Goal: Information Seeking & Learning: Compare options

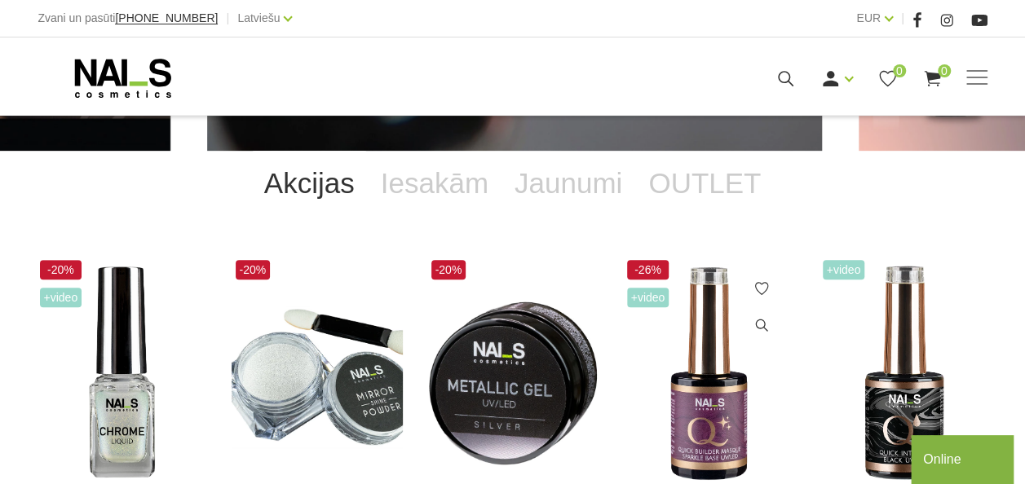
scroll to position [245, 0]
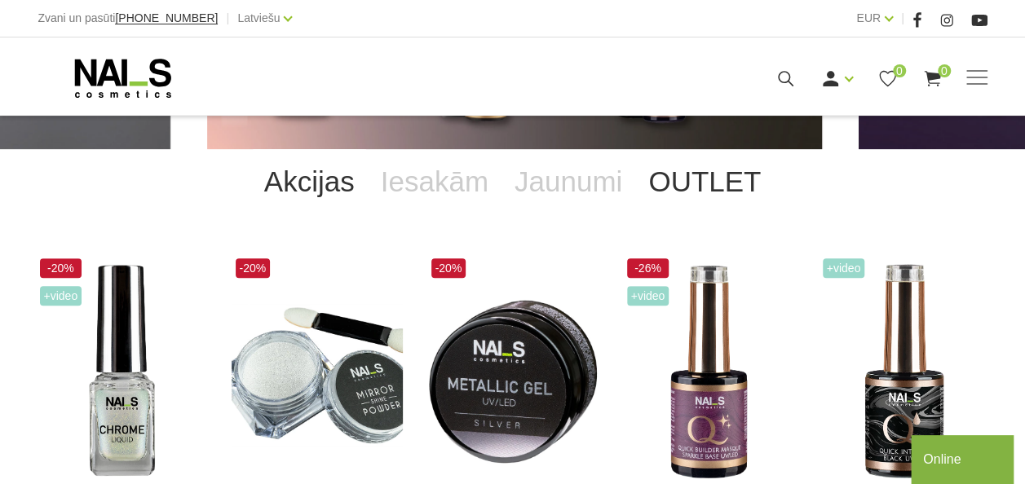
click at [668, 183] on link "OUTLET" at bounding box center [704, 181] width 139 height 65
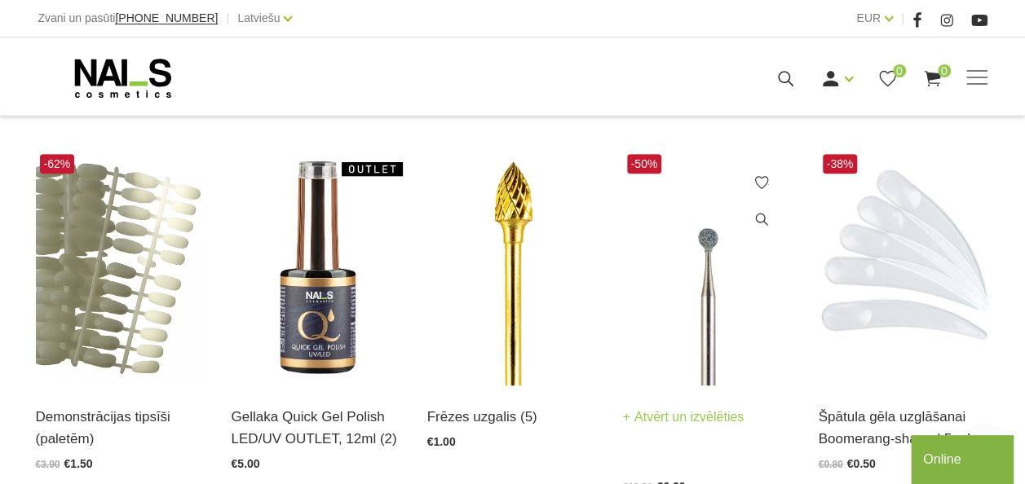
scroll to position [408, 0]
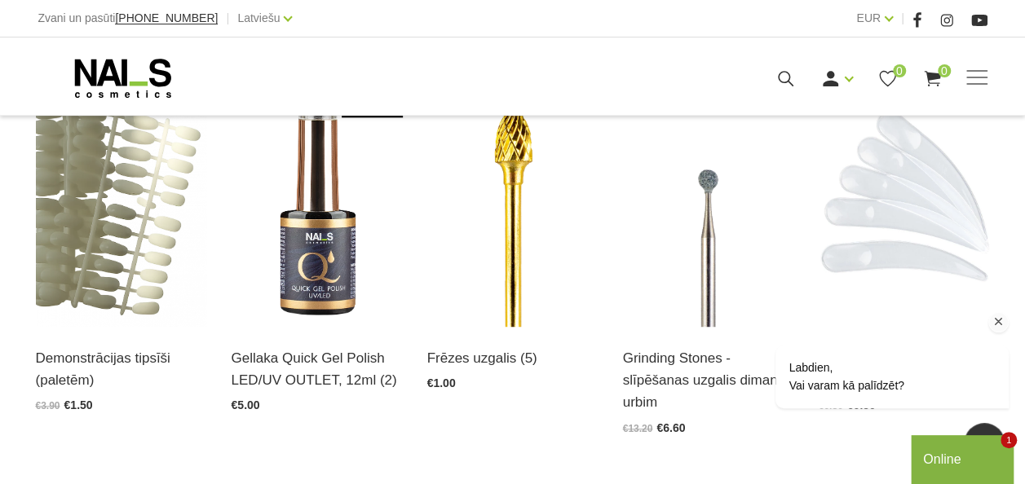
click at [1002, 324] on icon "Logrīka uzmanības tvērējs" at bounding box center [998, 322] width 15 height 15
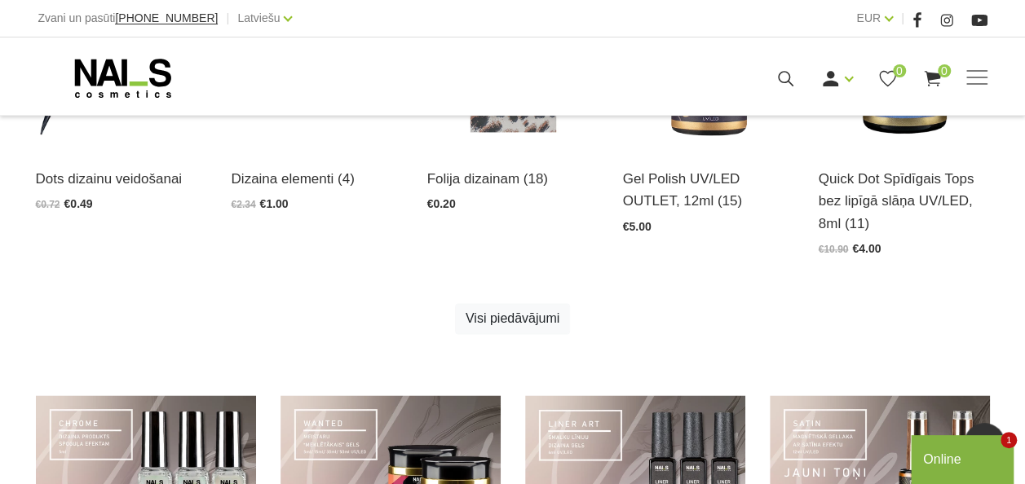
scroll to position [978, 0]
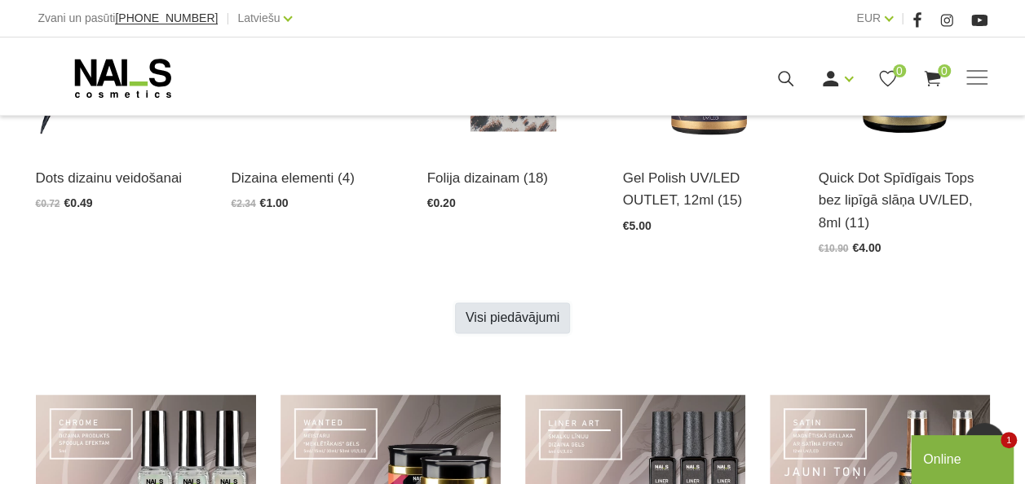
click at [537, 320] on link "Visi piedāvājumi" at bounding box center [512, 317] width 115 height 31
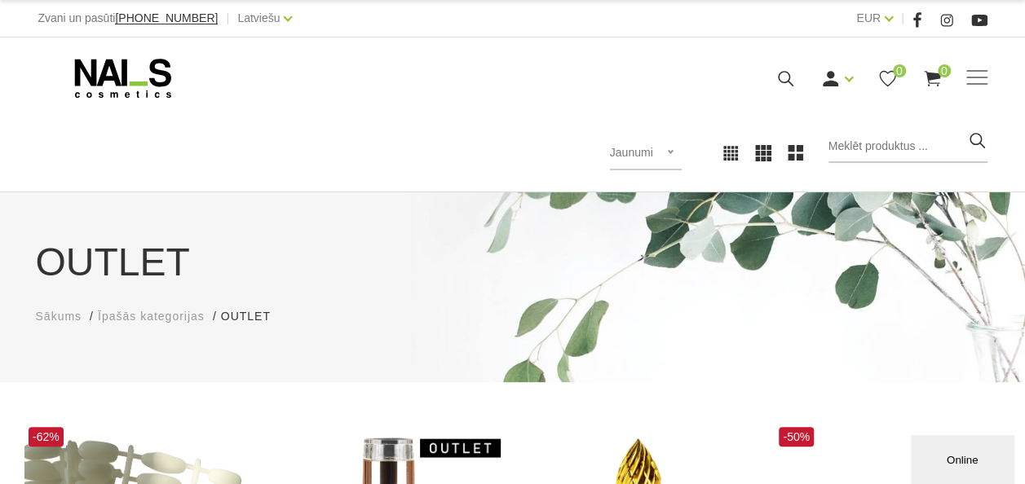
click at [636, 153] on span "Jaunumi" at bounding box center [631, 152] width 43 height 13
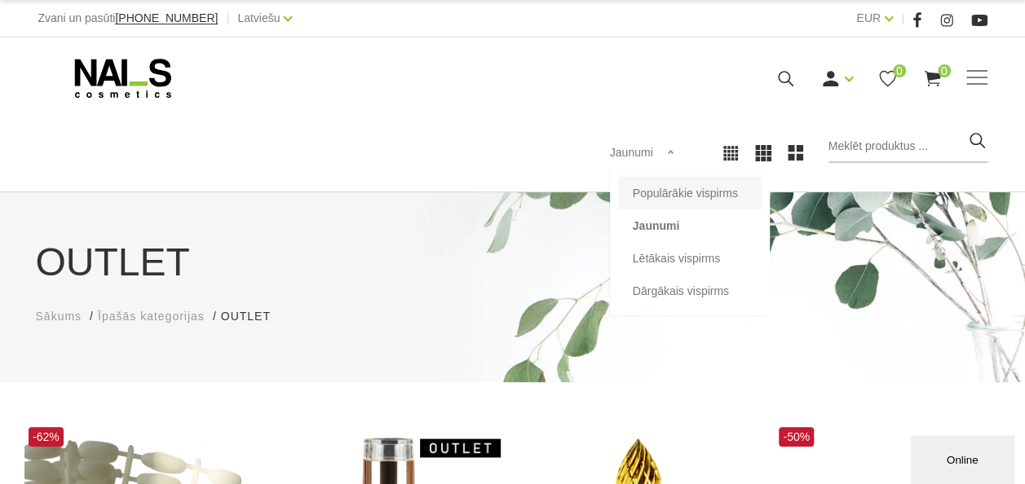
click at [675, 188] on li "Populārākie vispirms" at bounding box center [689, 193] width 143 height 33
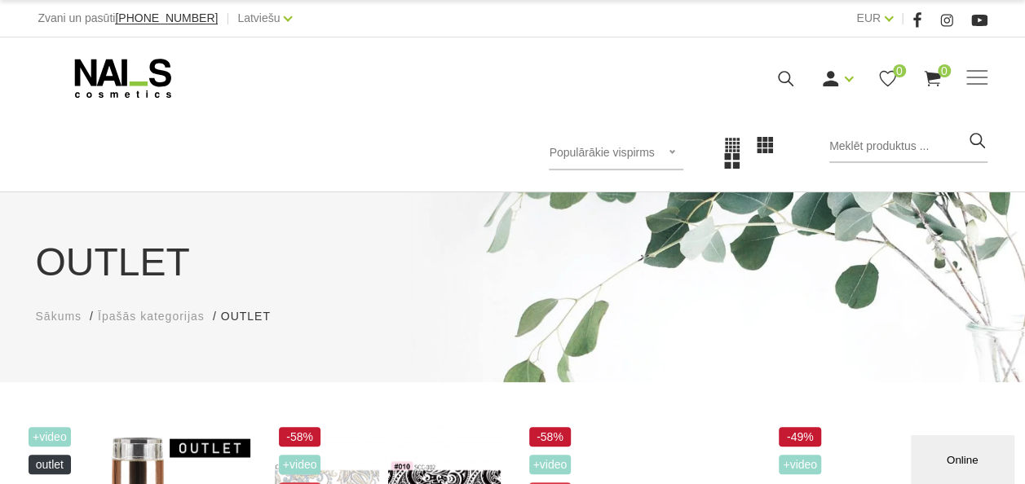
click at [63, 316] on span "Sākums" at bounding box center [59, 316] width 46 height 13
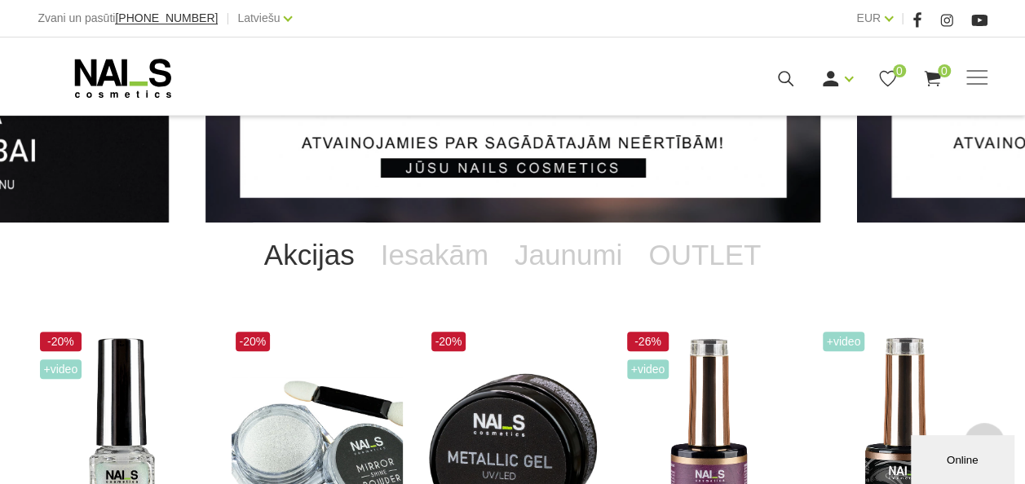
scroll to position [163, 0]
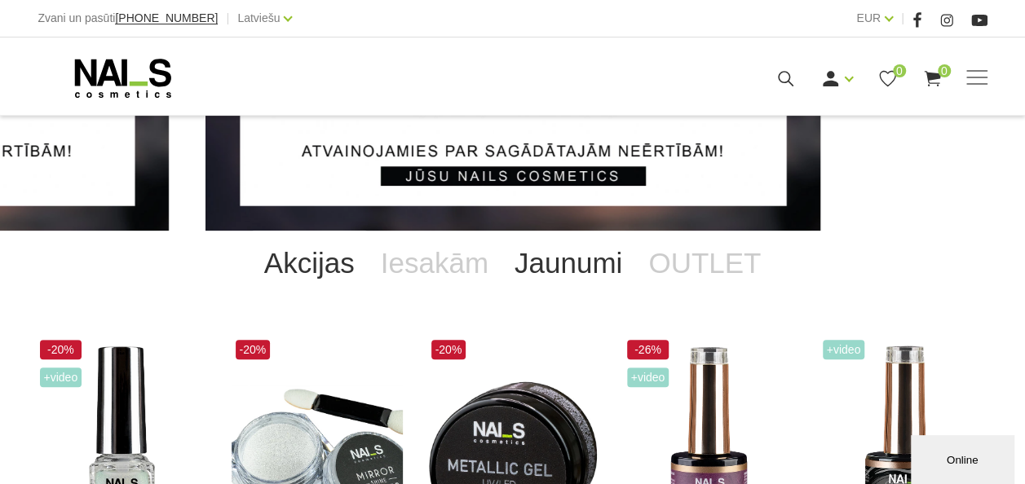
click at [570, 268] on link "Jaunumi" at bounding box center [568, 263] width 134 height 65
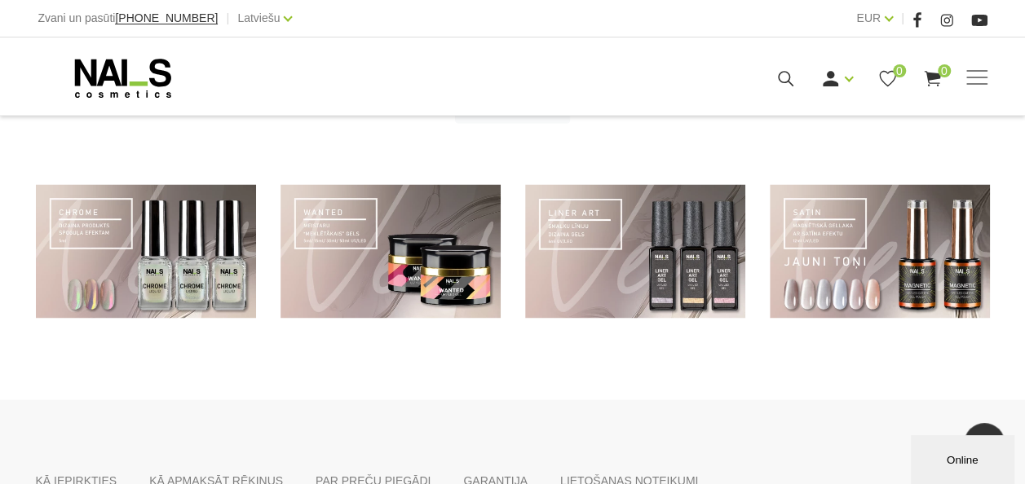
scroll to position [1223, 0]
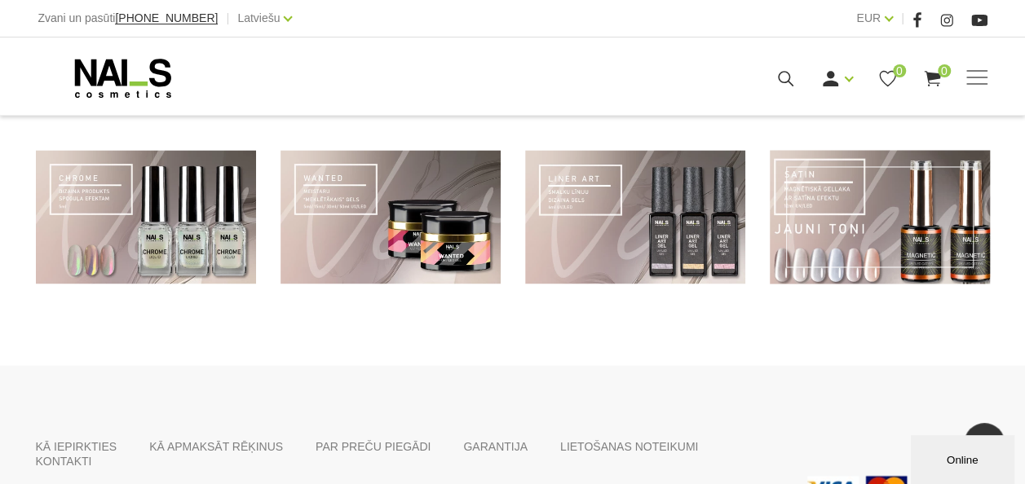
click at [835, 245] on link at bounding box center [880, 217] width 220 height 135
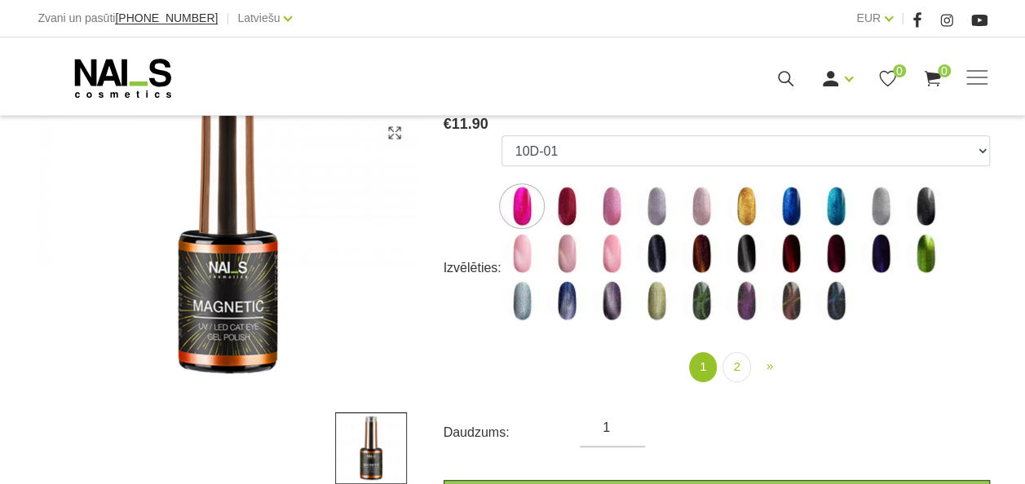
scroll to position [326, 0]
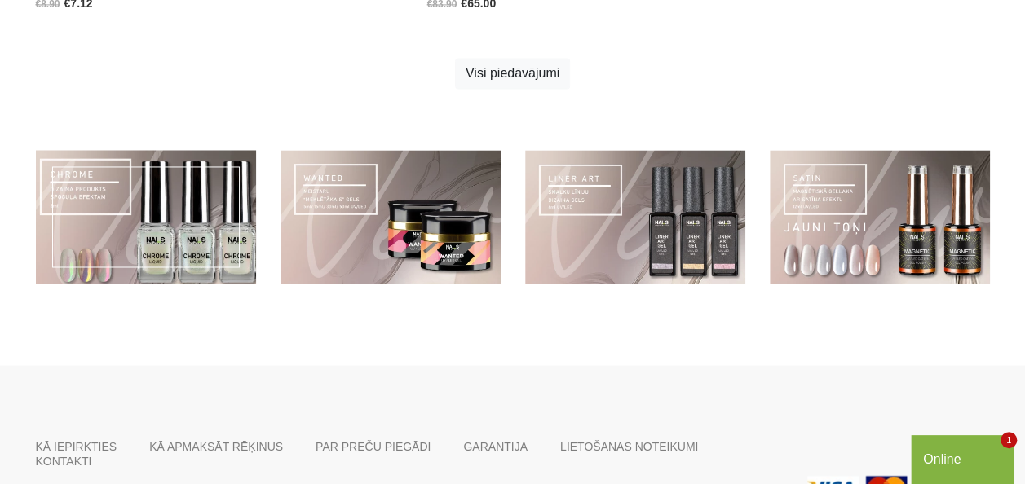
click at [173, 227] on link at bounding box center [146, 217] width 220 height 135
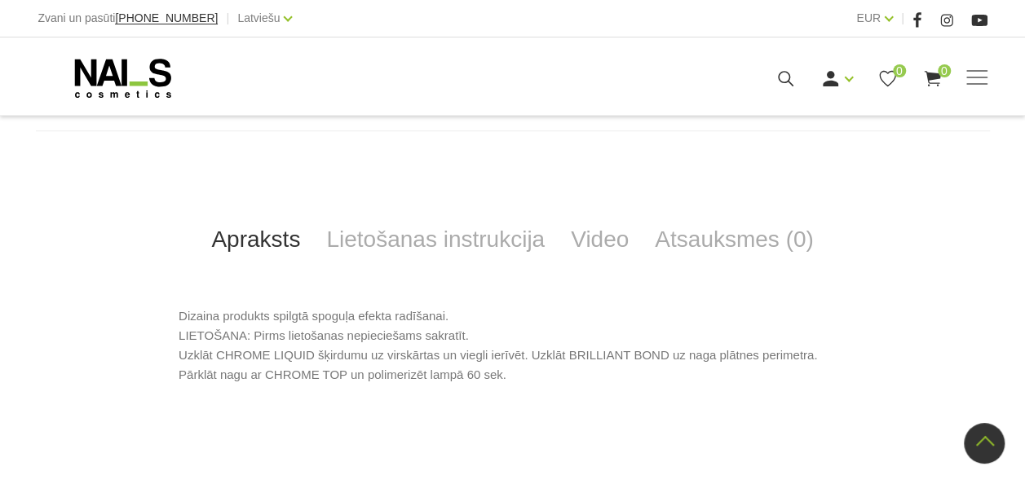
scroll to position [652, 0]
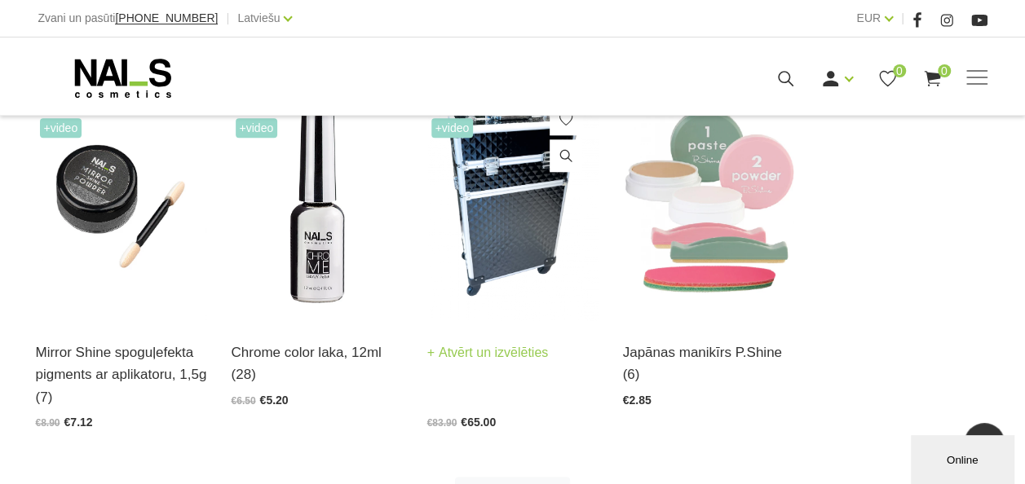
scroll to position [897, 0]
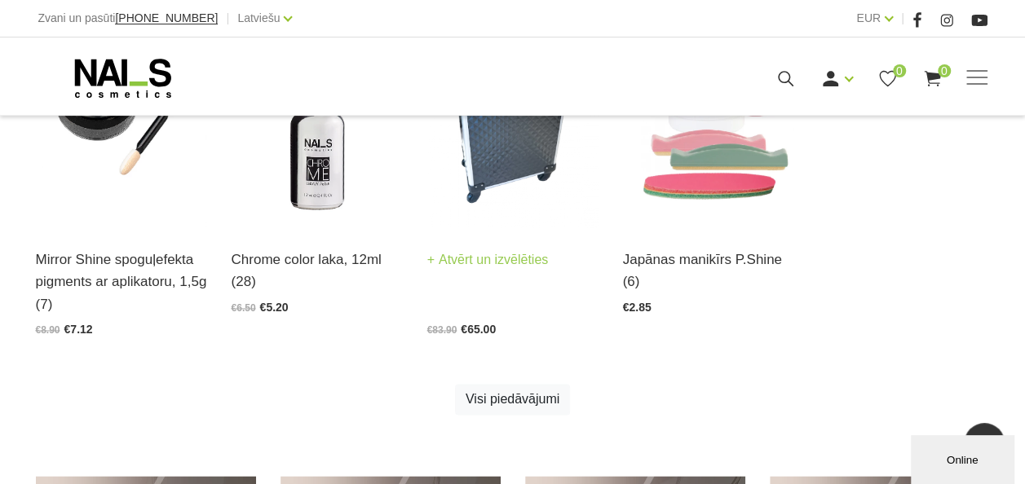
click at [471, 259] on link "Atvērt un izvēlēties" at bounding box center [487, 260] width 121 height 23
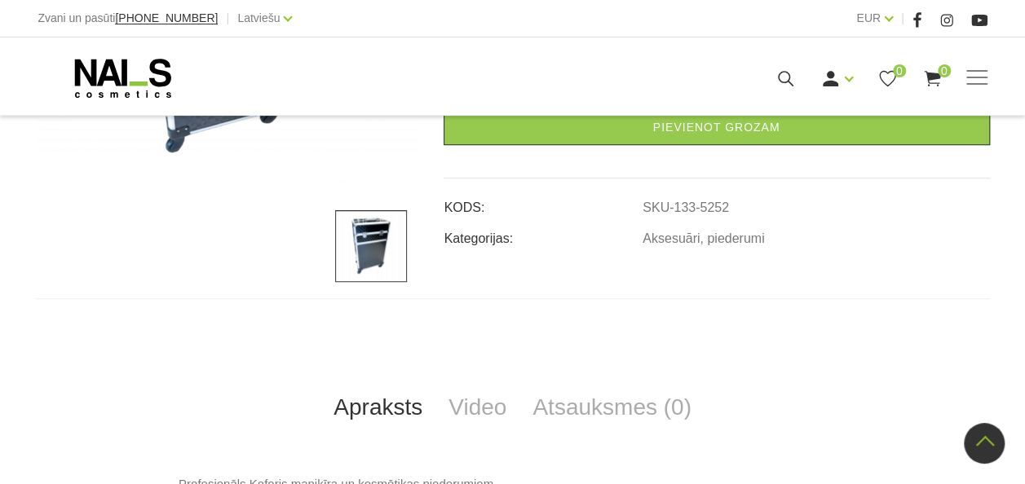
scroll to position [571, 0]
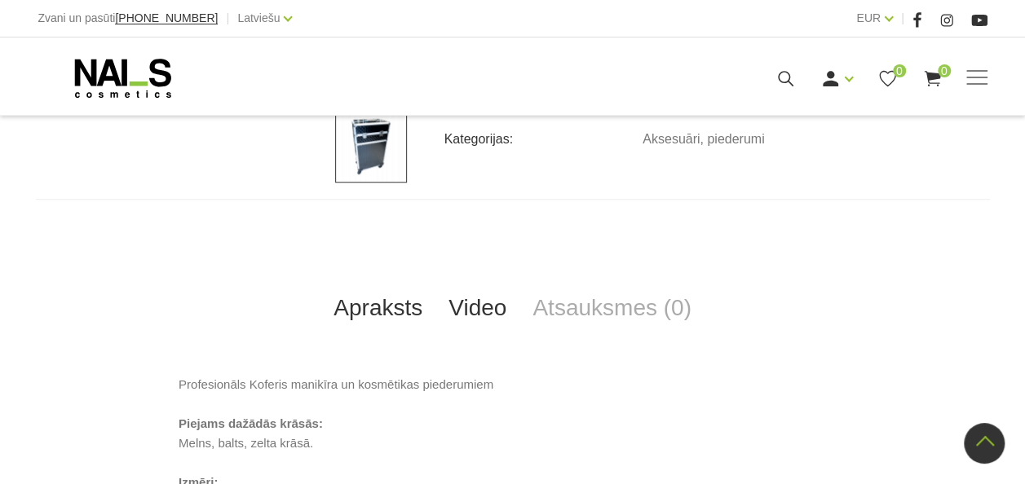
click at [494, 307] on link "Video" at bounding box center [477, 308] width 84 height 54
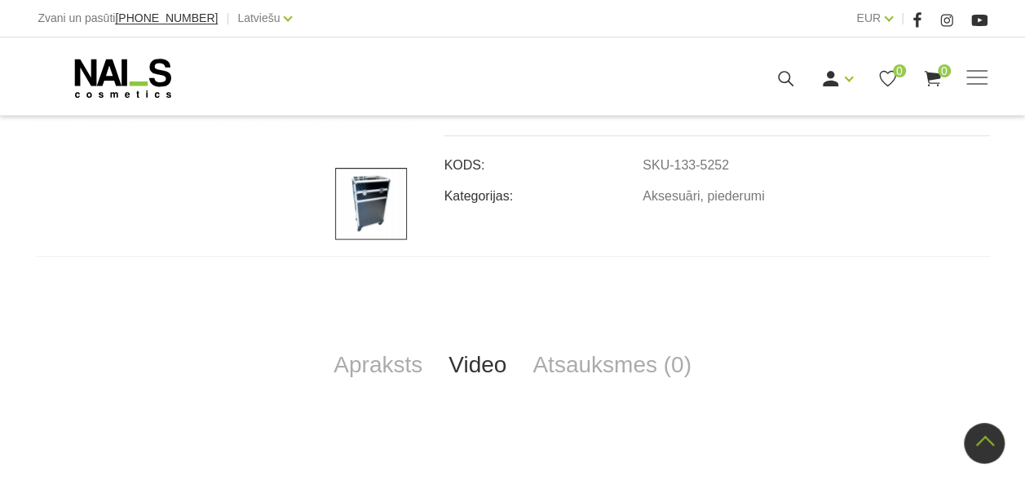
scroll to position [489, 0]
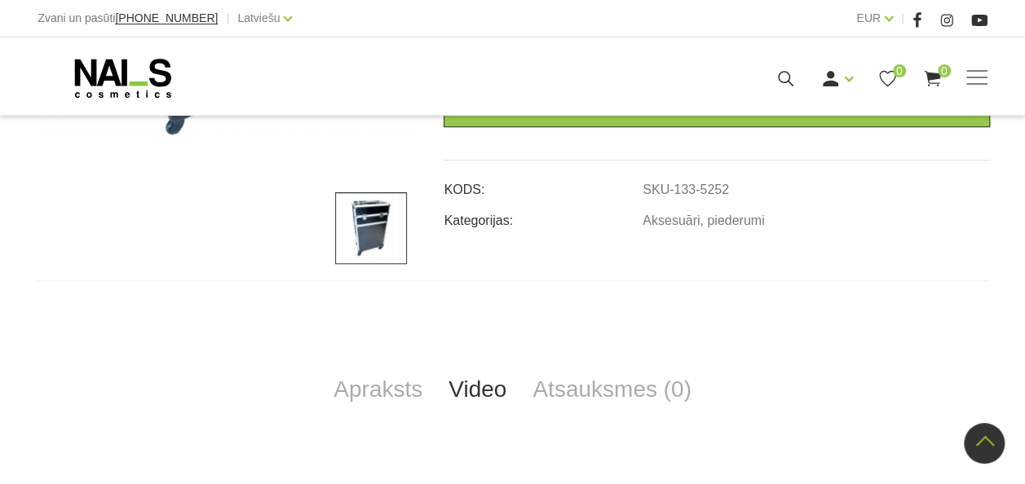
click at [382, 233] on img at bounding box center [371, 228] width 72 height 72
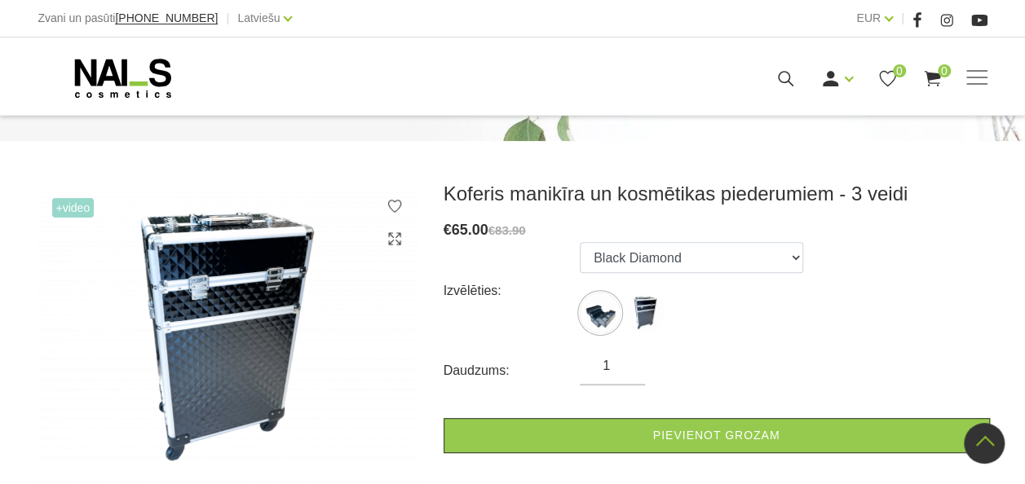
scroll to position [163, 0]
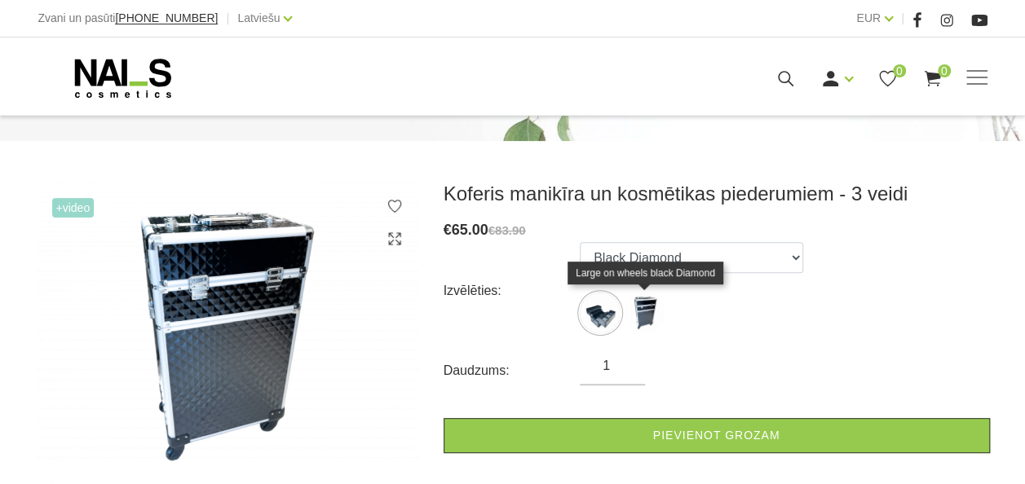
click at [654, 315] on img at bounding box center [644, 313] width 41 height 41
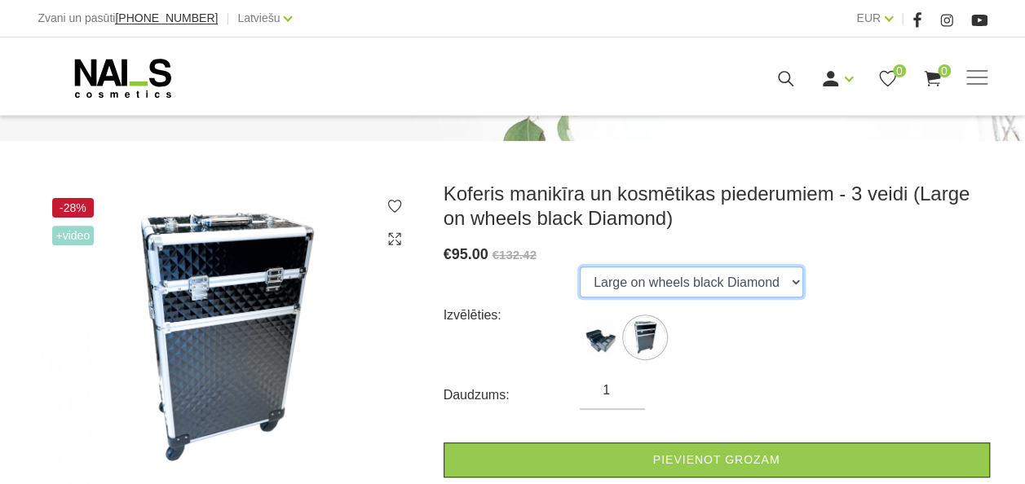
click at [775, 285] on select "Black Diamond Large on wheels black Diamond" at bounding box center [691, 282] width 223 height 31
click at [786, 283] on select "Black Diamond Large on wheels black Diamond" at bounding box center [691, 282] width 223 height 31
click at [580, 267] on select "Black Diamond Large on wheels black Diamond" at bounding box center [691, 282] width 223 height 31
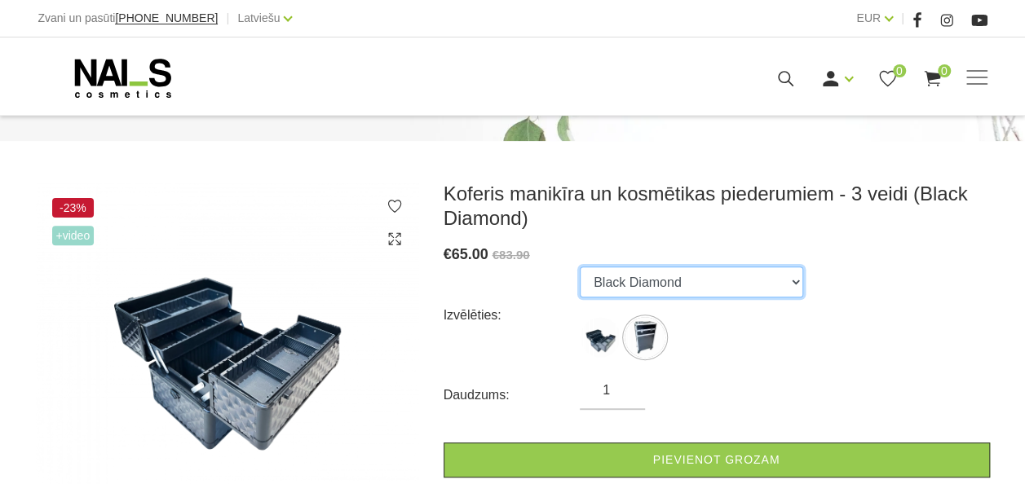
click at [771, 287] on select "Black Diamond Large on wheels black Diamond" at bounding box center [691, 282] width 223 height 31
select select "5253"
click at [580, 267] on select "Black Diamond Large on wheels black Diamond" at bounding box center [691, 282] width 223 height 31
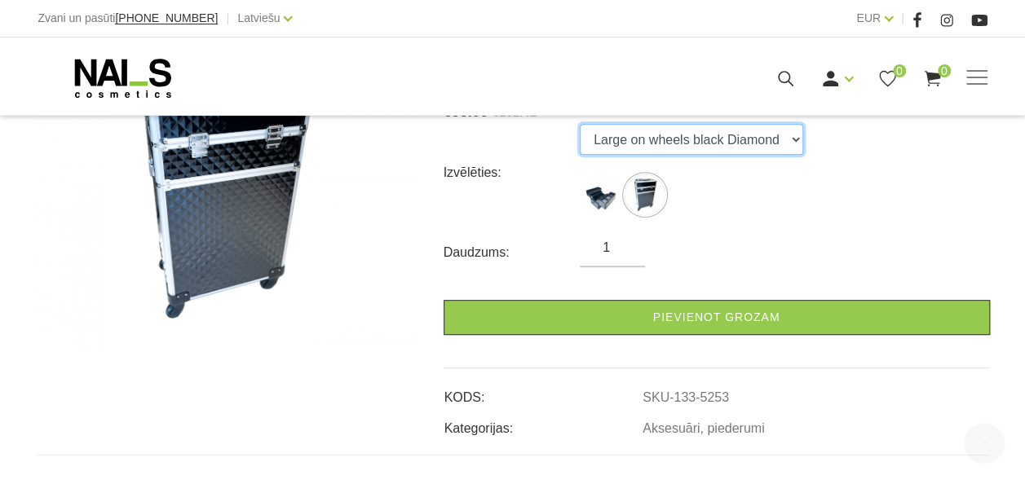
scroll to position [489, 0]
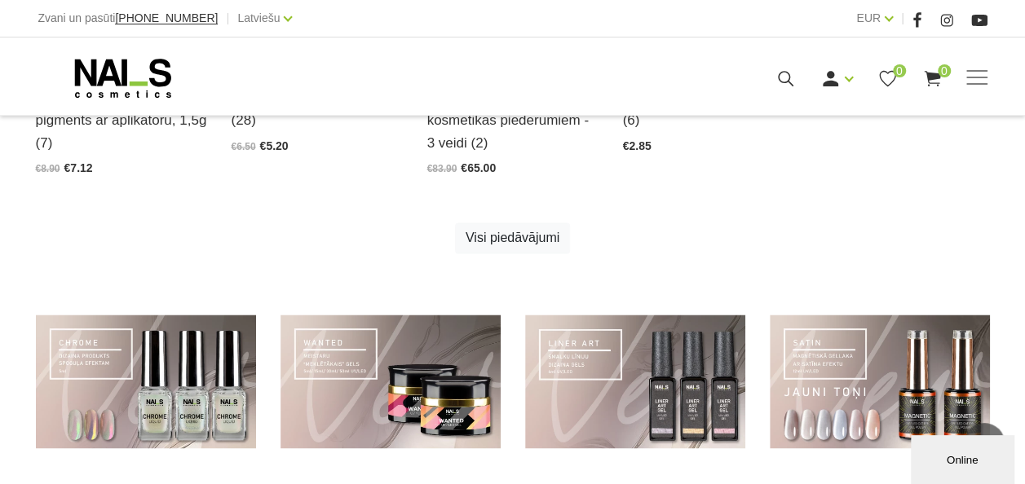
scroll to position [1060, 0]
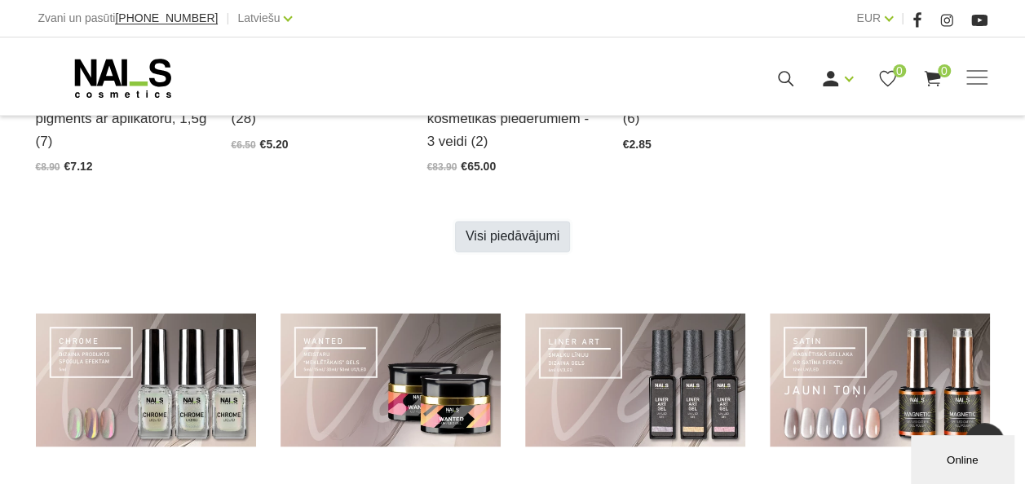
click at [509, 223] on link "Visi piedāvājumi" at bounding box center [512, 236] width 115 height 31
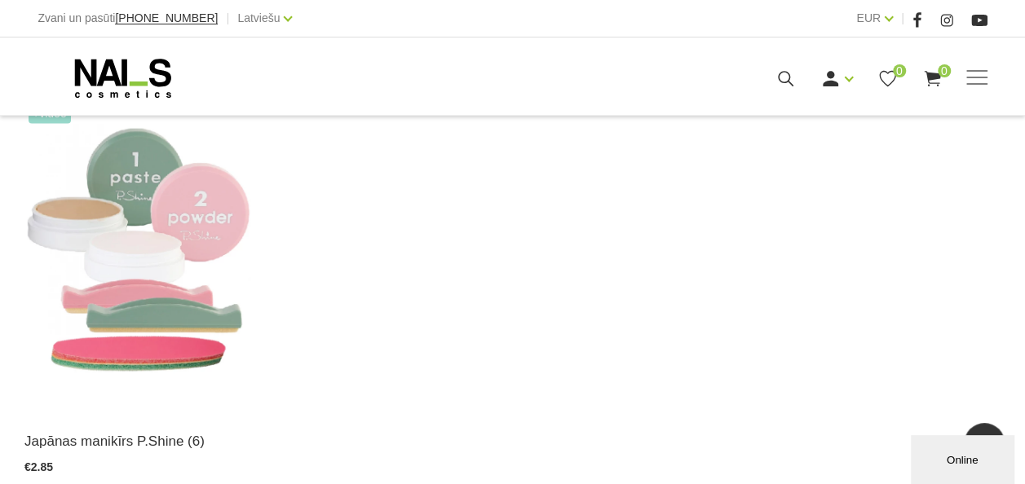
scroll to position [1223, 0]
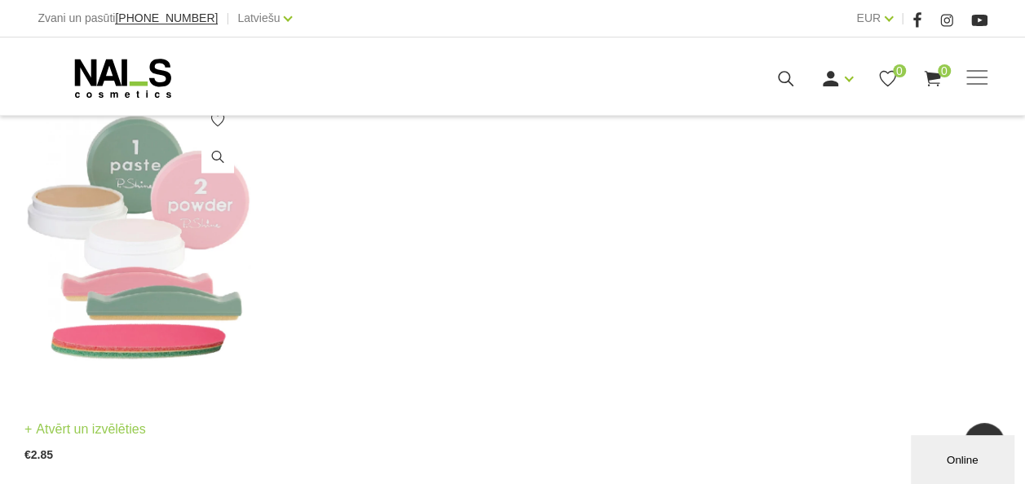
click at [170, 289] on img at bounding box center [137, 242] width 226 height 311
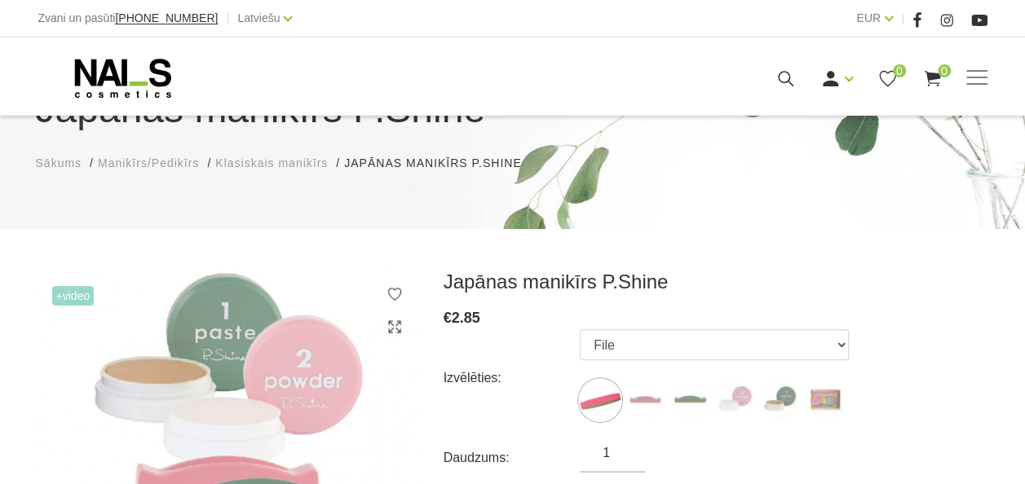
scroll to position [163, 0]
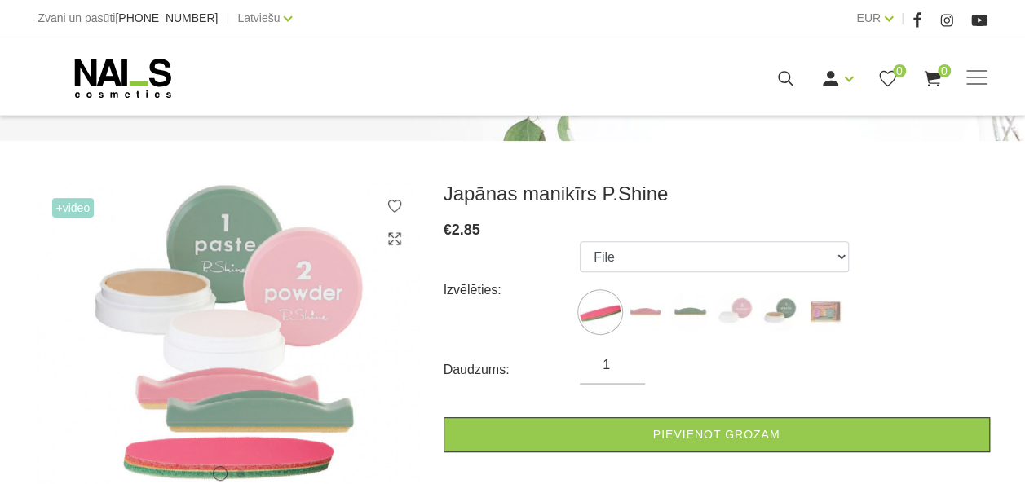
drag, startPoint x: 838, startPoint y: 253, endPoint x: 908, endPoint y: 238, distance: 71.6
click at [908, 238] on div "€ 2.85" at bounding box center [717, 229] width 546 height 23
click at [843, 262] on select "File Pink Buffer Green Buffer Powder Paste "P-Shine" Nail Care Kit" at bounding box center [714, 256] width 269 height 31
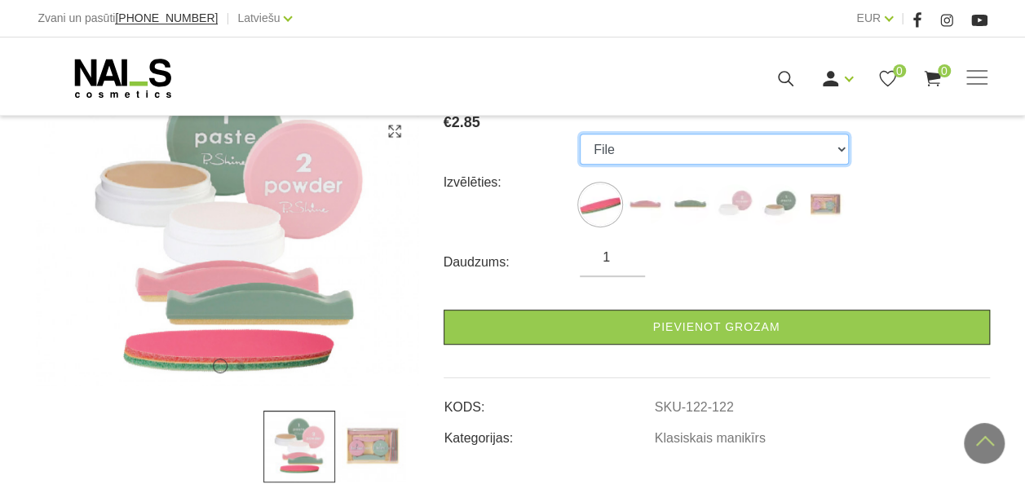
scroll to position [249, 0]
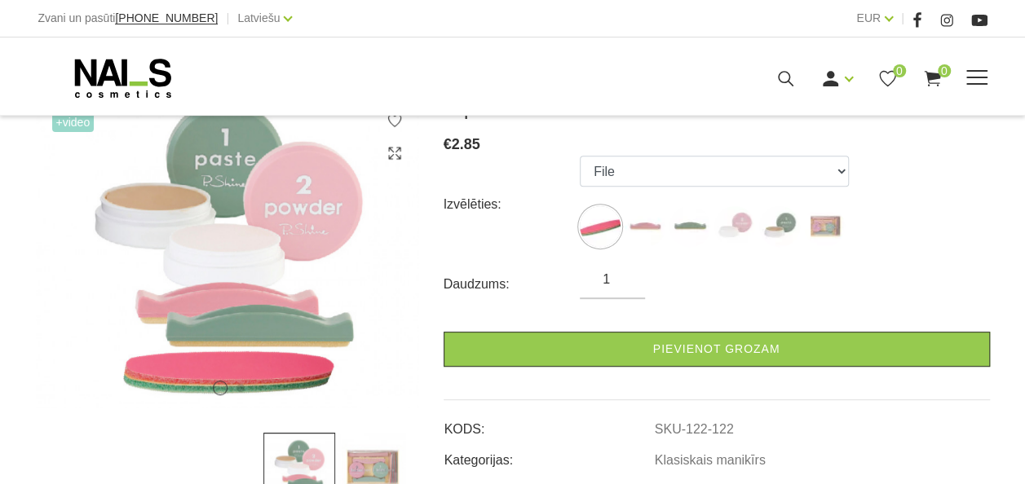
drag, startPoint x: 326, startPoint y: 112, endPoint x: 318, endPoint y: 114, distance: 8.5
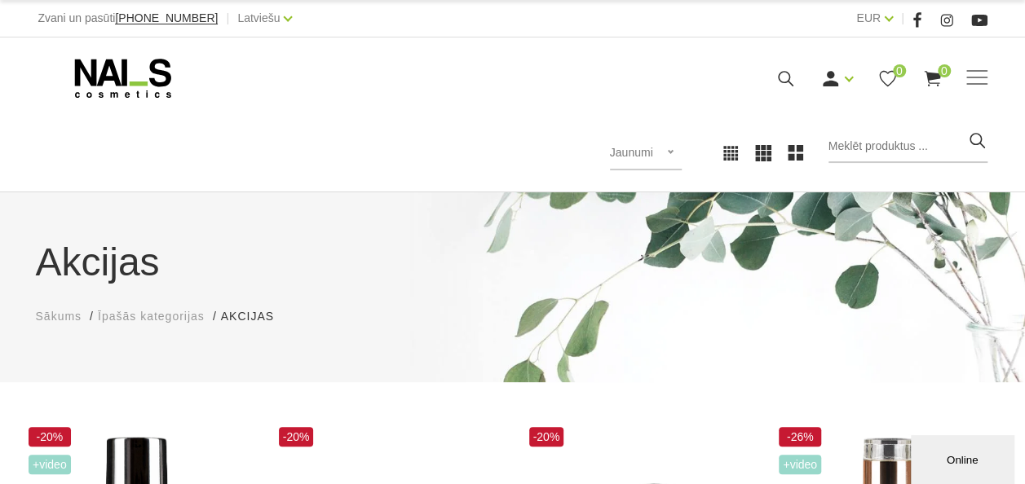
click at [54, 320] on span "Sākums" at bounding box center [59, 316] width 46 height 13
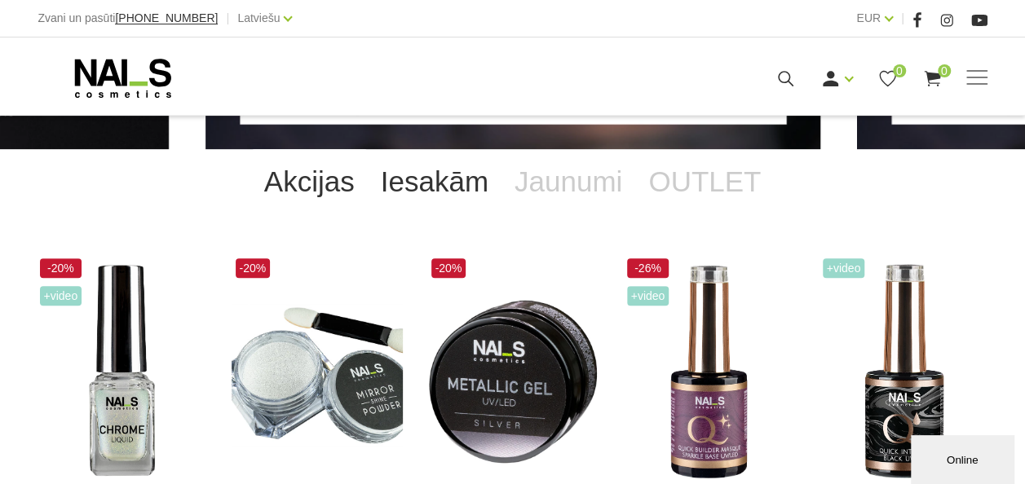
click at [471, 186] on link "Iesakām" at bounding box center [435, 181] width 134 height 65
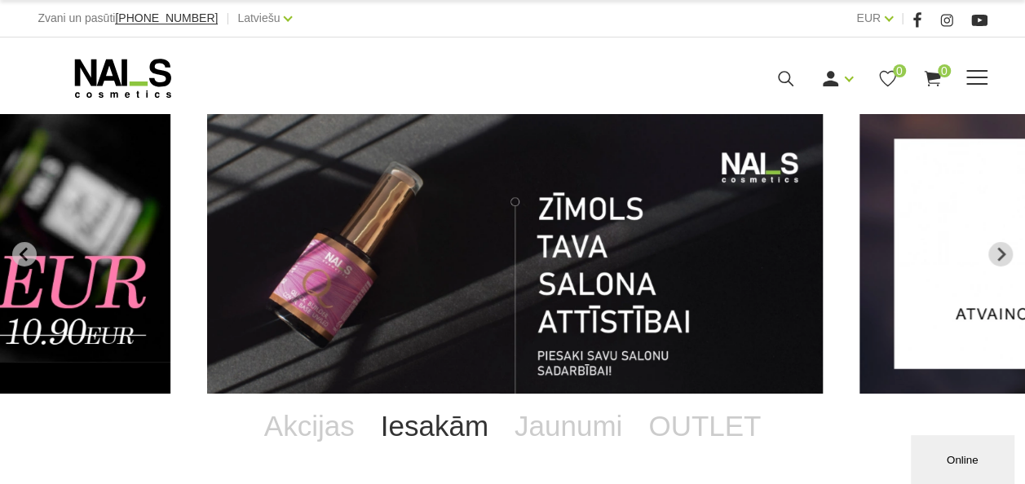
click at [982, 66] on div "Manikīrs Gēllakas Bāzes, topi un praimeri Gēlu sistēmas Dizaina sistēmas Dažādi…" at bounding box center [512, 78] width 949 height 41
drag, startPoint x: 978, startPoint y: 75, endPoint x: 629, endPoint y: 65, distance: 349.1
click at [629, 65] on div "Manikīrs Gēllakas Bāzes, topi un praimeri Gēlu sistēmas Dizaina sistēmas Dažādi…" at bounding box center [512, 78] width 949 height 41
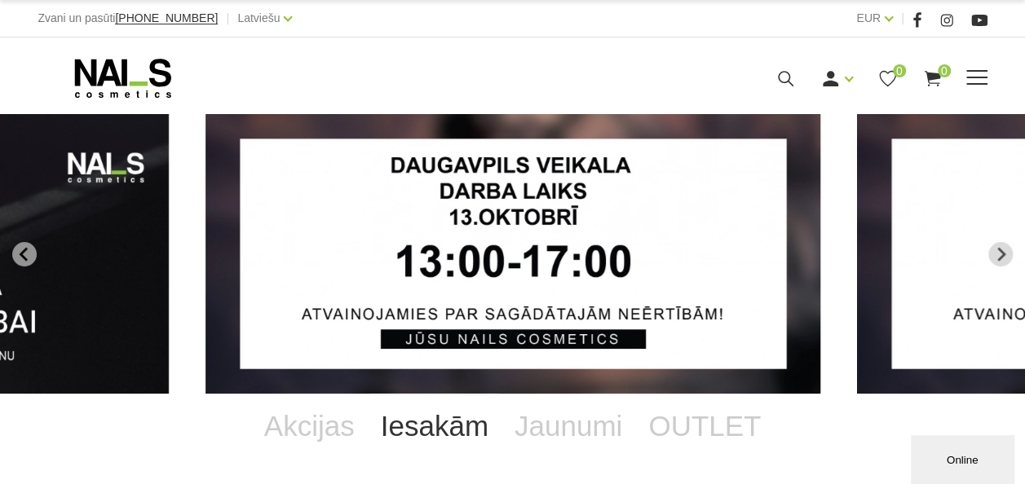
click at [971, 82] on span at bounding box center [976, 78] width 21 height 16
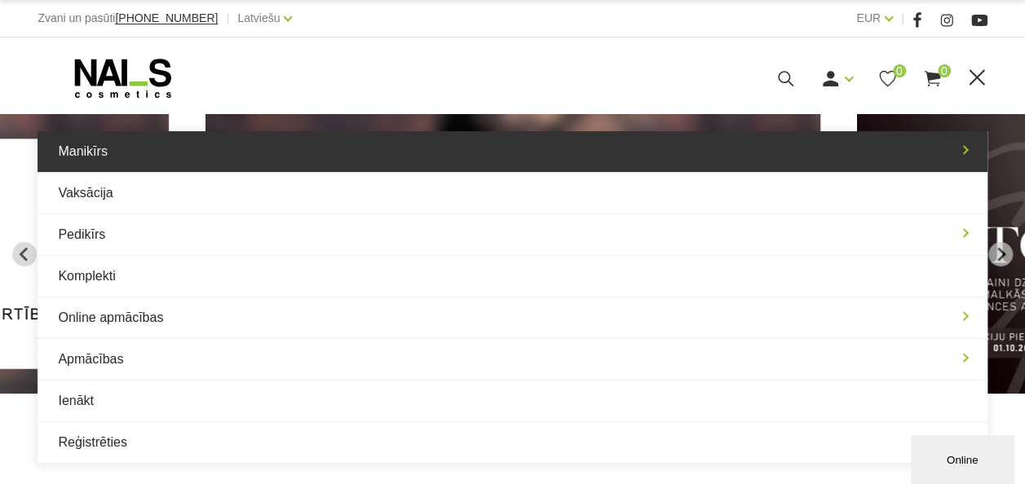
click at [98, 160] on link "Manikīrs" at bounding box center [512, 151] width 949 height 41
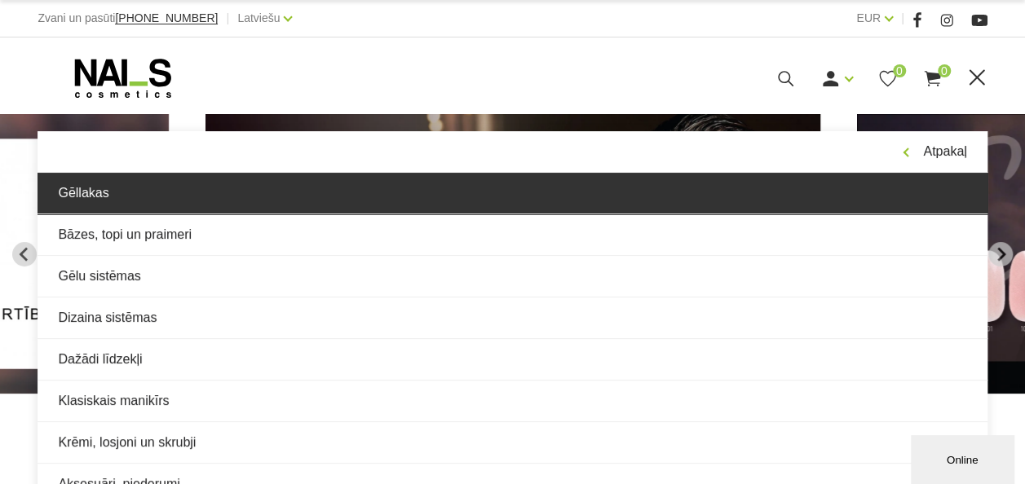
click at [72, 201] on link "Gēllakas" at bounding box center [512, 193] width 949 height 41
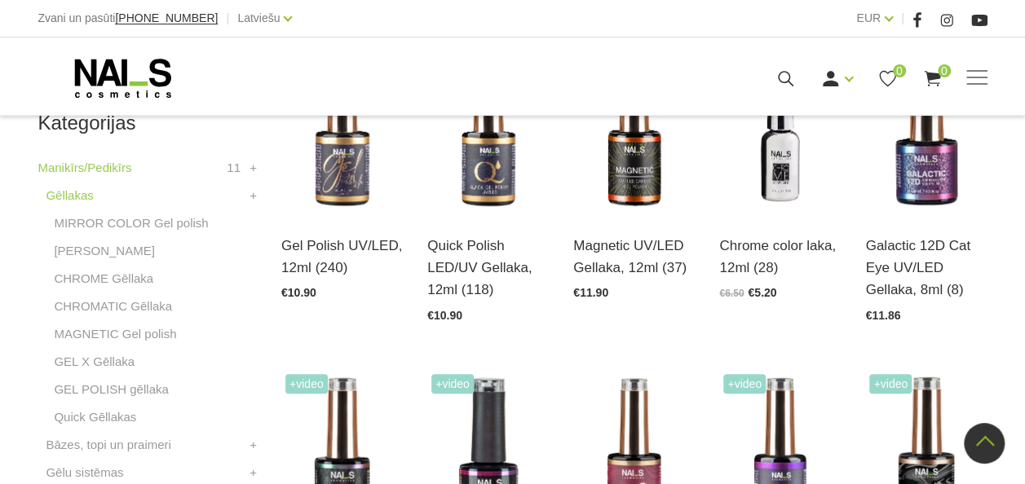
scroll to position [489, 0]
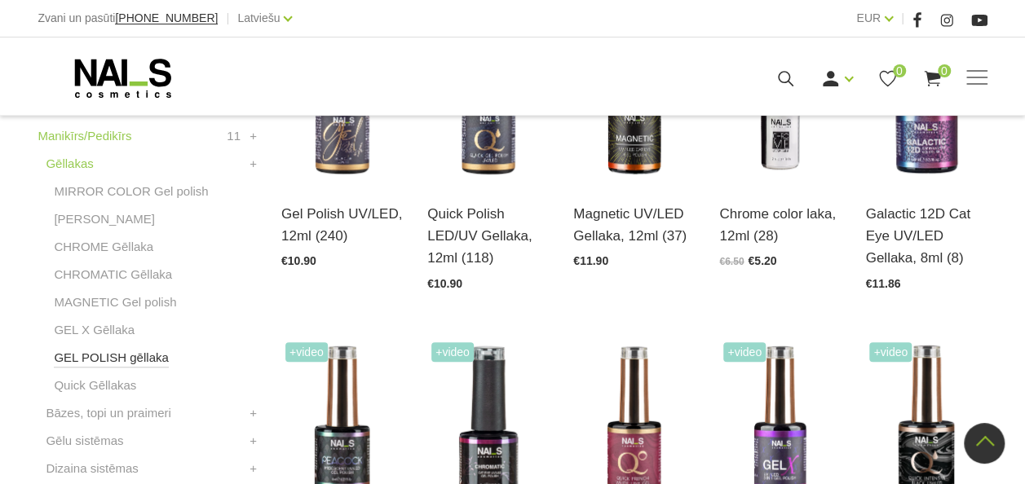
click at [83, 355] on link "GEL POLISH gēllaka" at bounding box center [111, 358] width 114 height 20
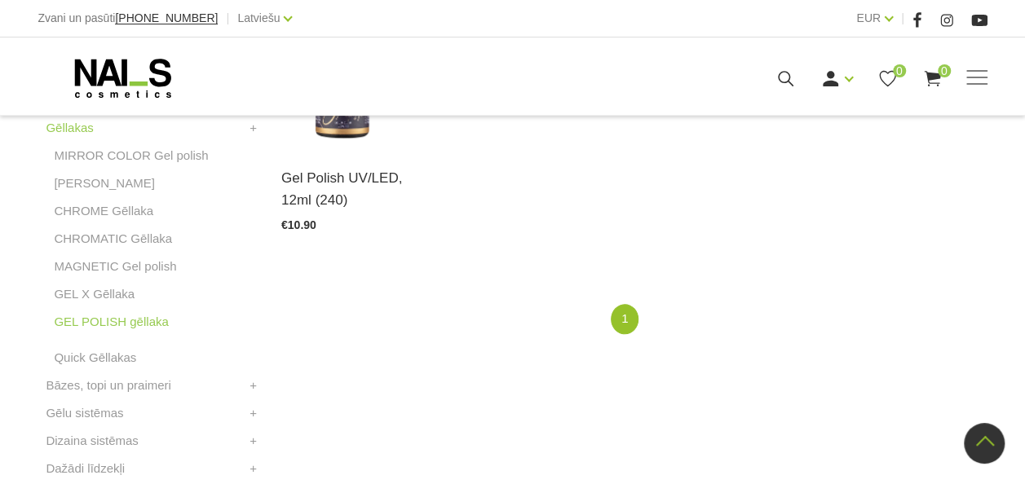
scroll to position [489, 0]
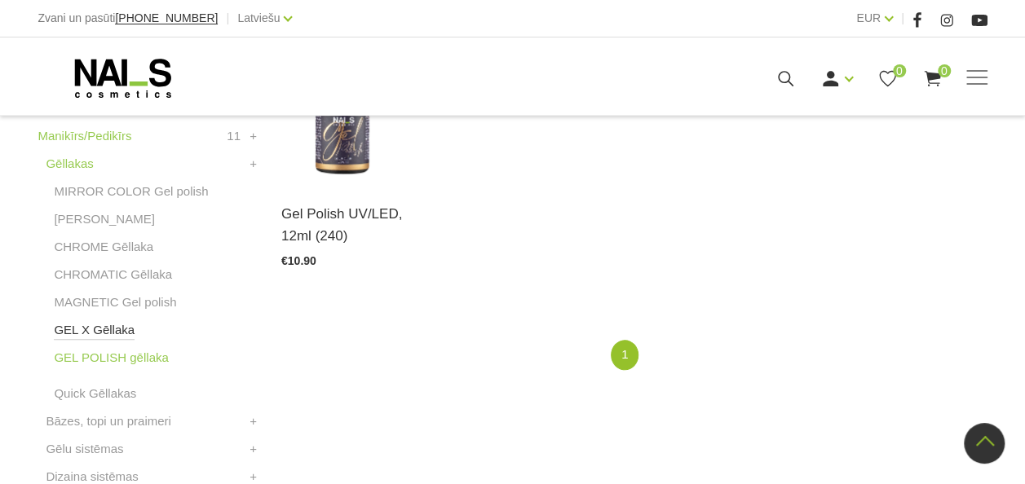
click at [99, 330] on link "GEL X Gēllaka" at bounding box center [94, 330] width 81 height 20
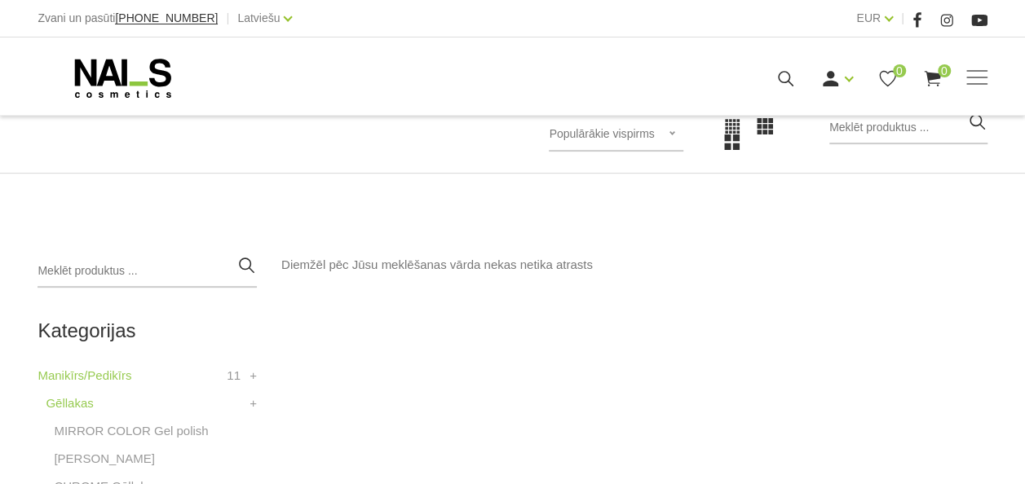
scroll to position [489, 0]
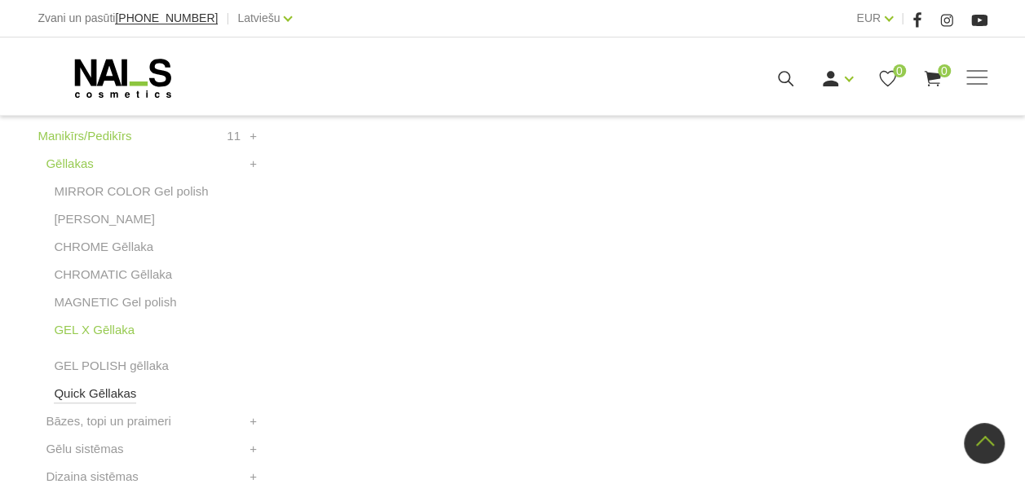
click at [112, 396] on link "Quick Gēllakas" at bounding box center [95, 394] width 82 height 20
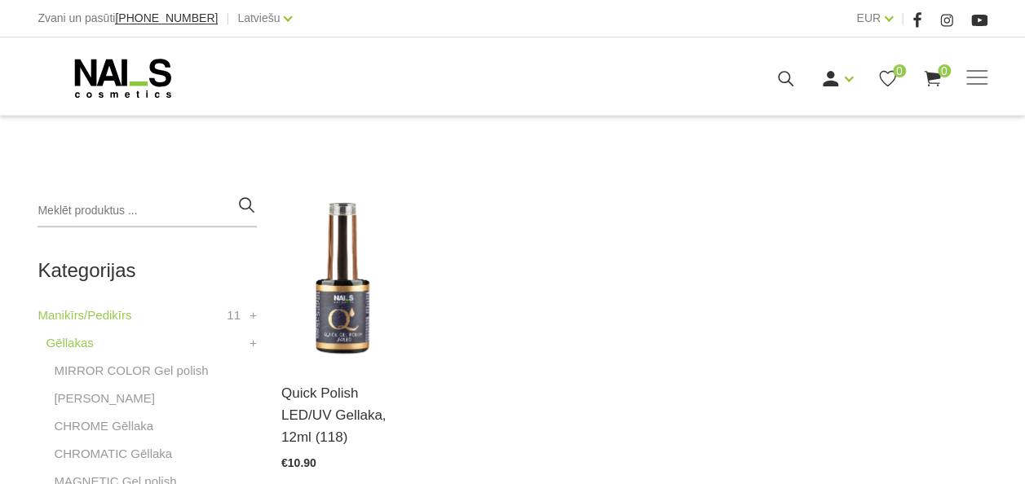
scroll to position [326, 0]
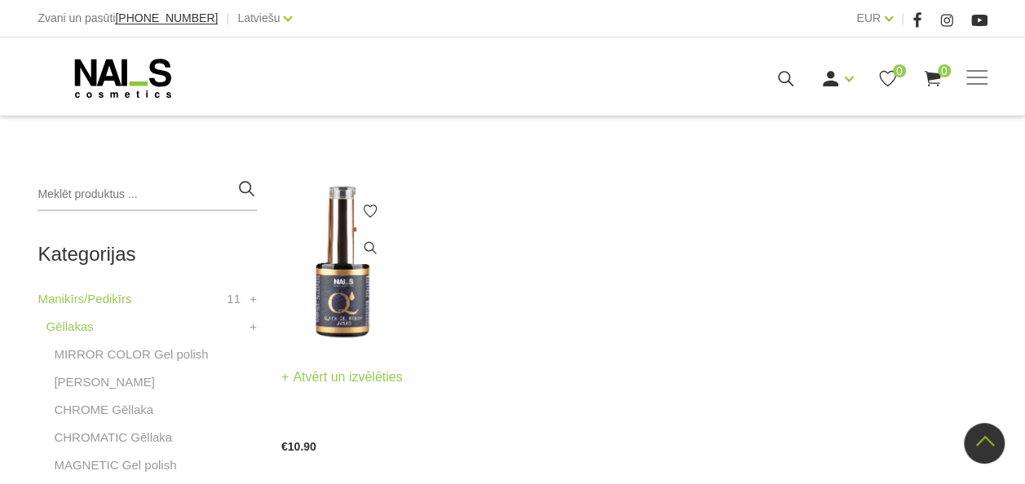
click at [285, 377] on link "Atvērt un izvēlēties" at bounding box center [341, 377] width 121 height 23
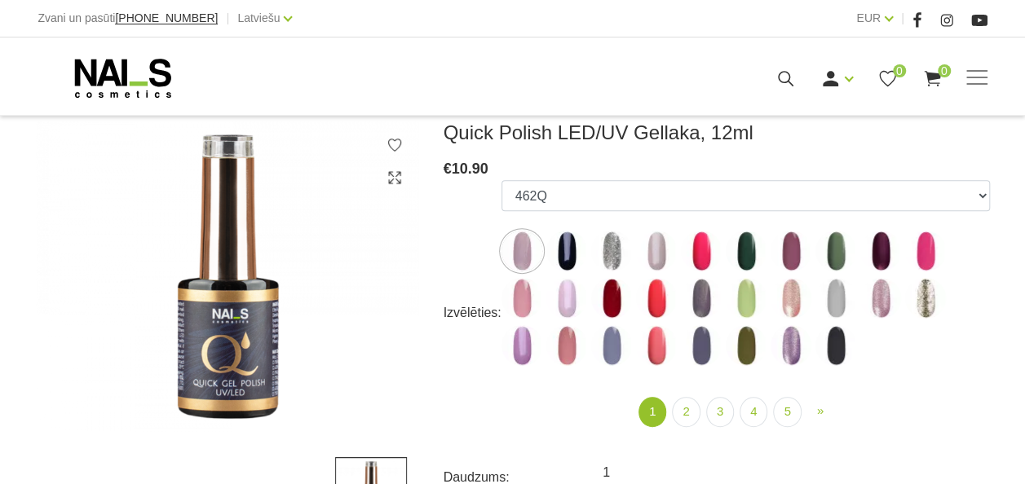
scroll to position [245, 0]
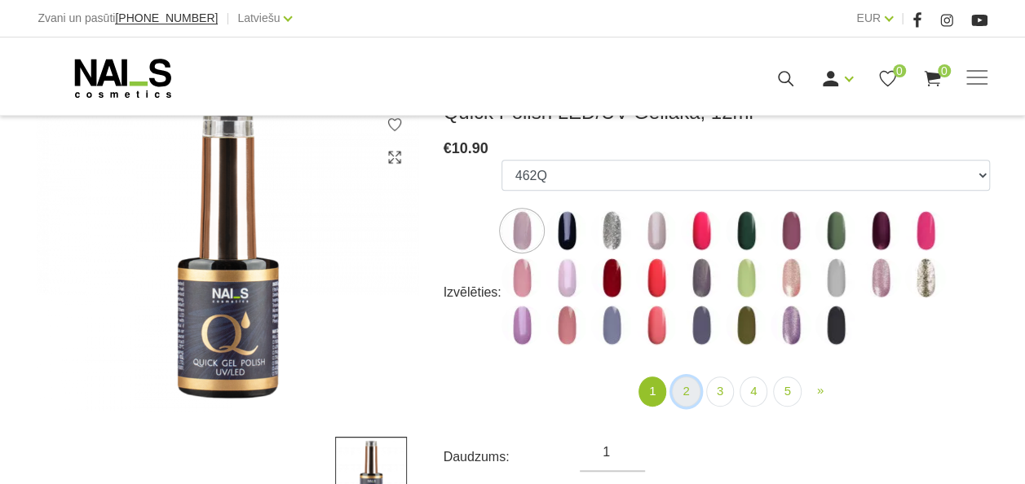
click at [686, 398] on link "2" at bounding box center [686, 392] width 28 height 30
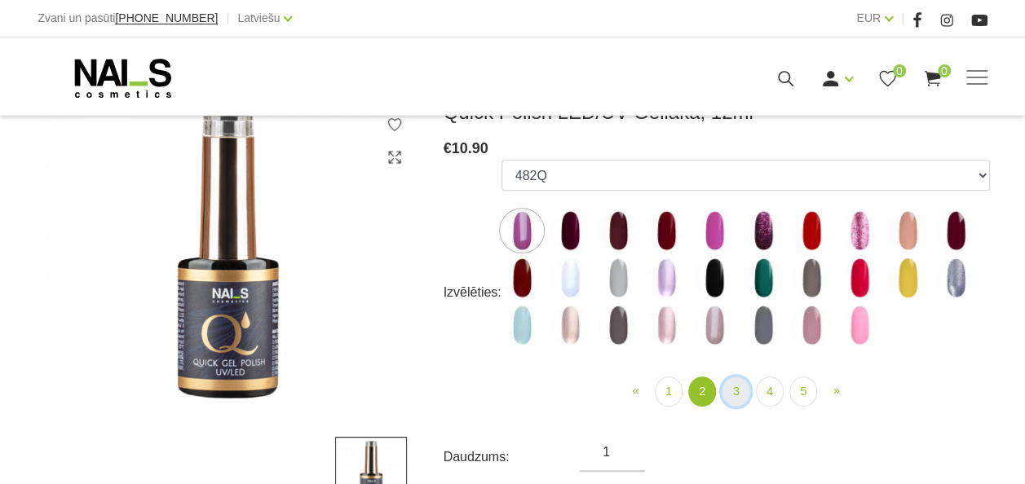
click at [727, 396] on link "3" at bounding box center [736, 392] width 28 height 30
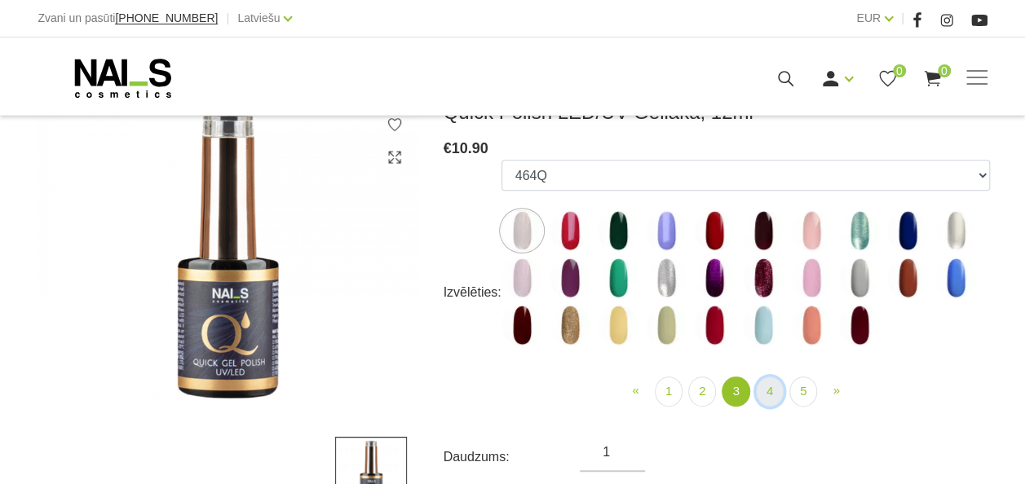
click at [762, 395] on link "4" at bounding box center [770, 392] width 28 height 30
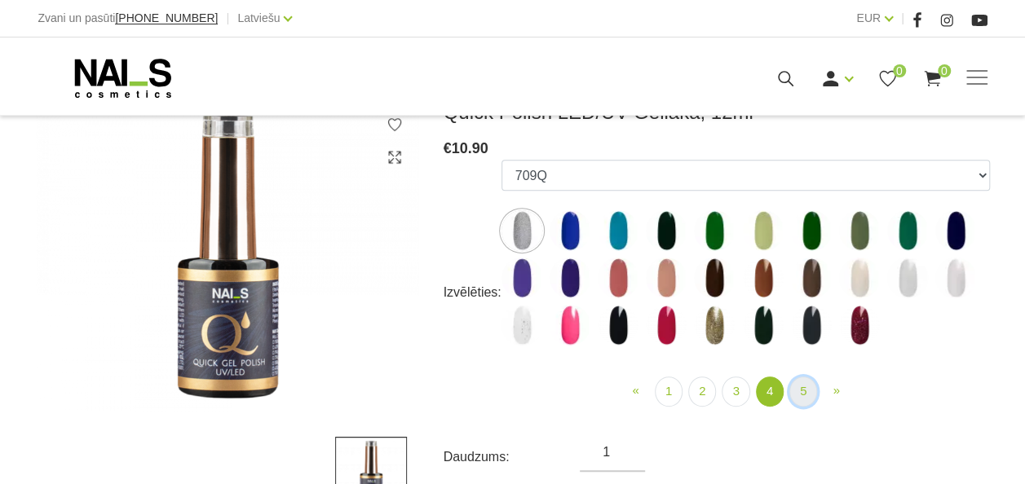
click at [808, 399] on link "5" at bounding box center [803, 392] width 28 height 30
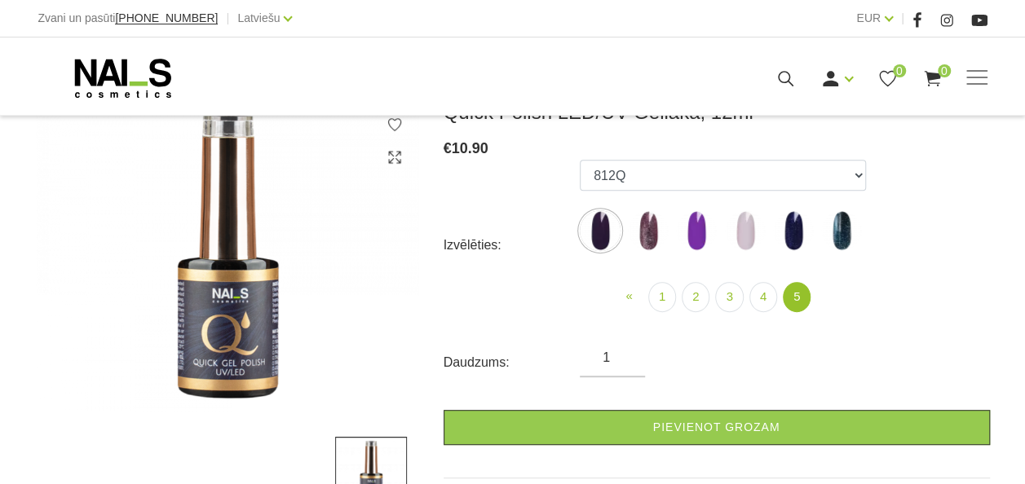
click at [834, 235] on img at bounding box center [841, 230] width 41 height 41
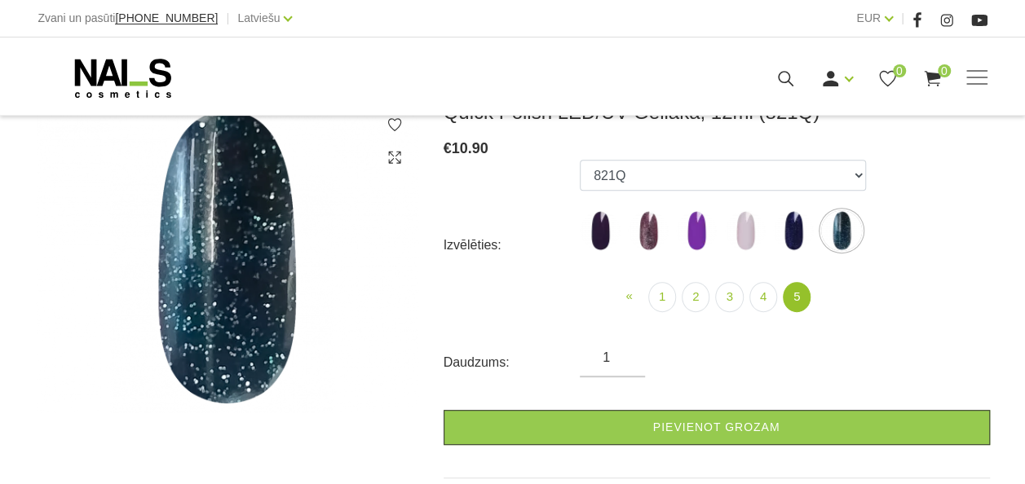
click at [791, 227] on img at bounding box center [793, 230] width 41 height 41
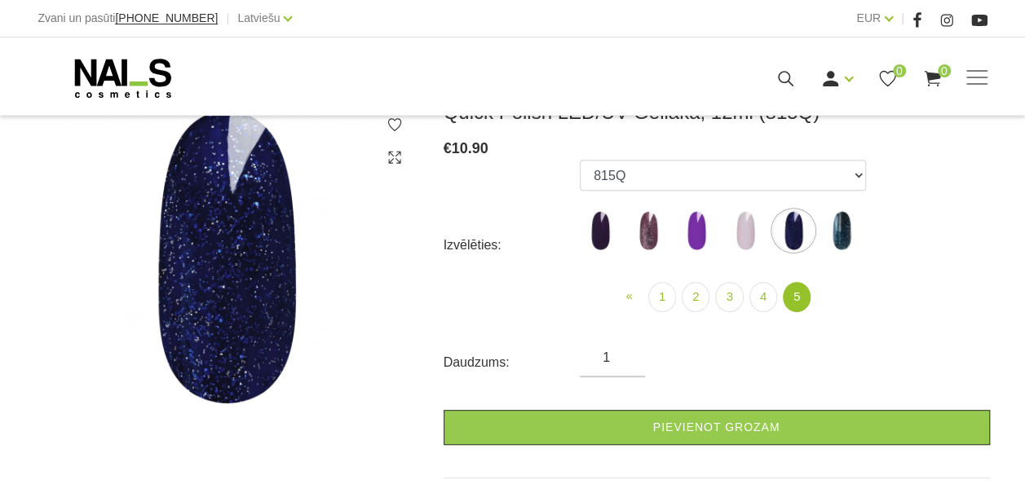
click at [736, 238] on img at bounding box center [745, 230] width 41 height 41
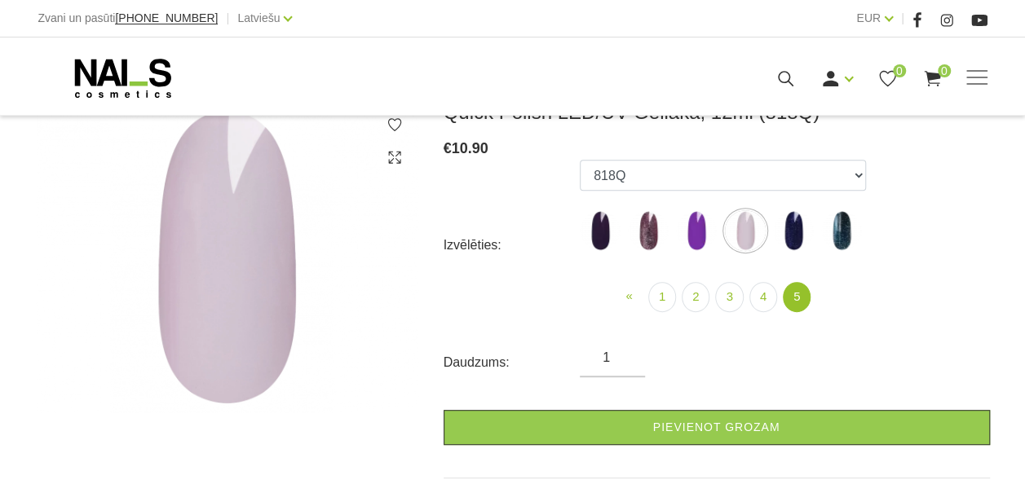
click at [696, 246] on img at bounding box center [696, 230] width 41 height 41
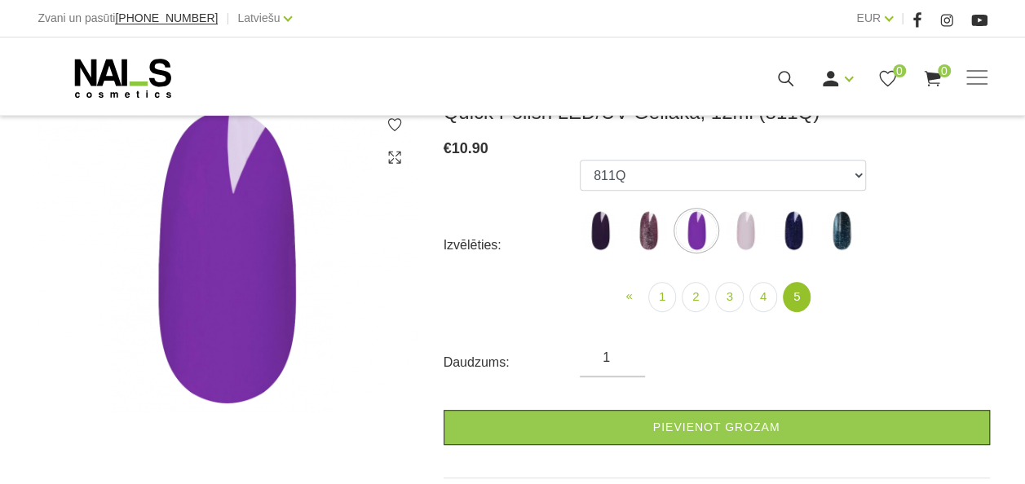
click at [651, 246] on img at bounding box center [648, 230] width 41 height 41
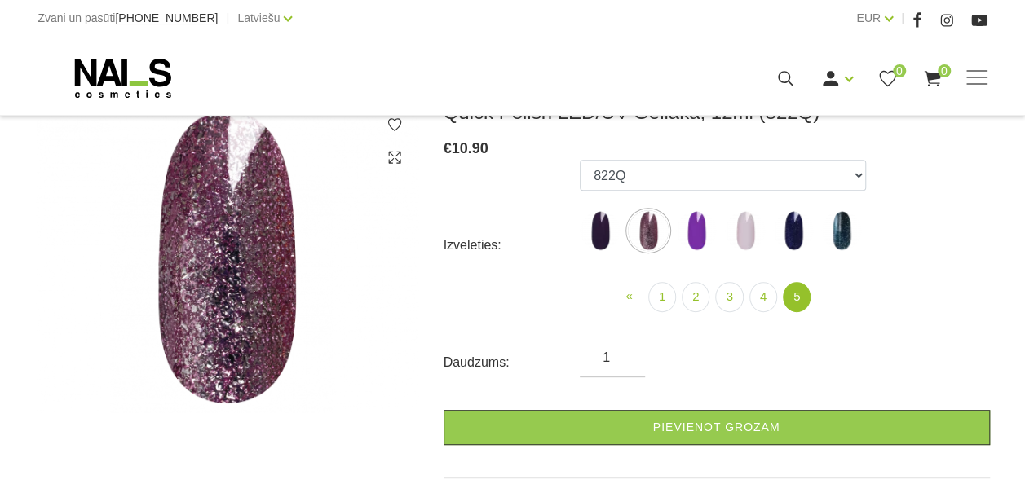
click at [598, 241] on img at bounding box center [600, 230] width 41 height 41
select select "6315"
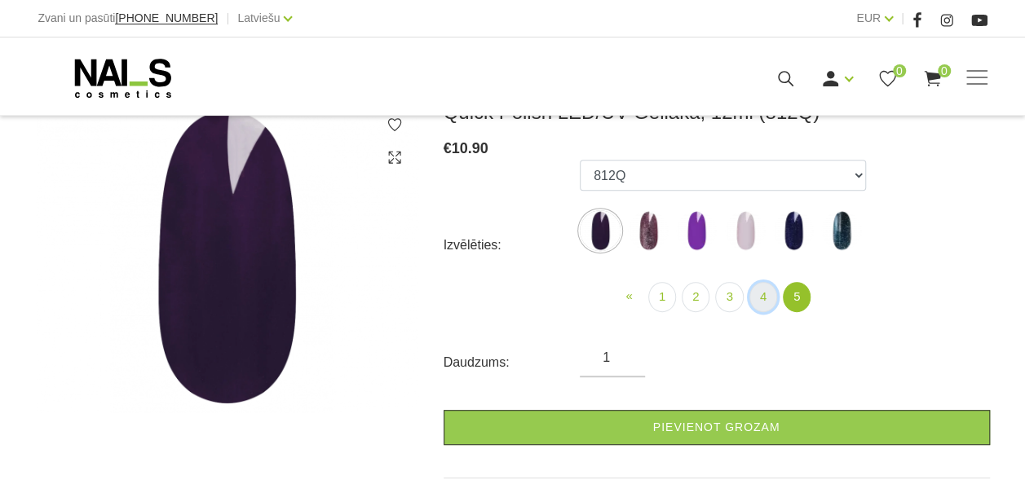
click at [768, 303] on link "4" at bounding box center [763, 297] width 28 height 30
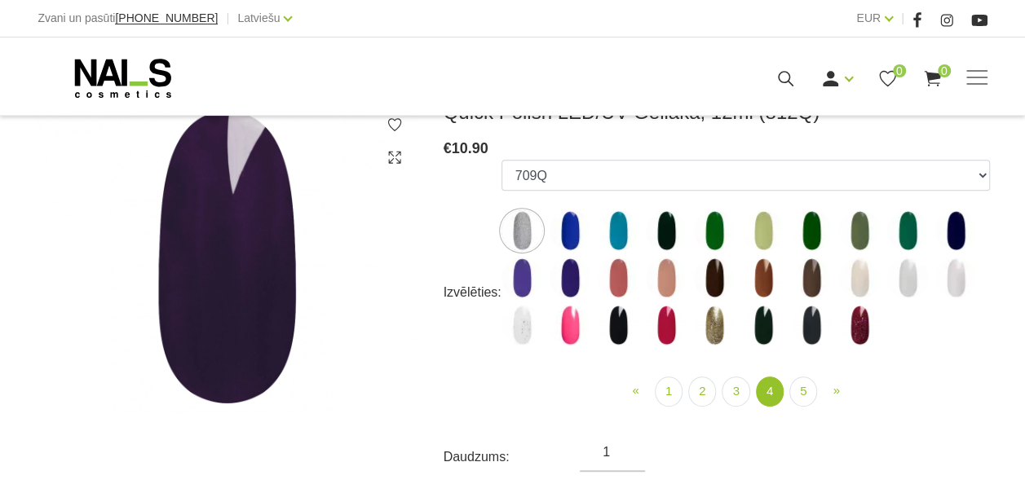
click at [855, 335] on img at bounding box center [859, 325] width 41 height 41
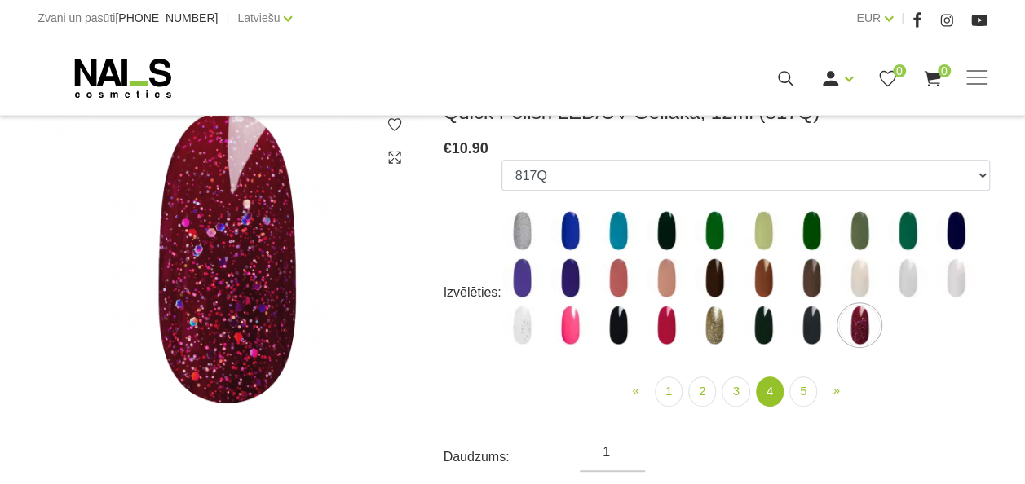
click at [805, 338] on img at bounding box center [811, 325] width 41 height 41
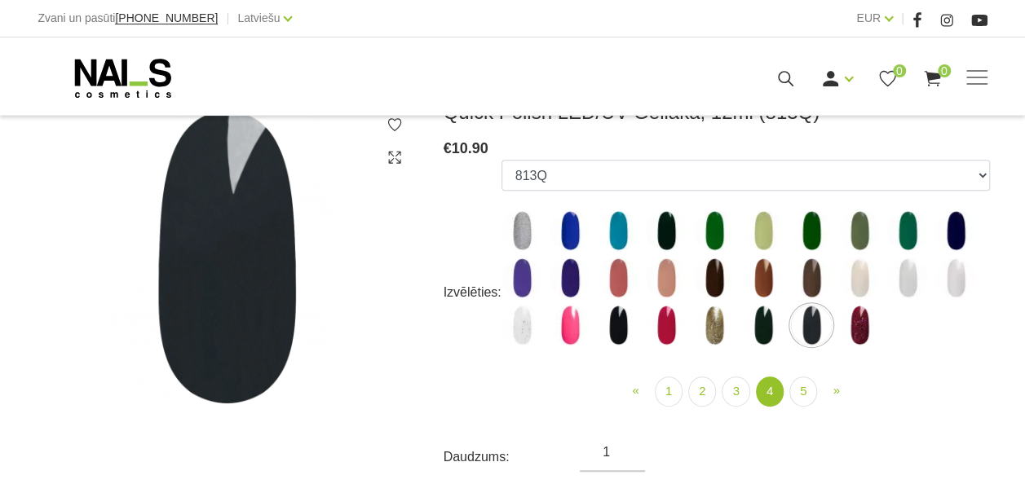
click at [757, 336] on img at bounding box center [763, 325] width 41 height 41
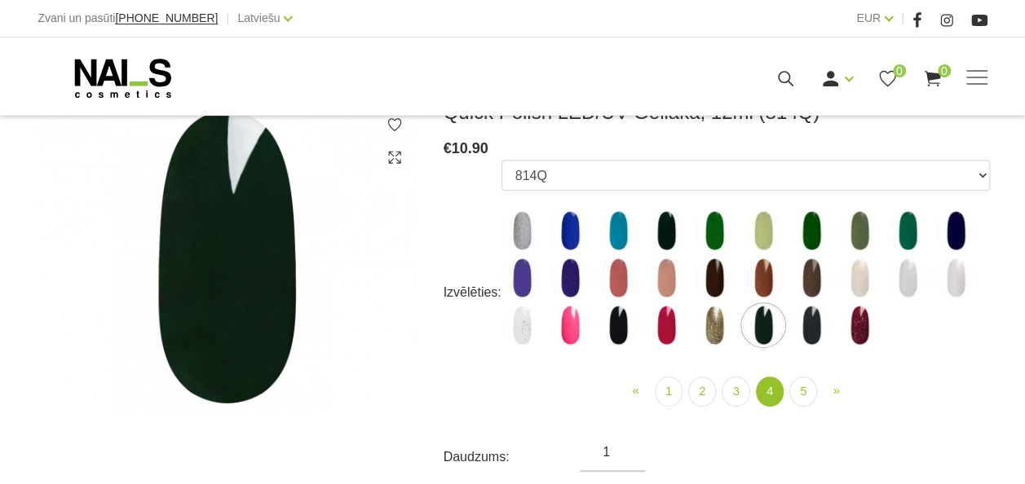
drag, startPoint x: 713, startPoint y: 338, endPoint x: 668, endPoint y: 336, distance: 44.9
click at [668, 336] on img at bounding box center [666, 325] width 41 height 41
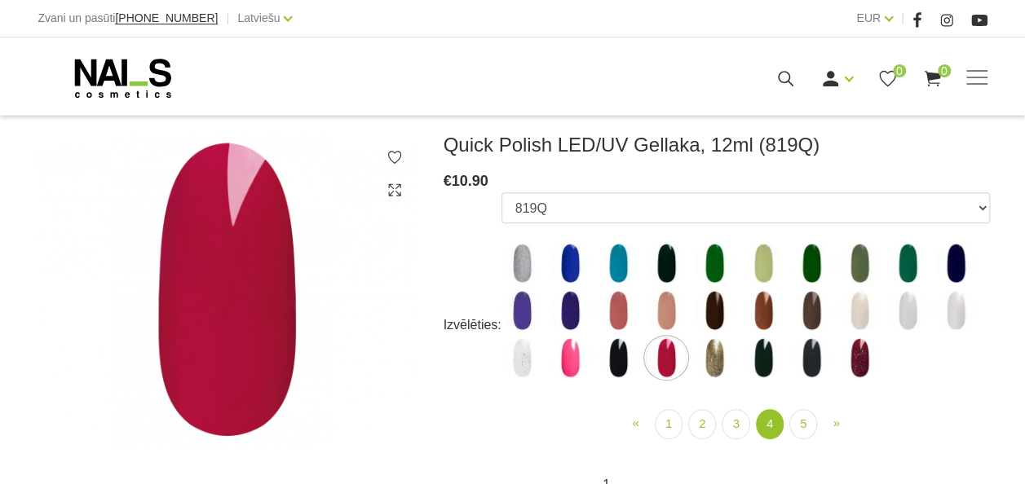
scroll to position [245, 0]
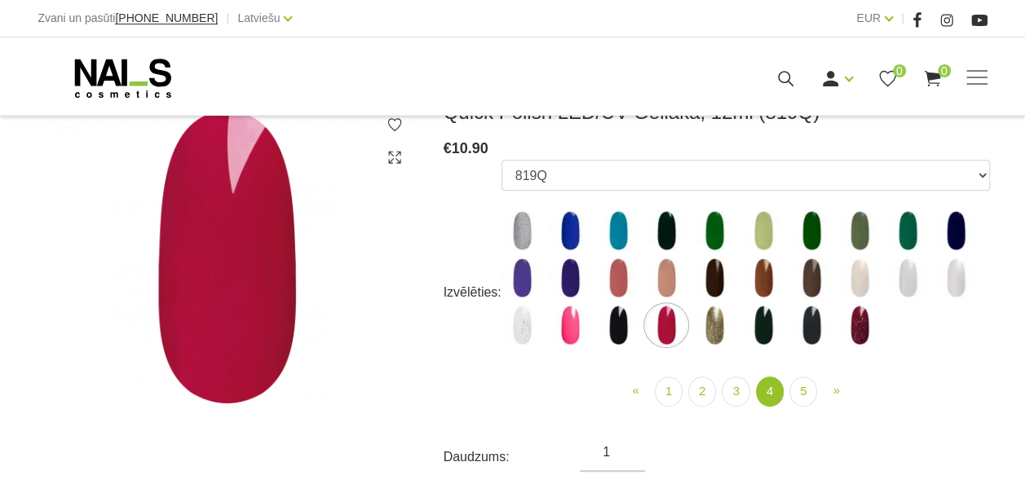
click at [624, 335] on img at bounding box center [618, 325] width 41 height 41
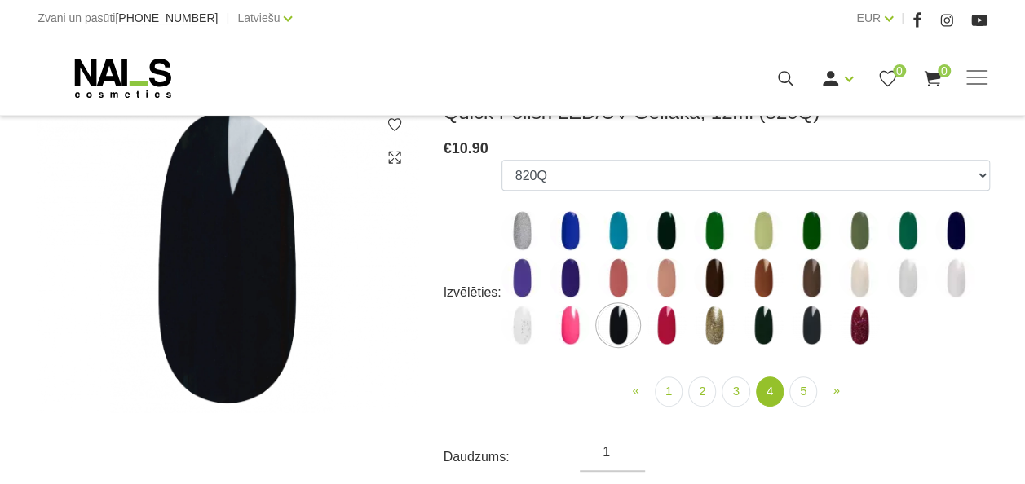
click at [562, 331] on img at bounding box center [569, 325] width 41 height 41
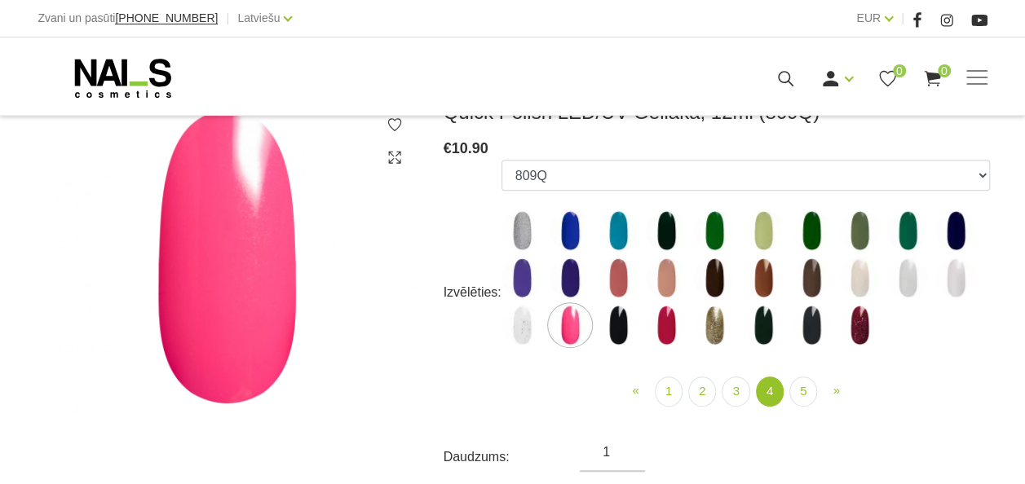
click at [665, 337] on img at bounding box center [666, 325] width 41 height 41
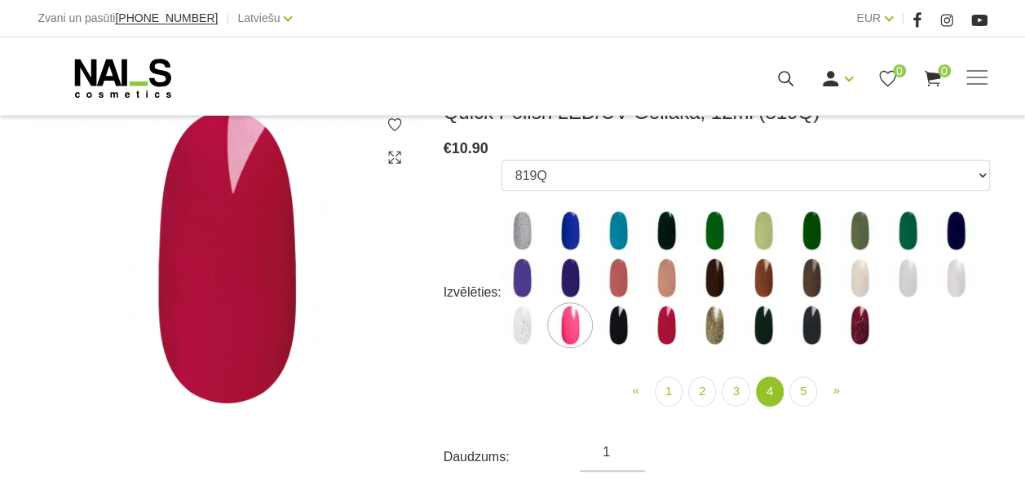
click at [521, 331] on img at bounding box center [521, 325] width 41 height 41
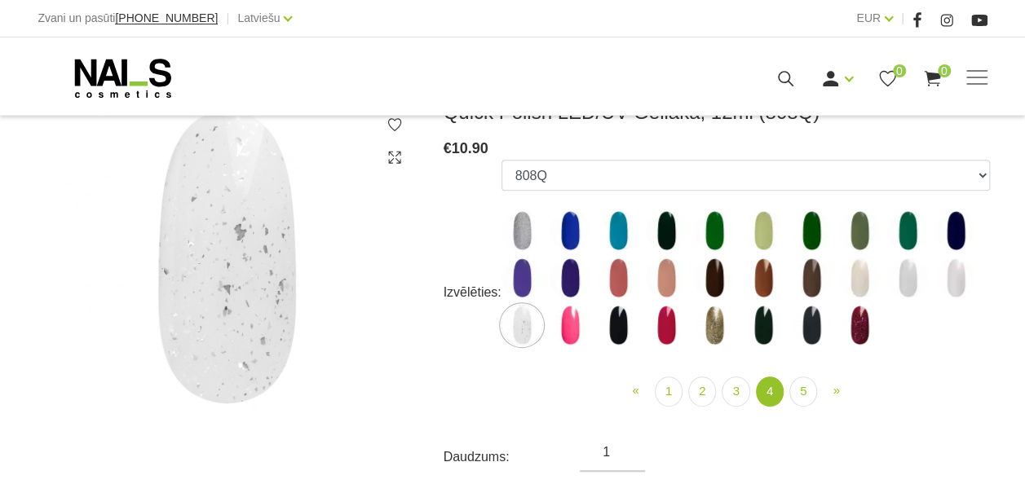
click at [949, 290] on img at bounding box center [955, 278] width 41 height 41
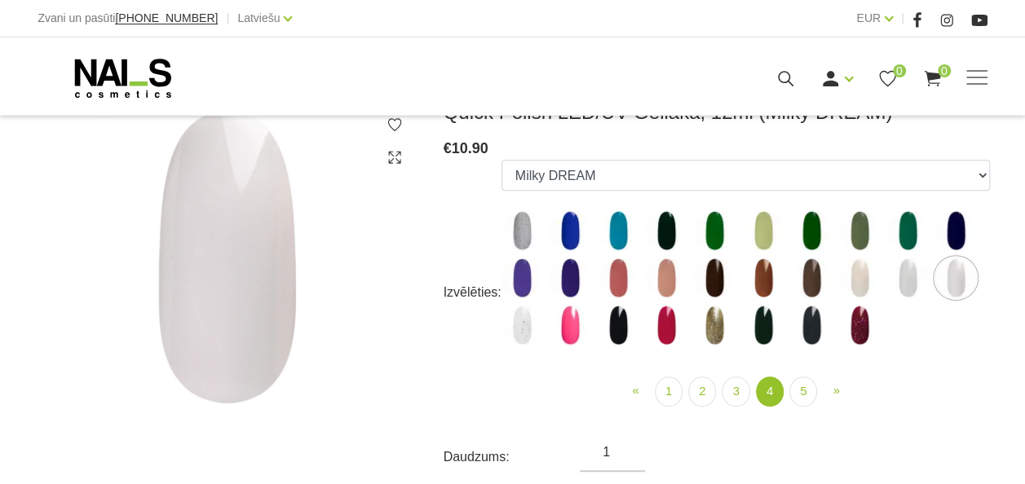
click at [907, 291] on img at bounding box center [907, 278] width 41 height 41
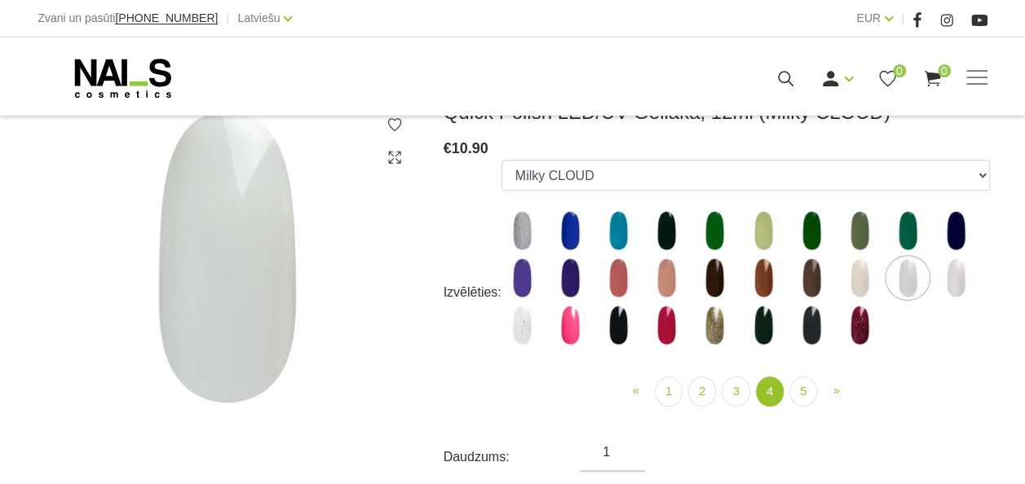
click at [858, 286] on img at bounding box center [859, 278] width 41 height 41
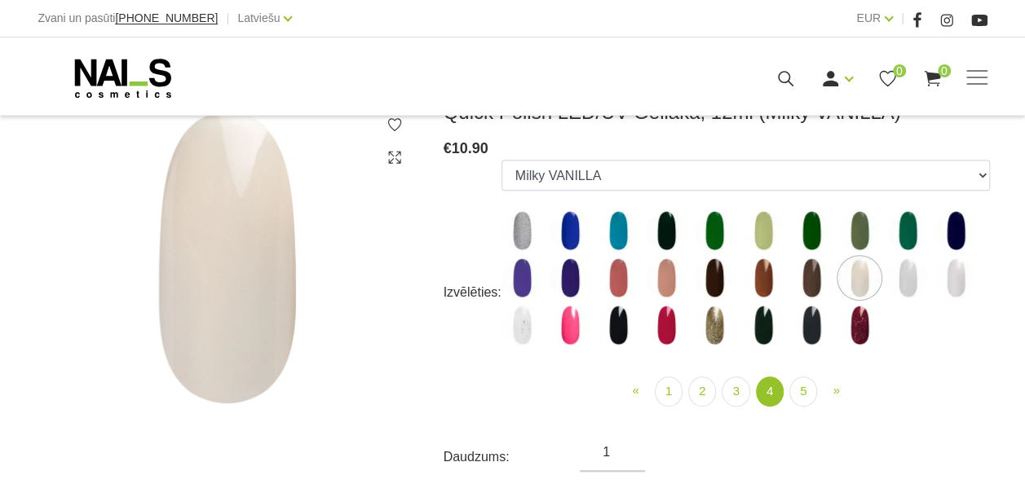
click at [808, 286] on img at bounding box center [811, 278] width 41 height 41
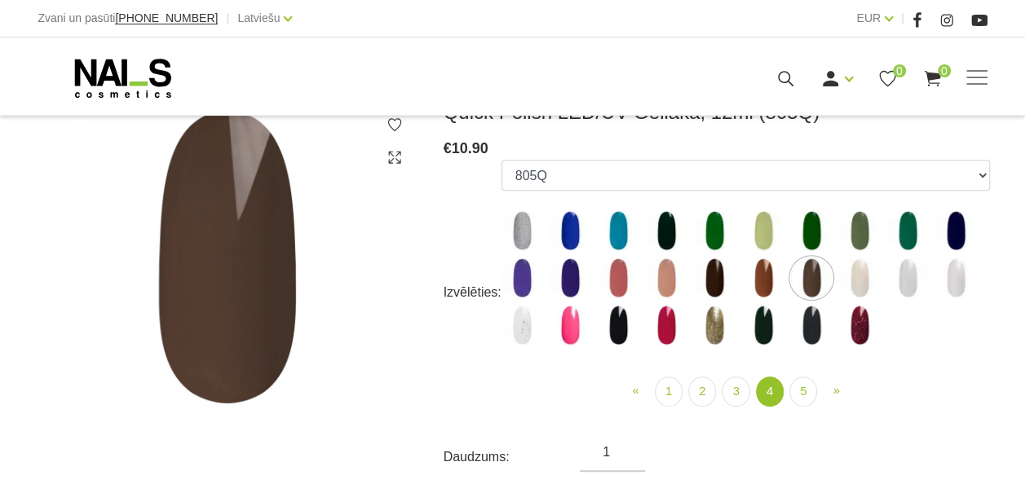
click at [743, 285] on img at bounding box center [763, 278] width 41 height 41
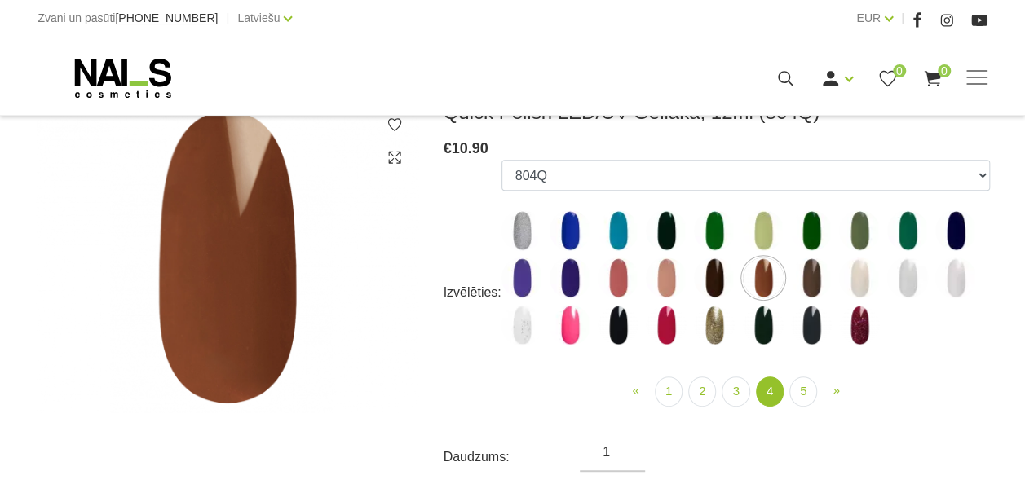
click at [712, 289] on img at bounding box center [714, 278] width 41 height 41
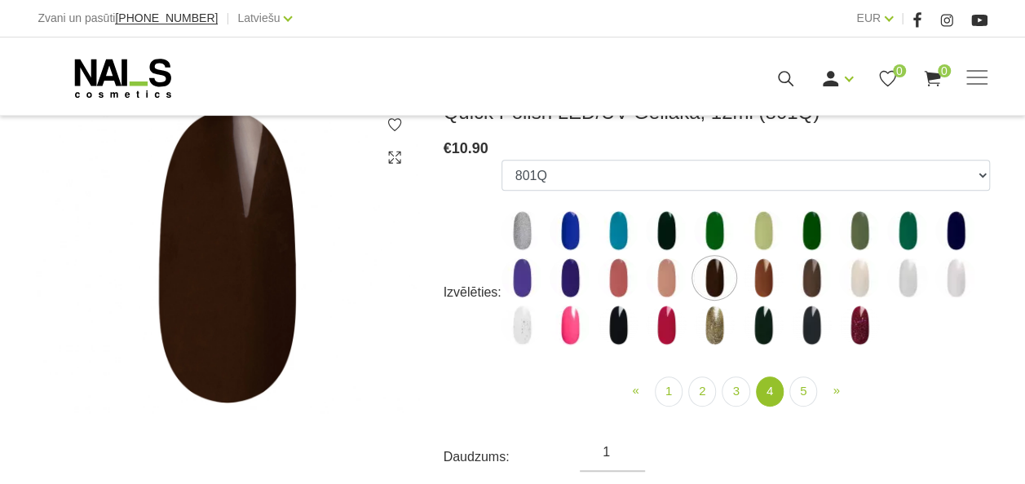
click at [667, 284] on img at bounding box center [666, 278] width 41 height 41
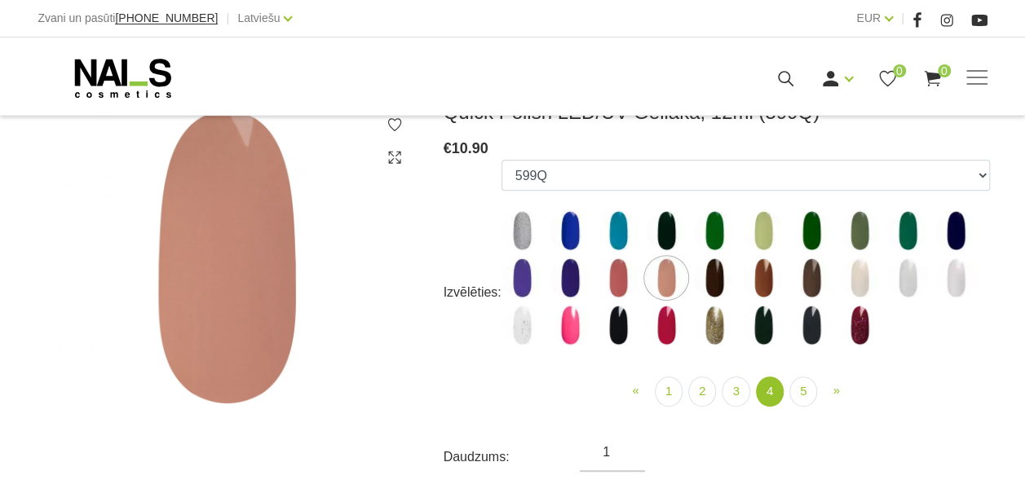
click at [616, 280] on img at bounding box center [618, 278] width 41 height 41
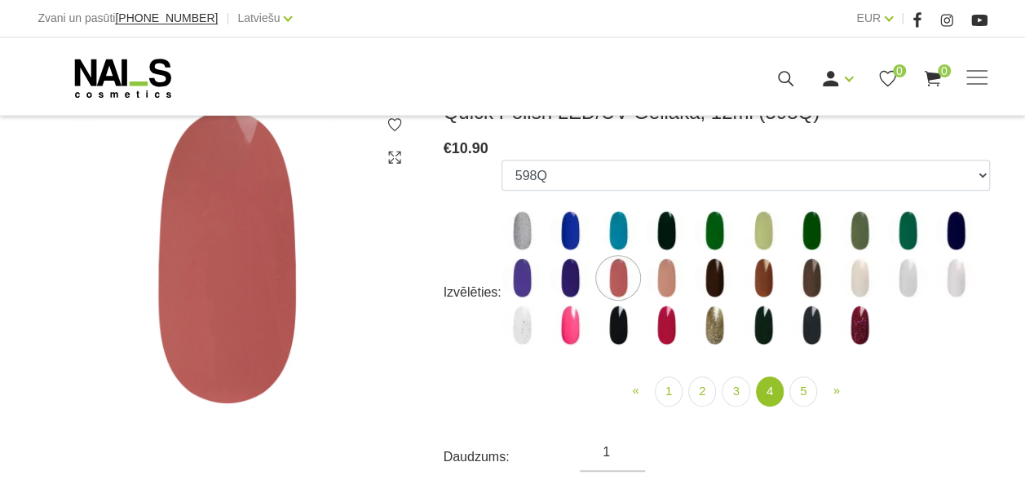
click at [569, 293] on img at bounding box center [569, 278] width 41 height 41
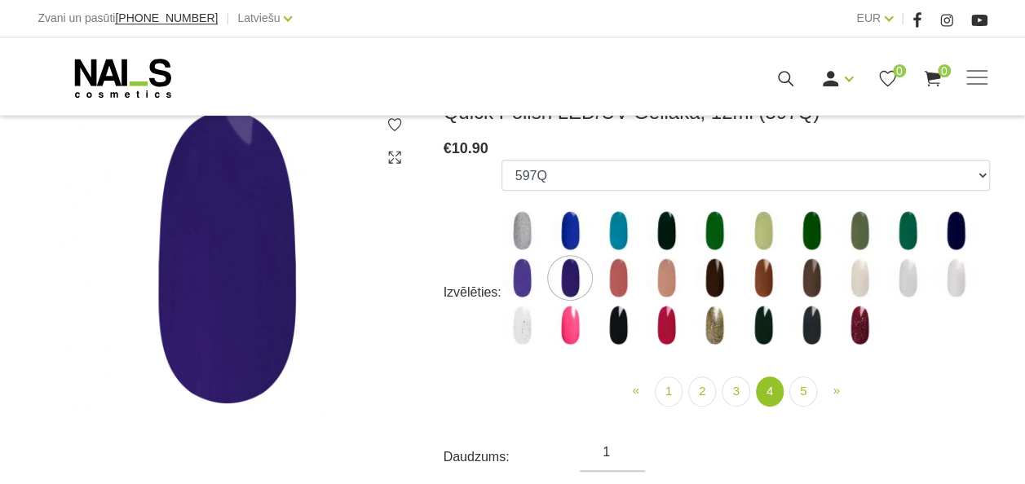
click at [525, 287] on img at bounding box center [521, 278] width 41 height 41
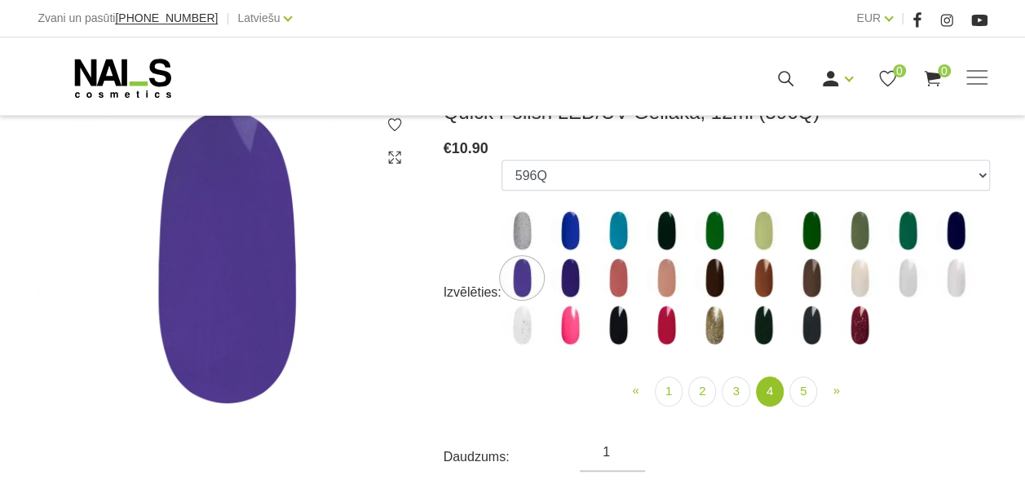
click at [525, 235] on img at bounding box center [521, 230] width 41 height 41
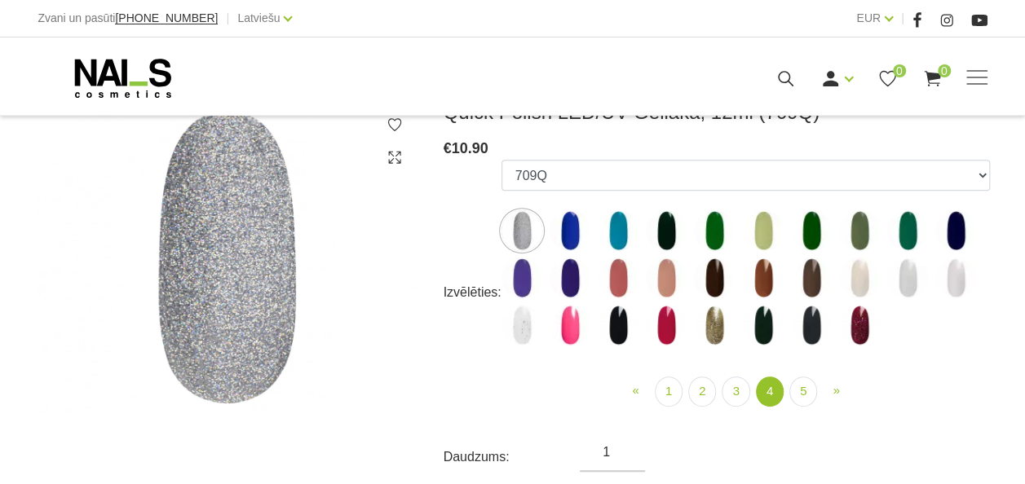
click at [564, 229] on img at bounding box center [569, 230] width 41 height 41
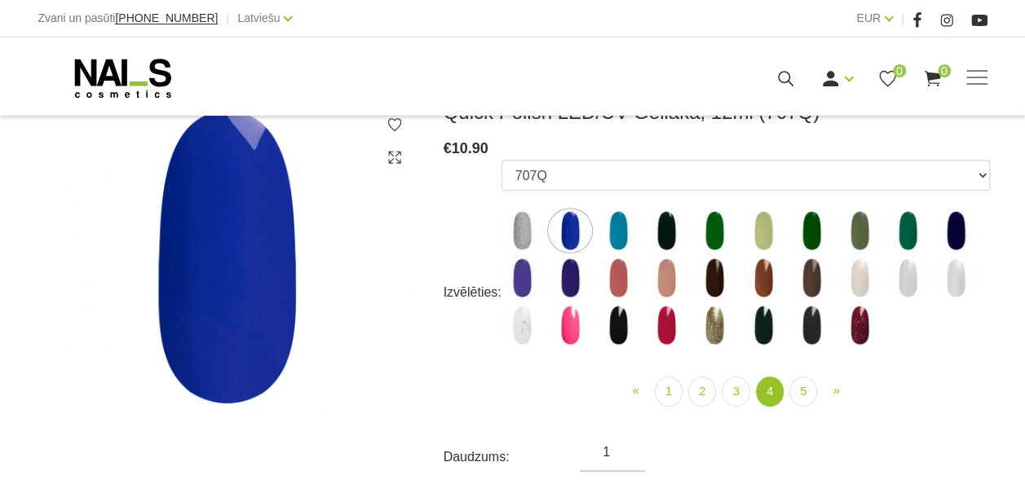
click at [614, 225] on img at bounding box center [618, 230] width 41 height 41
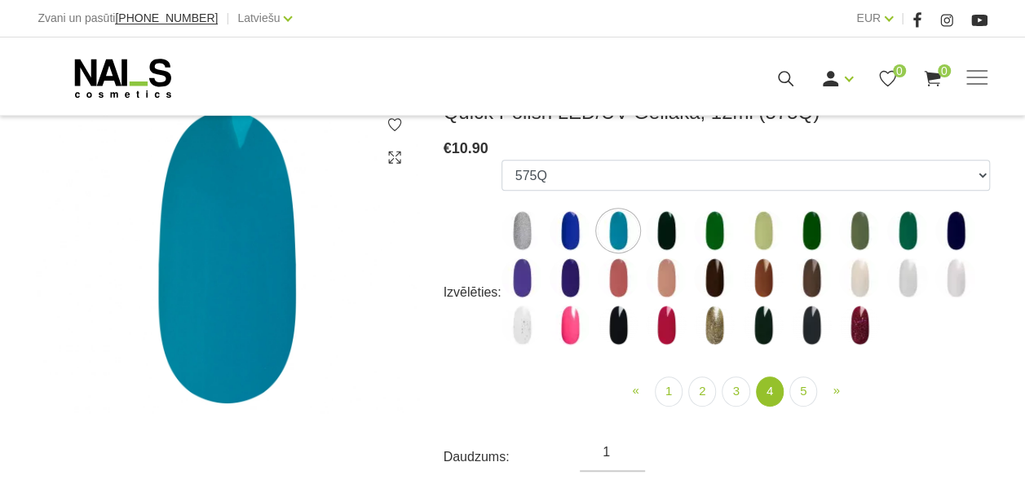
click at [666, 236] on img at bounding box center [666, 230] width 41 height 41
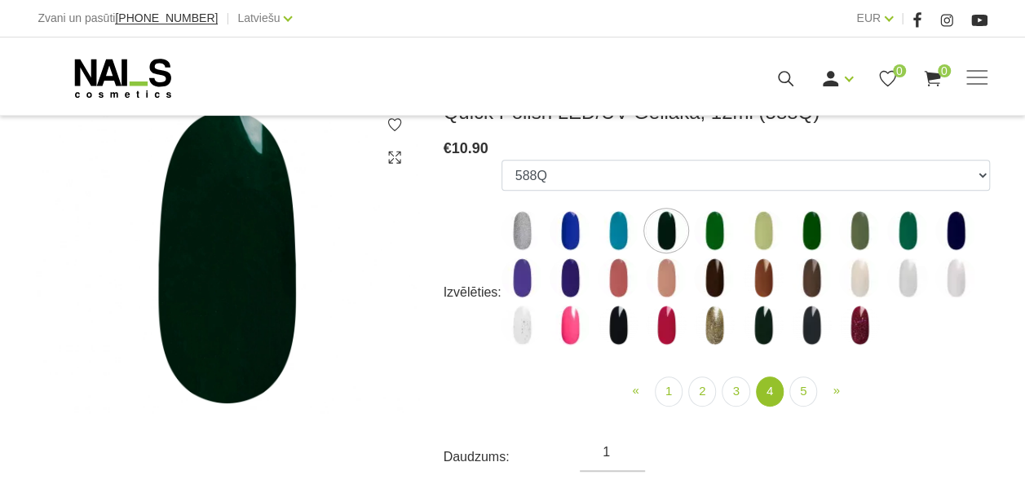
click at [710, 236] on img at bounding box center [714, 230] width 41 height 41
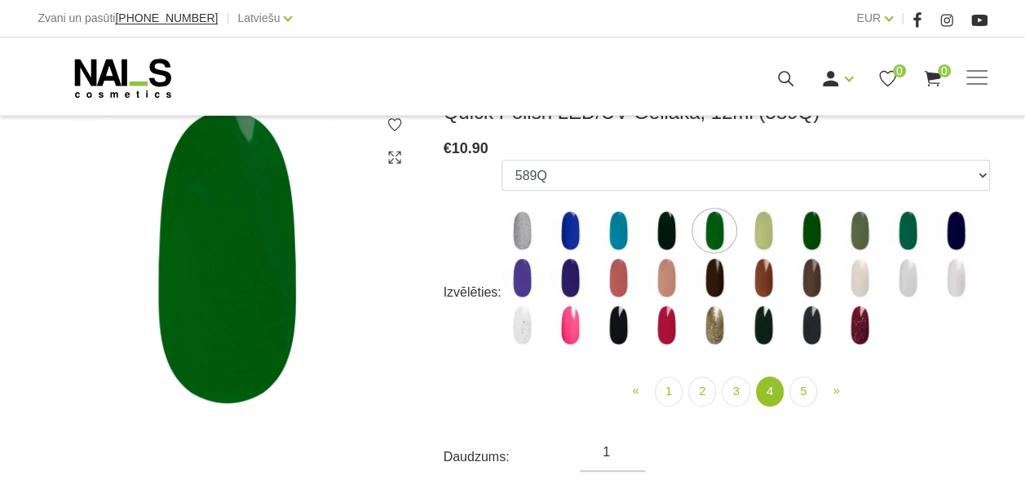
click at [745, 230] on img at bounding box center [763, 230] width 41 height 41
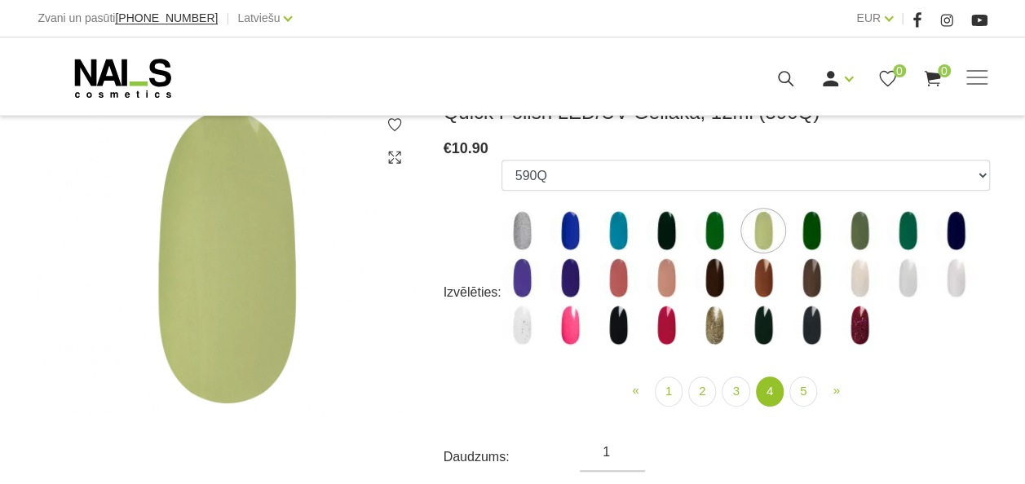
click at [804, 227] on img at bounding box center [811, 230] width 41 height 41
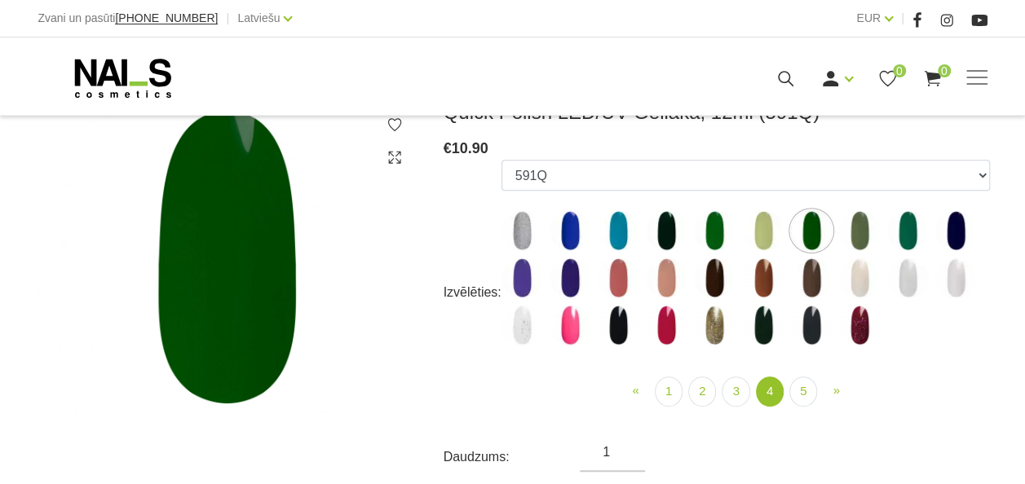
click at [853, 230] on img at bounding box center [859, 230] width 41 height 41
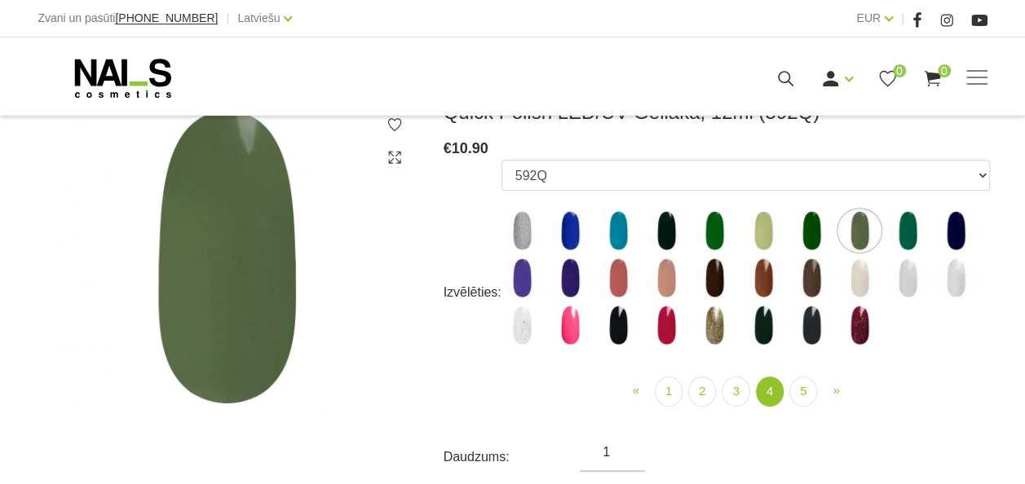
click at [905, 231] on img at bounding box center [907, 230] width 41 height 41
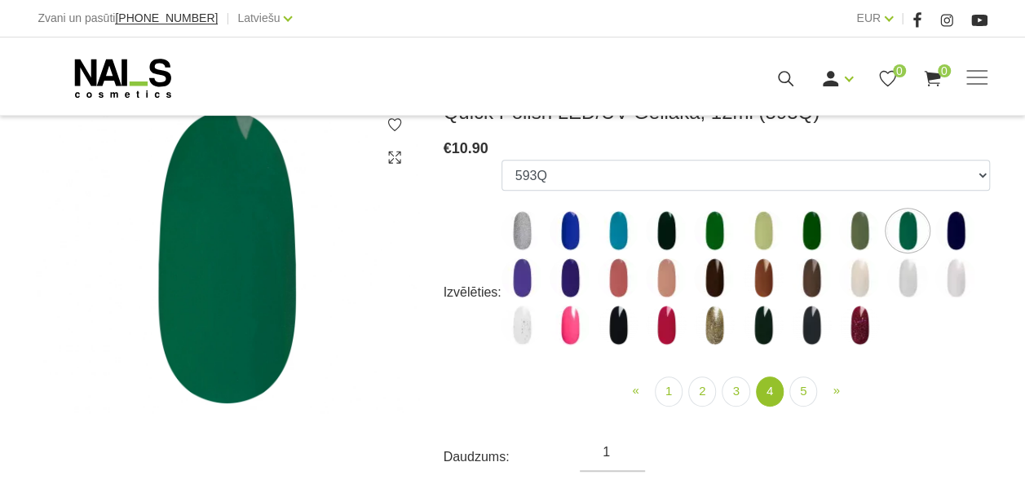
click at [947, 227] on img at bounding box center [955, 230] width 41 height 41
select select "5444"
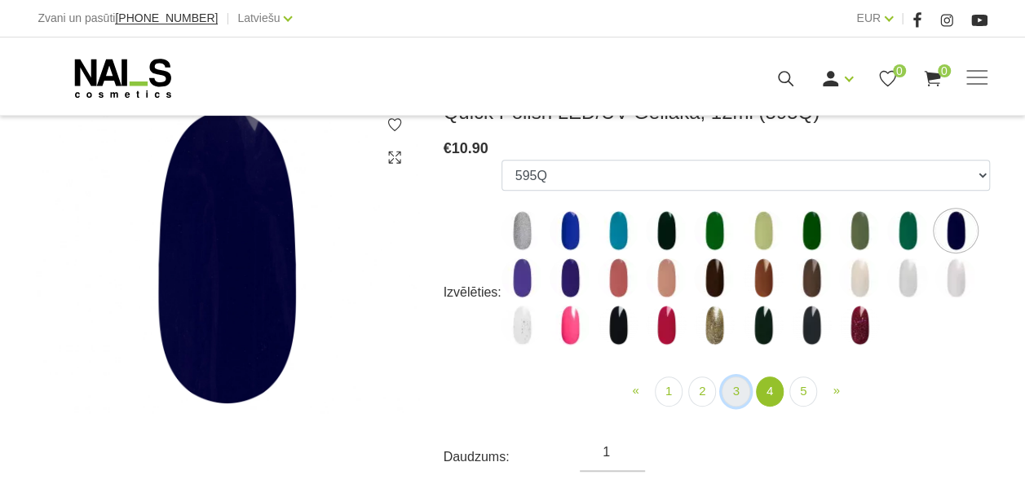
click at [730, 395] on link "3" at bounding box center [736, 392] width 28 height 30
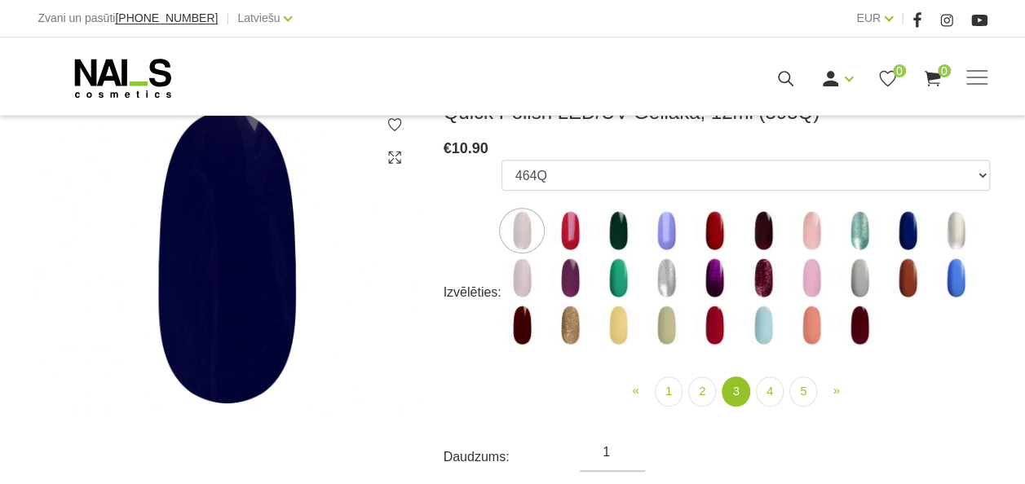
click at [536, 234] on img at bounding box center [521, 230] width 41 height 41
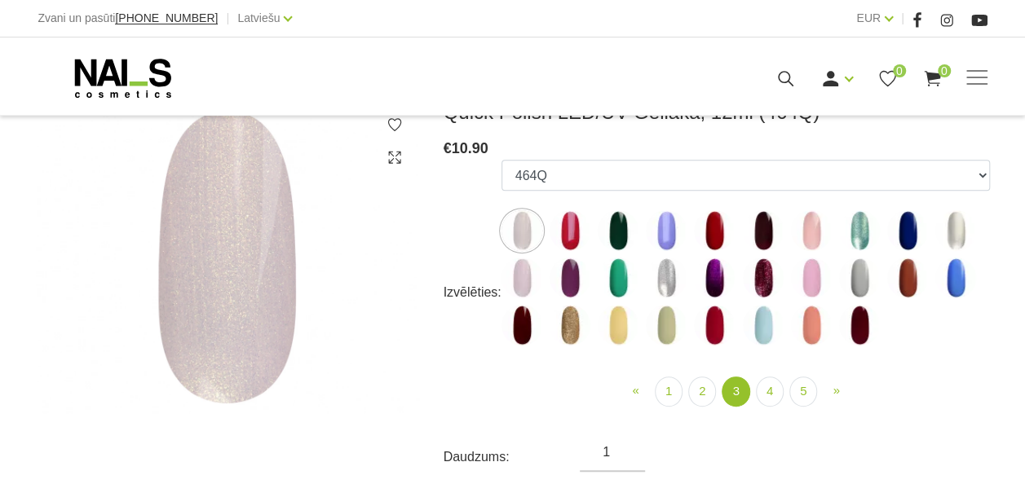
click at [569, 227] on img at bounding box center [569, 230] width 41 height 41
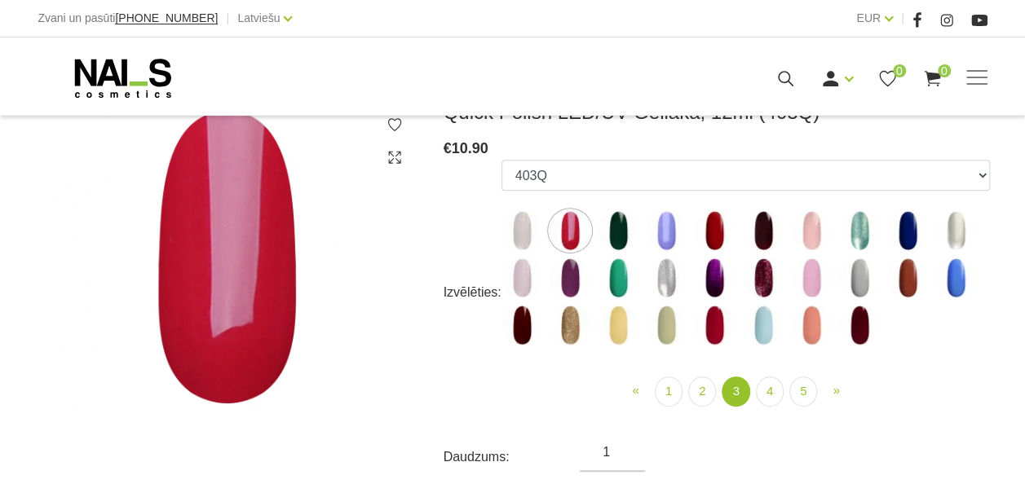
click at [617, 246] on img at bounding box center [618, 230] width 41 height 41
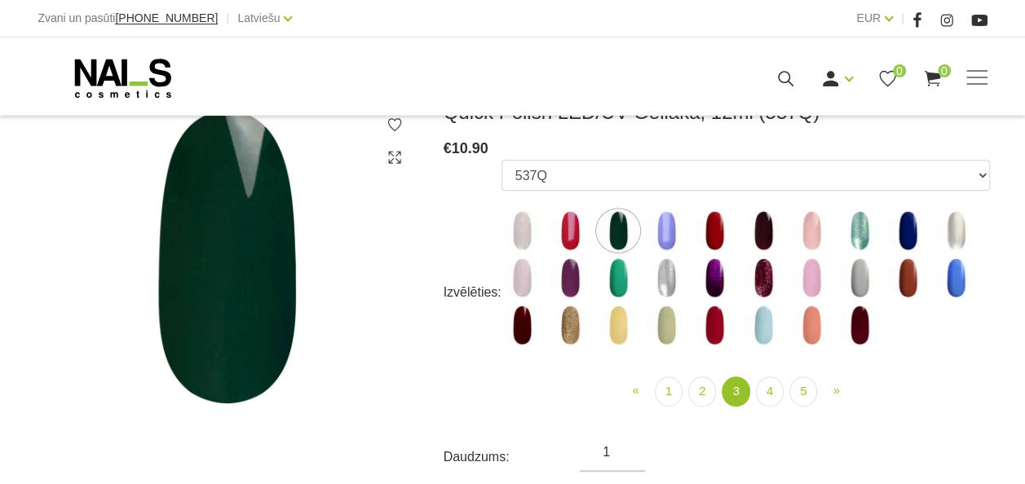
click at [659, 241] on img at bounding box center [666, 230] width 41 height 41
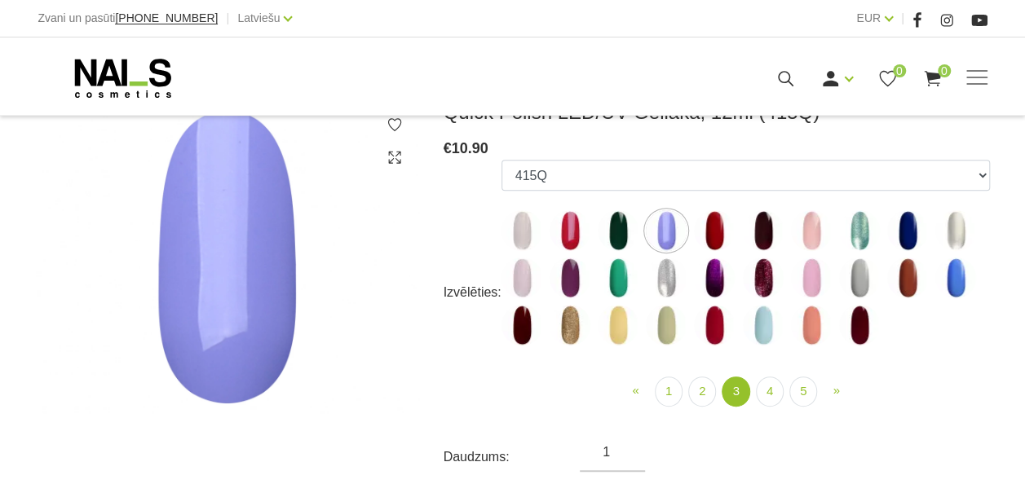
click at [717, 240] on img at bounding box center [714, 230] width 41 height 41
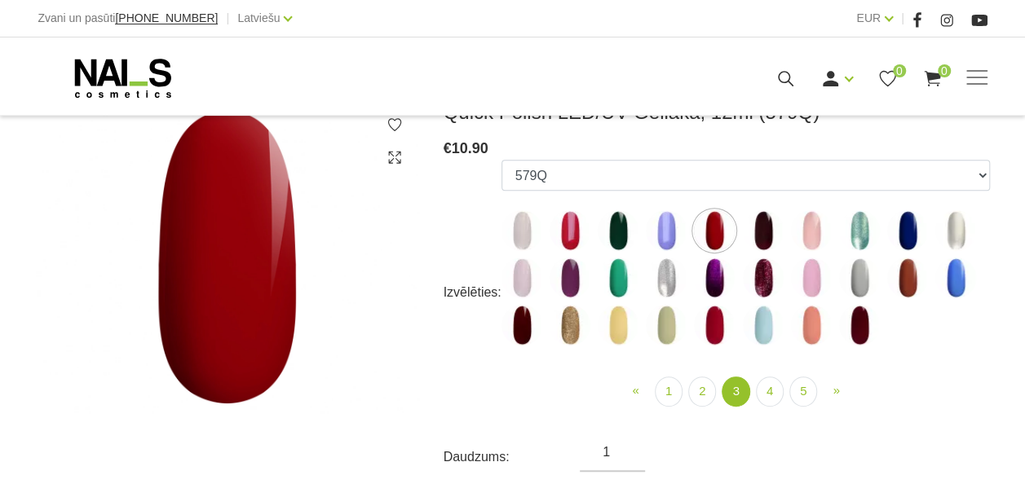
click at [770, 232] on img at bounding box center [763, 230] width 41 height 41
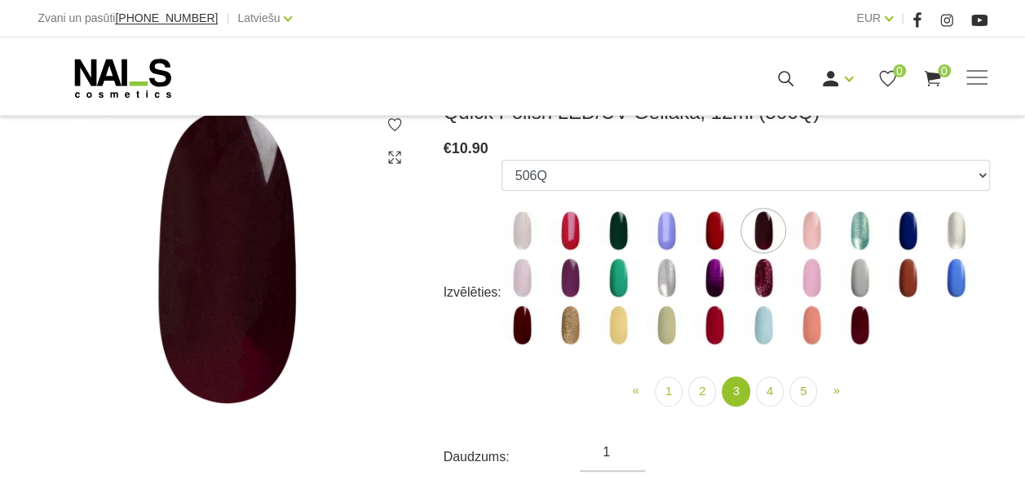
click at [856, 232] on img at bounding box center [859, 230] width 41 height 41
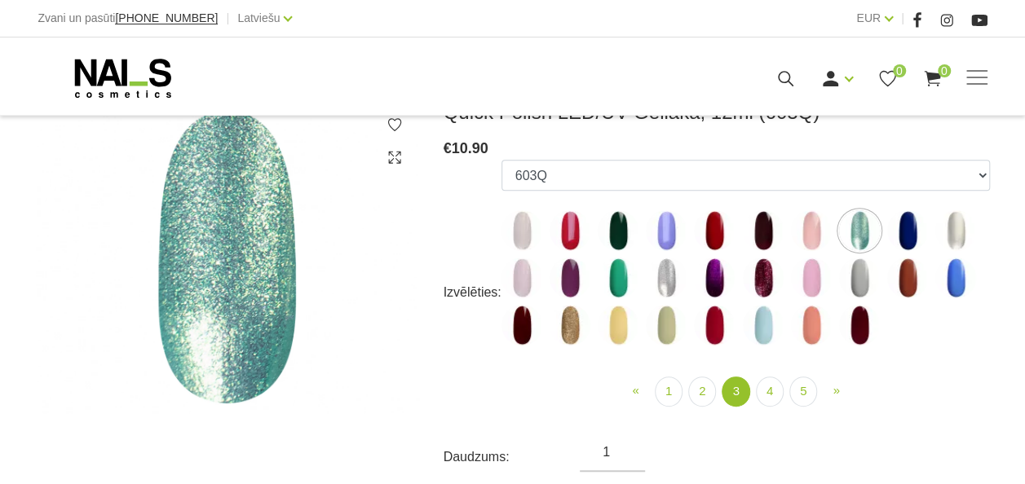
click at [818, 240] on img at bounding box center [811, 230] width 41 height 41
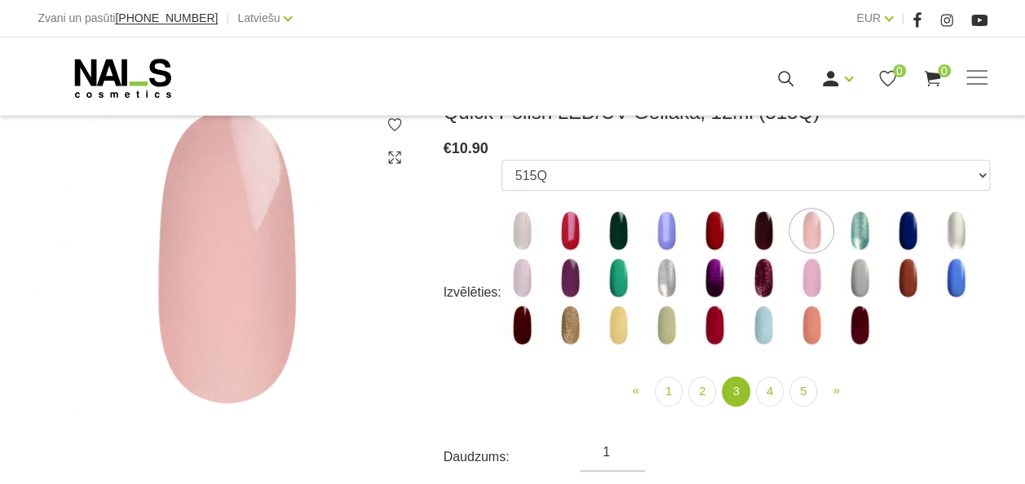
click at [958, 232] on img at bounding box center [955, 230] width 41 height 41
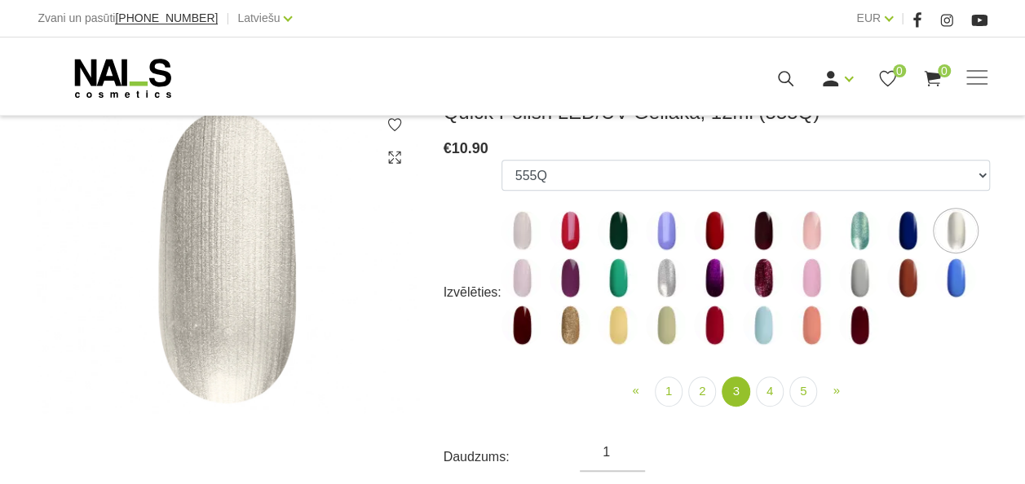
click at [908, 238] on img at bounding box center [907, 230] width 41 height 41
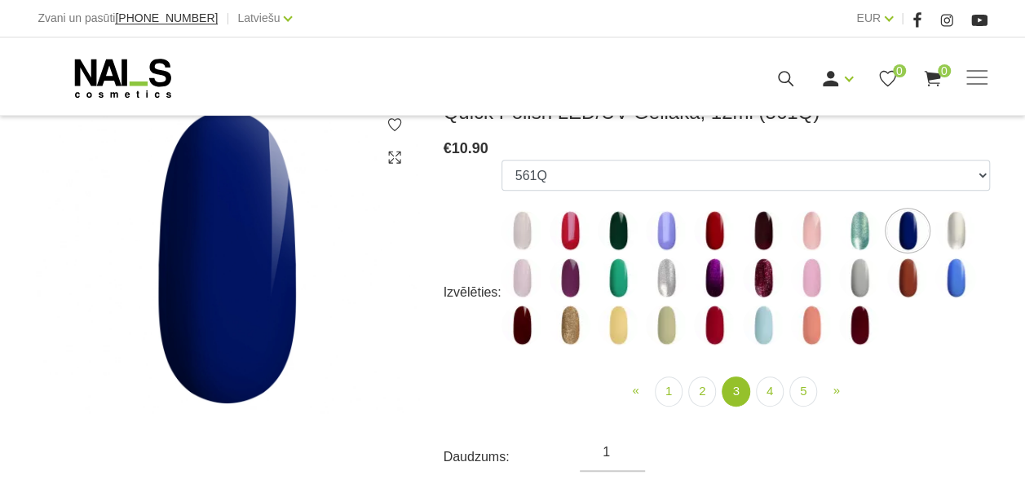
click at [525, 290] on img at bounding box center [521, 278] width 41 height 41
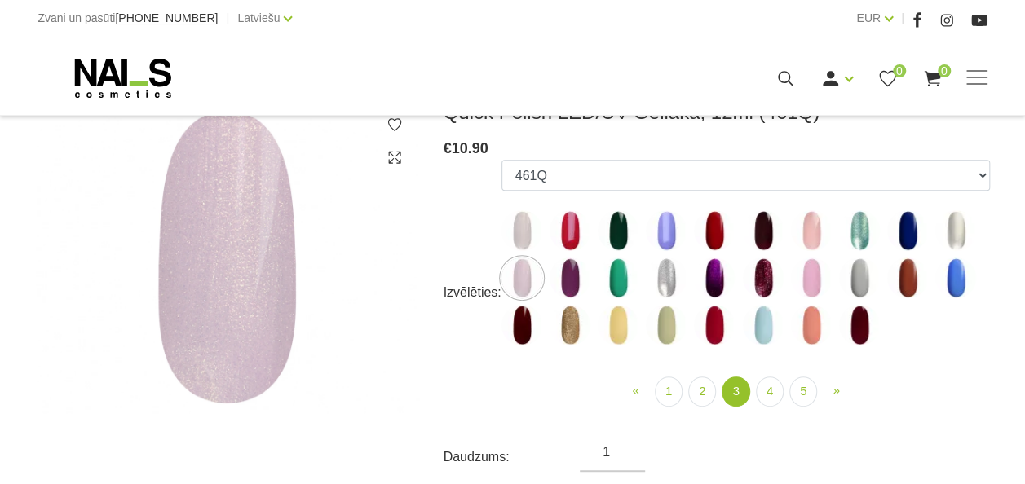
click at [566, 290] on img at bounding box center [569, 278] width 41 height 41
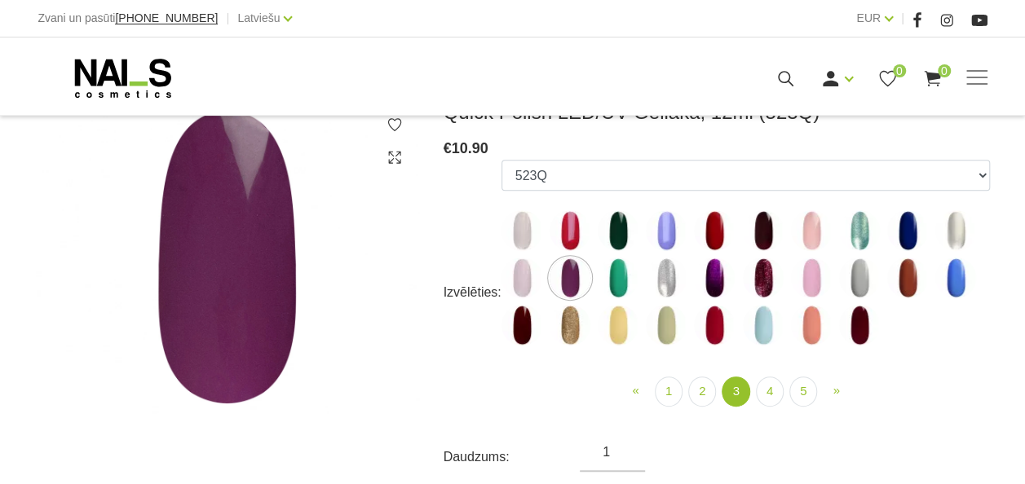
click at [616, 288] on img at bounding box center [618, 278] width 41 height 41
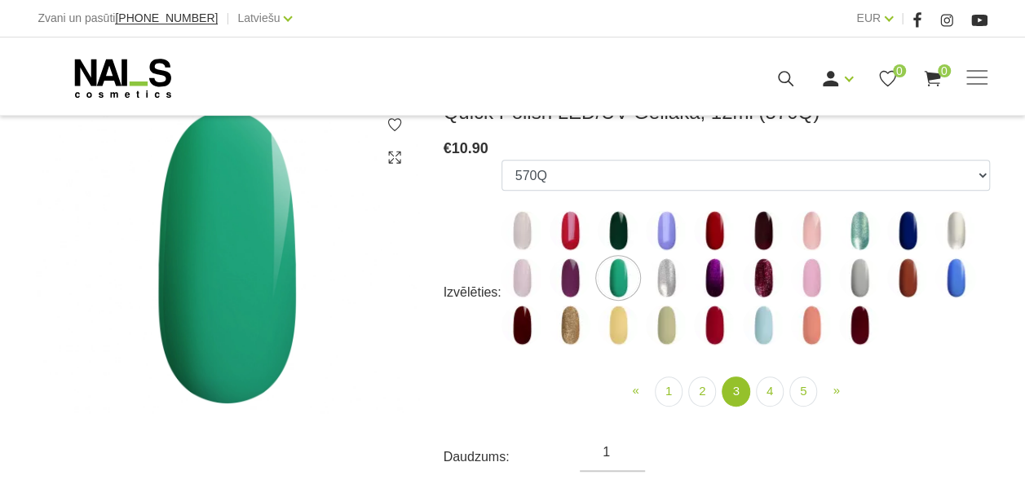
click at [569, 284] on img at bounding box center [569, 278] width 41 height 41
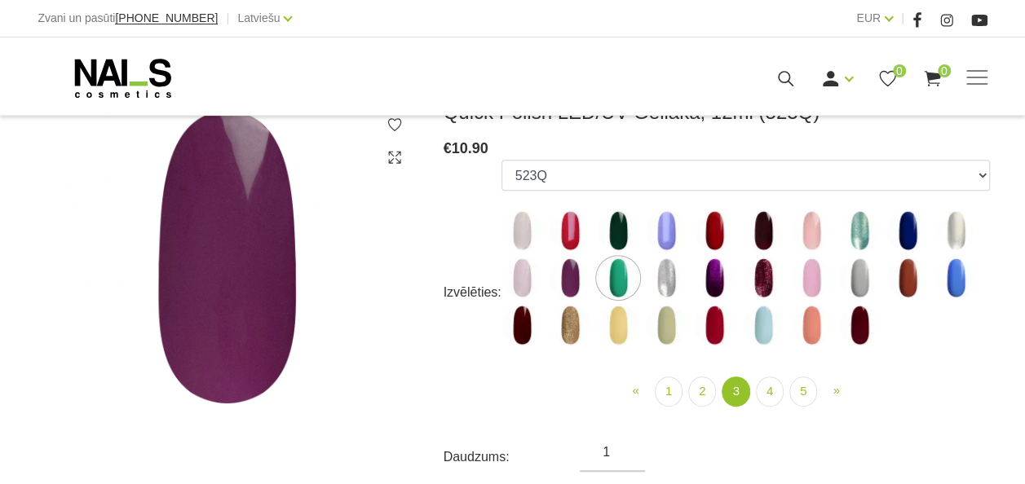
click at [565, 288] on img at bounding box center [569, 278] width 41 height 41
click at [566, 285] on img at bounding box center [569, 278] width 41 height 41
click at [754, 272] on img at bounding box center [763, 278] width 41 height 41
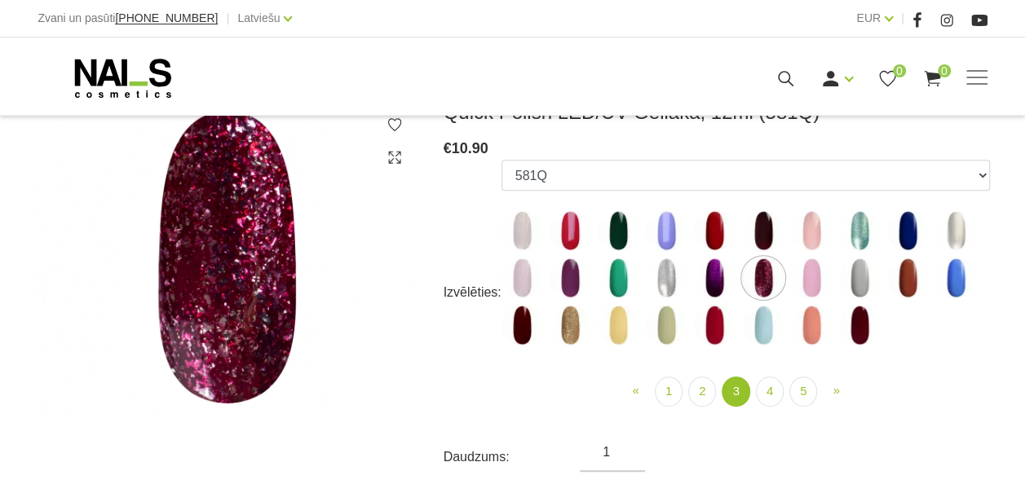
click at [804, 272] on img at bounding box center [811, 278] width 41 height 41
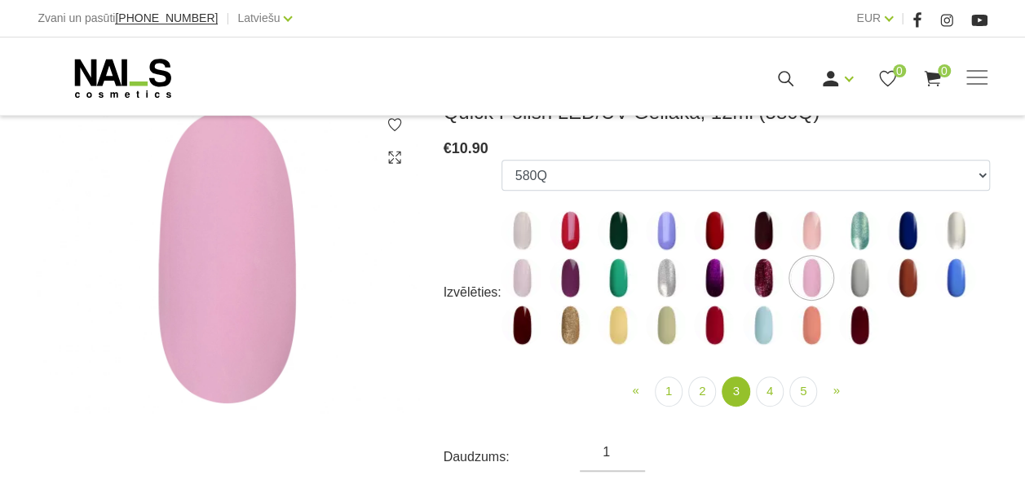
click at [867, 268] on img at bounding box center [859, 278] width 41 height 41
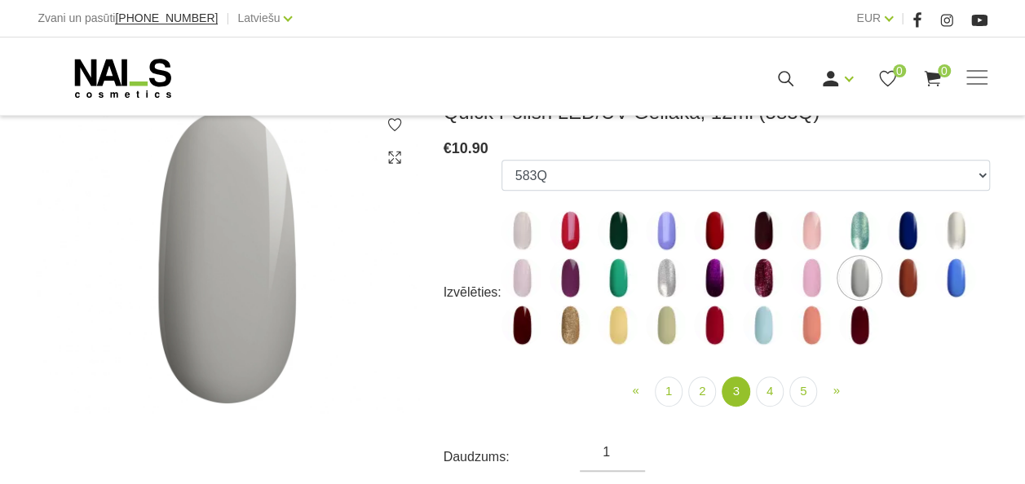
click at [708, 326] on img at bounding box center [714, 325] width 41 height 41
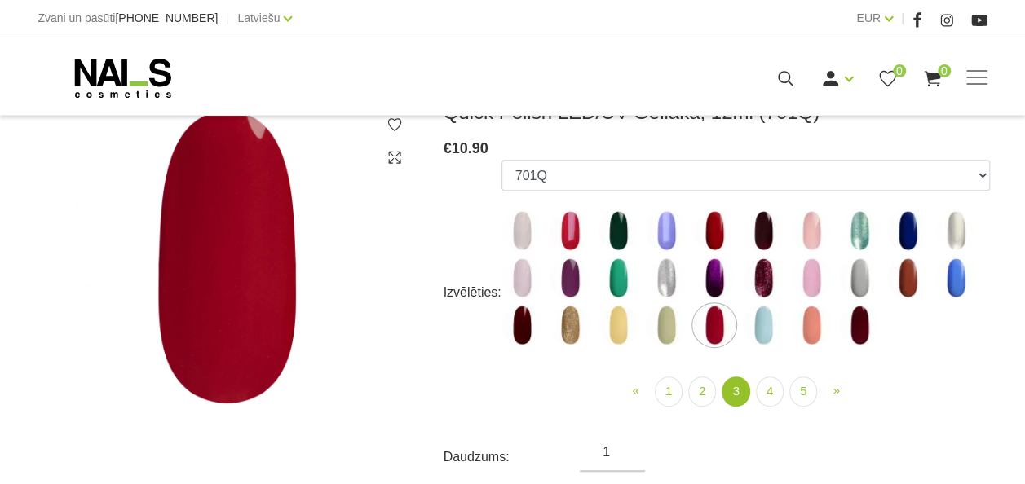
click at [771, 321] on img at bounding box center [763, 325] width 41 height 41
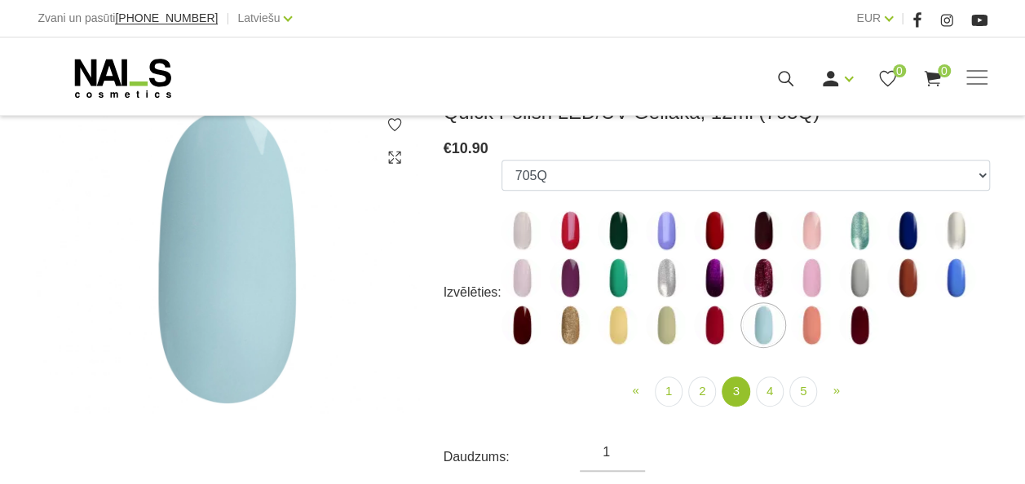
click at [793, 319] on img at bounding box center [811, 325] width 41 height 41
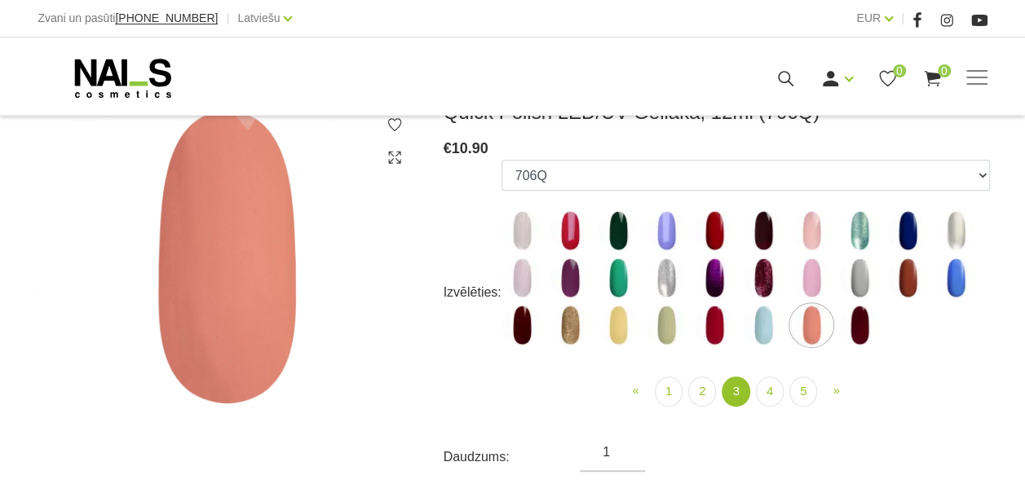
click at [859, 321] on img at bounding box center [859, 325] width 41 height 41
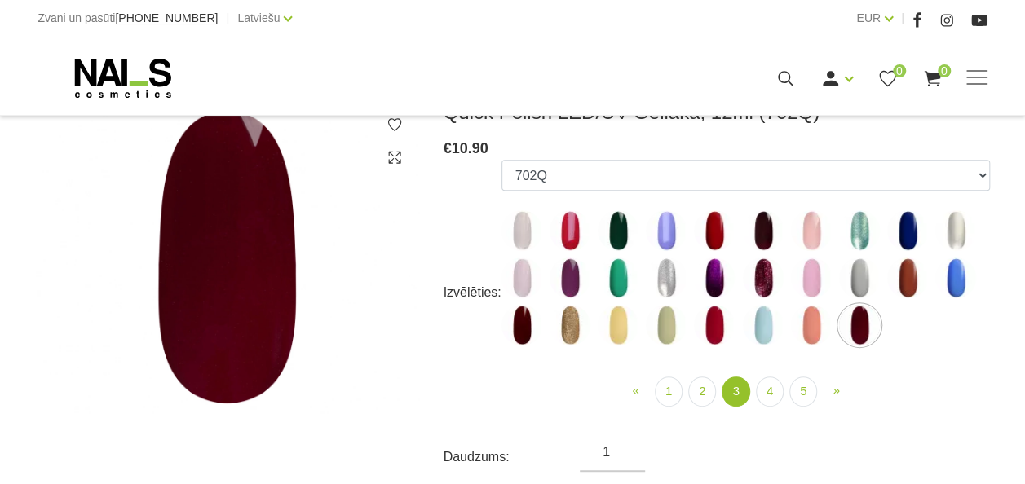
click at [667, 335] on img at bounding box center [666, 325] width 41 height 41
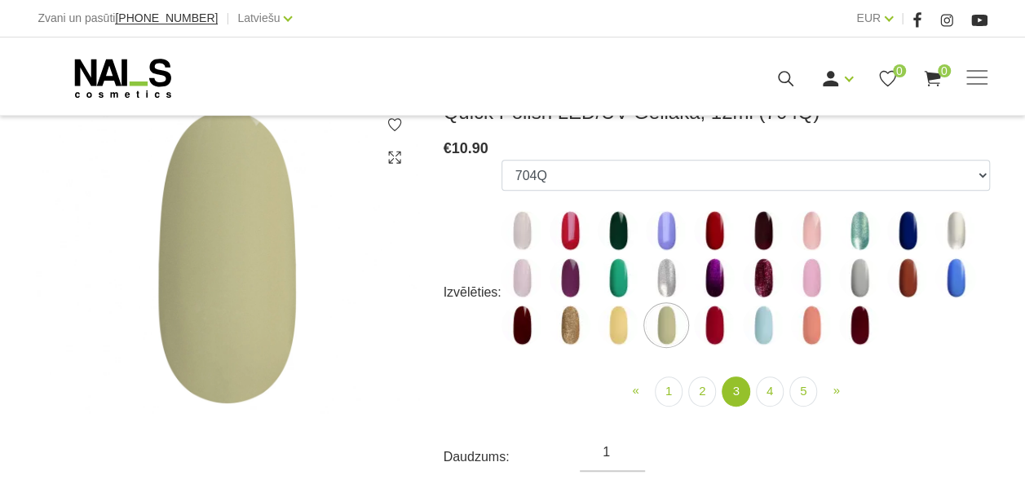
click at [607, 324] on img at bounding box center [618, 325] width 41 height 41
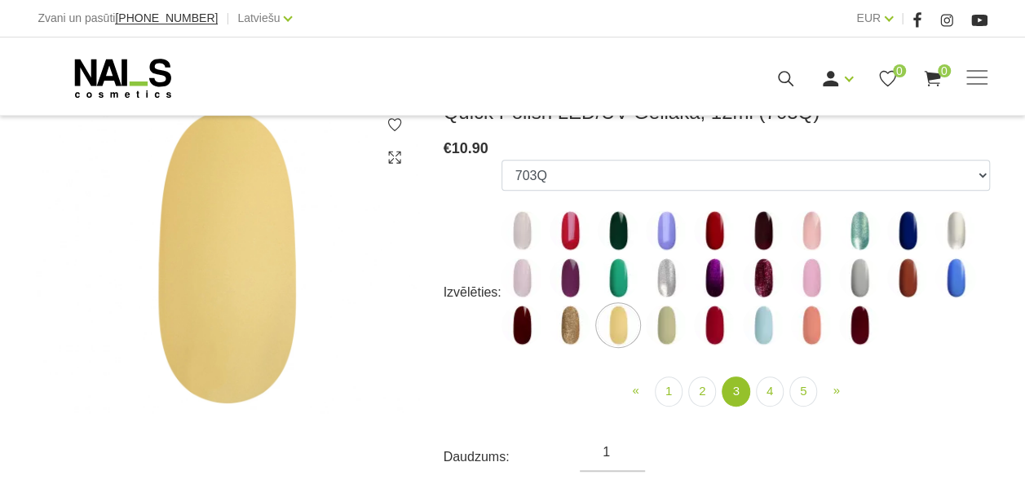
click at [576, 327] on img at bounding box center [569, 325] width 41 height 41
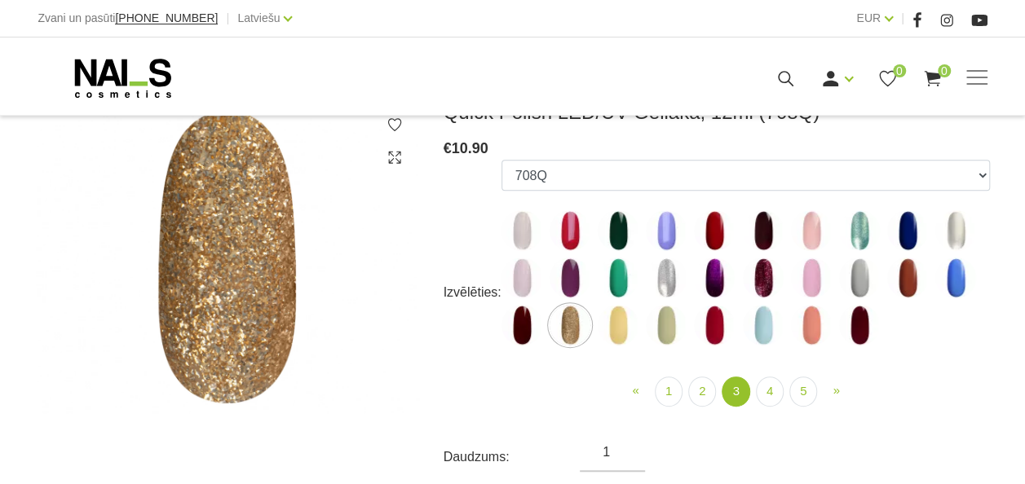
click at [522, 323] on img at bounding box center [521, 325] width 41 height 41
select select "5168"
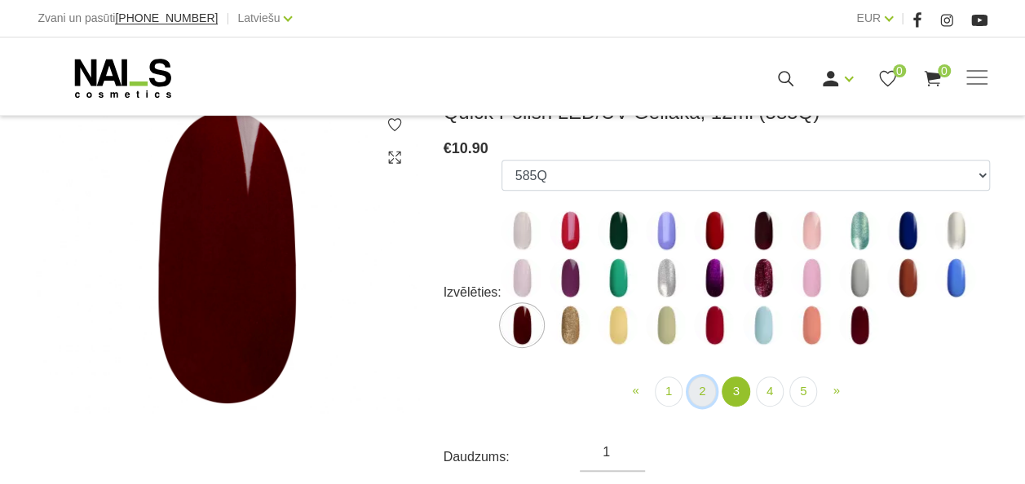
click at [704, 396] on link "2" at bounding box center [702, 392] width 28 height 30
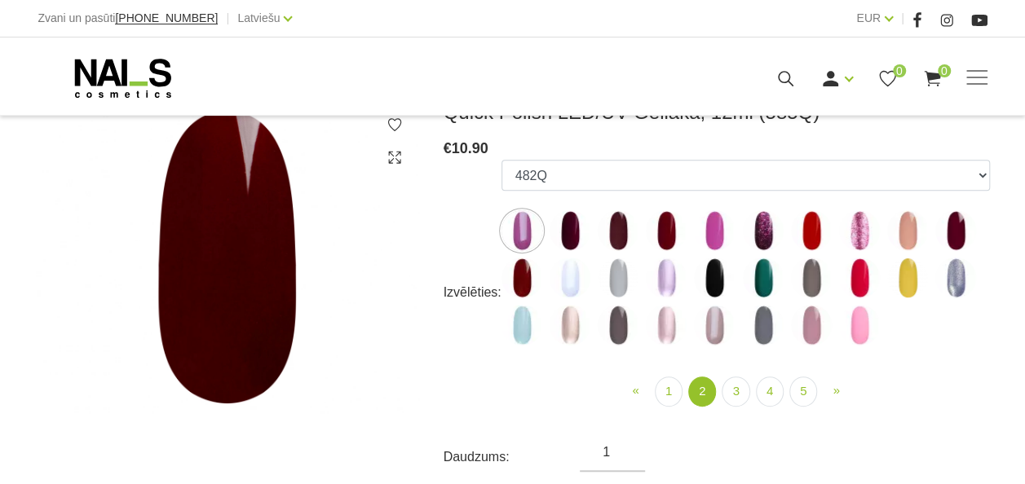
click at [956, 277] on img at bounding box center [955, 278] width 41 height 41
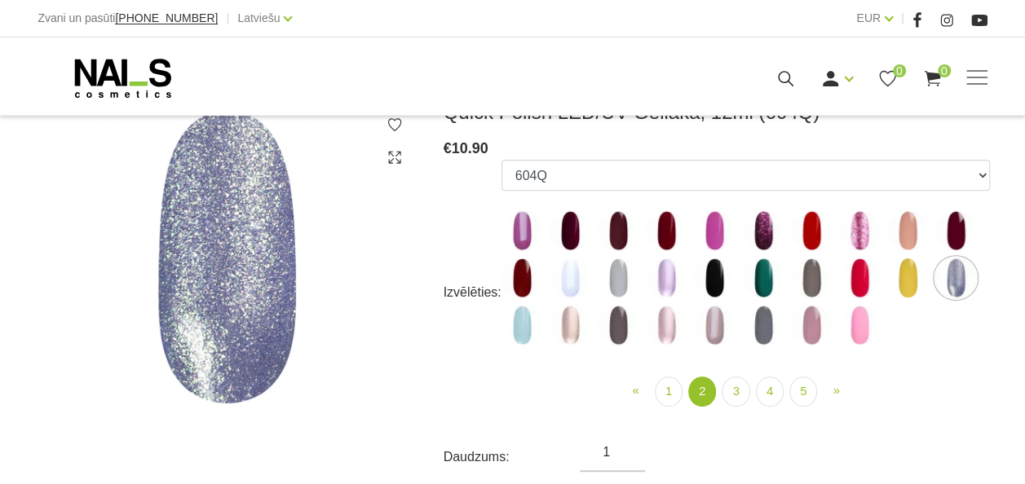
drag, startPoint x: 664, startPoint y: 290, endPoint x: 665, endPoint y: 339, distance: 48.9
click at [665, 339] on img at bounding box center [666, 325] width 41 height 41
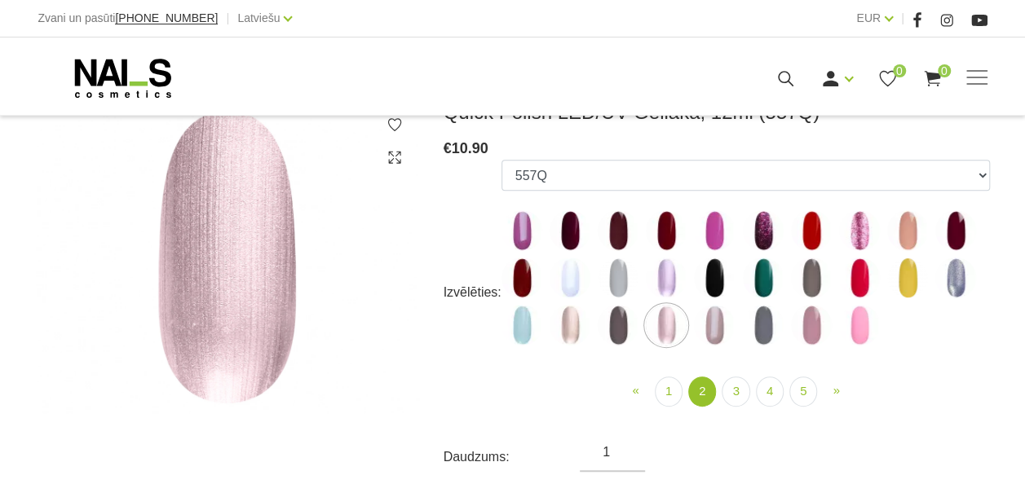
click at [716, 338] on img at bounding box center [714, 325] width 41 height 41
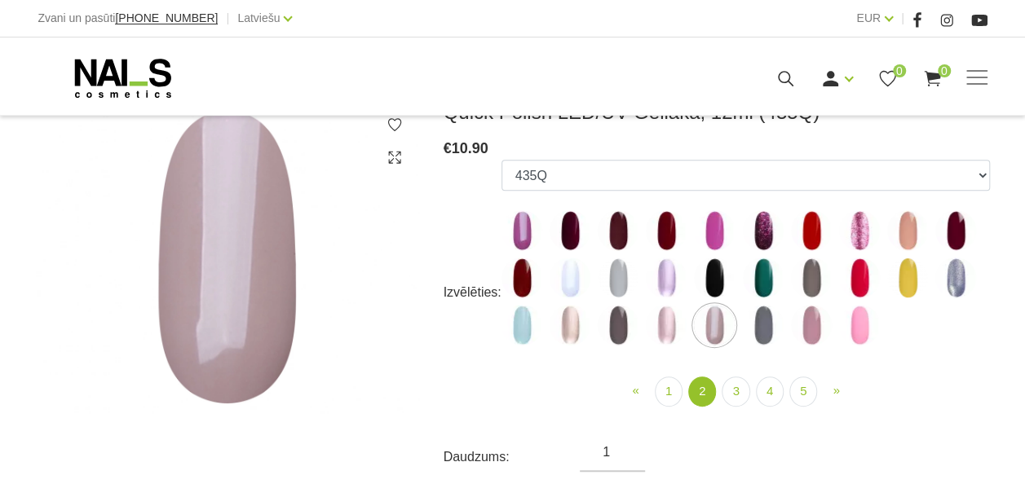
click at [570, 338] on img at bounding box center [569, 325] width 41 height 41
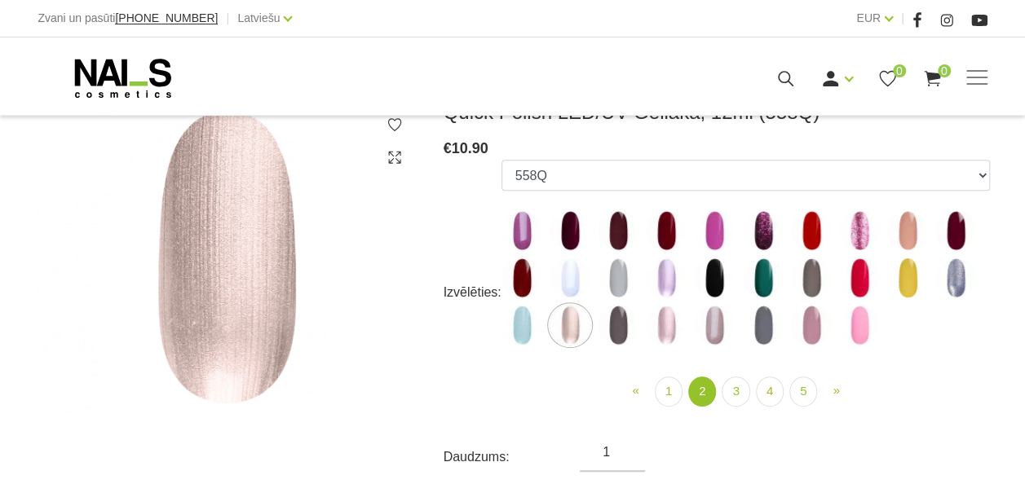
drag, startPoint x: 515, startPoint y: 326, endPoint x: 523, endPoint y: 333, distance: 10.4
click at [523, 333] on img at bounding box center [521, 325] width 41 height 41
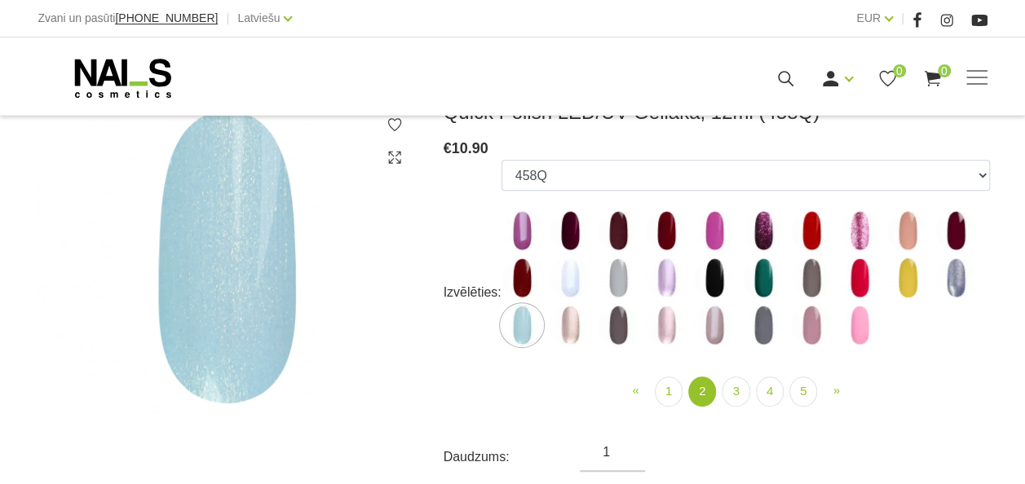
click at [572, 276] on img at bounding box center [569, 278] width 41 height 41
select select "4386"
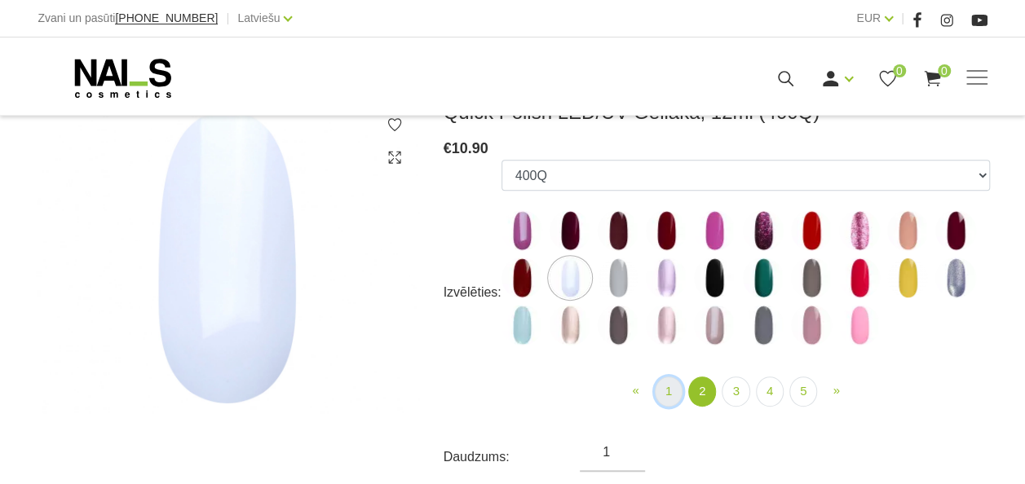
click at [680, 389] on link "1" at bounding box center [669, 392] width 28 height 30
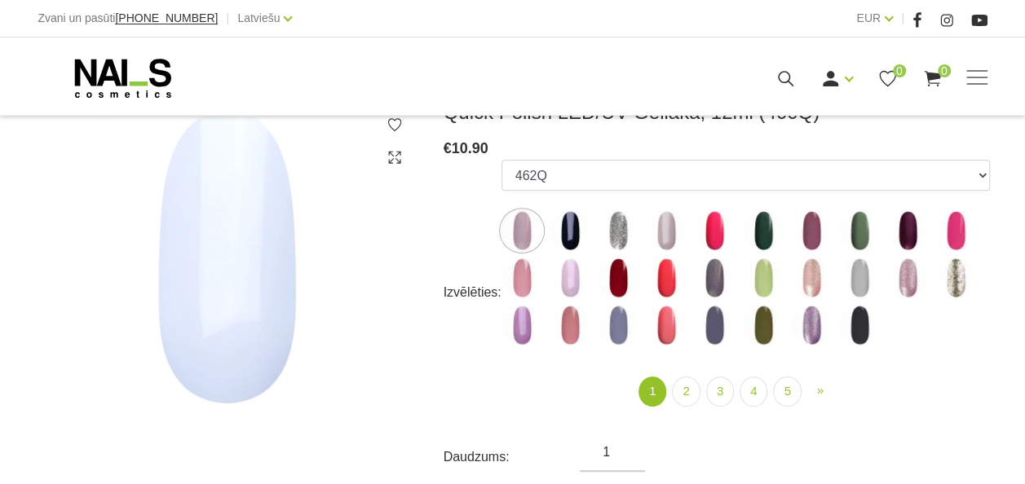
click at [657, 329] on img at bounding box center [666, 325] width 41 height 41
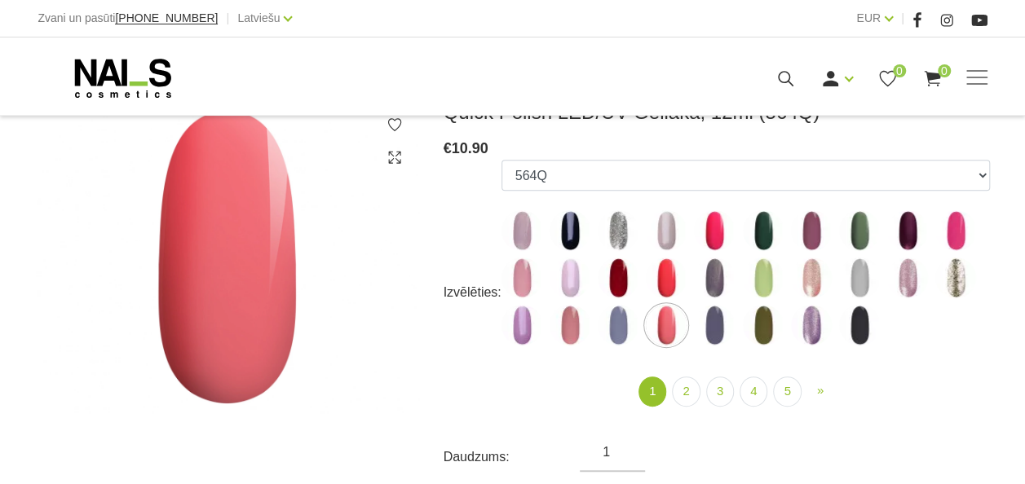
click at [665, 280] on img at bounding box center [666, 278] width 41 height 41
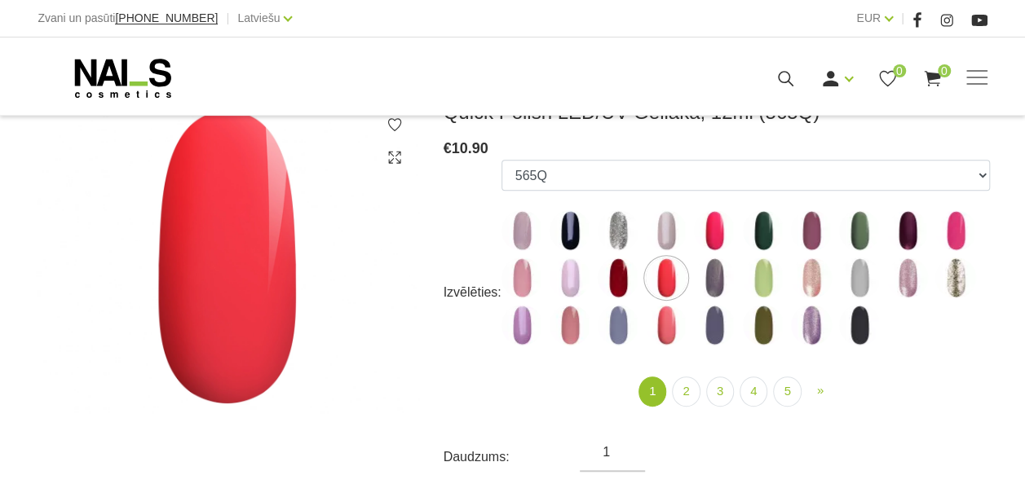
click at [613, 281] on img at bounding box center [618, 278] width 41 height 41
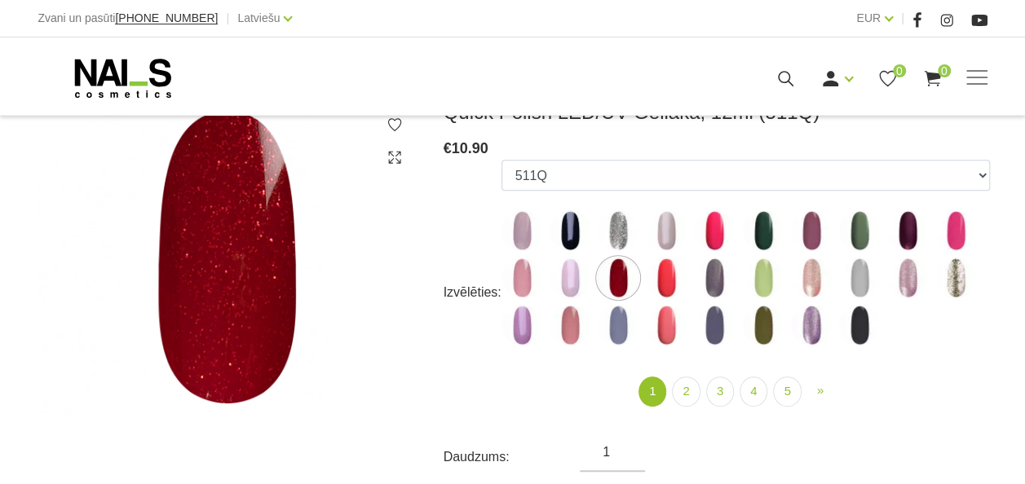
click at [716, 233] on img at bounding box center [714, 230] width 41 height 41
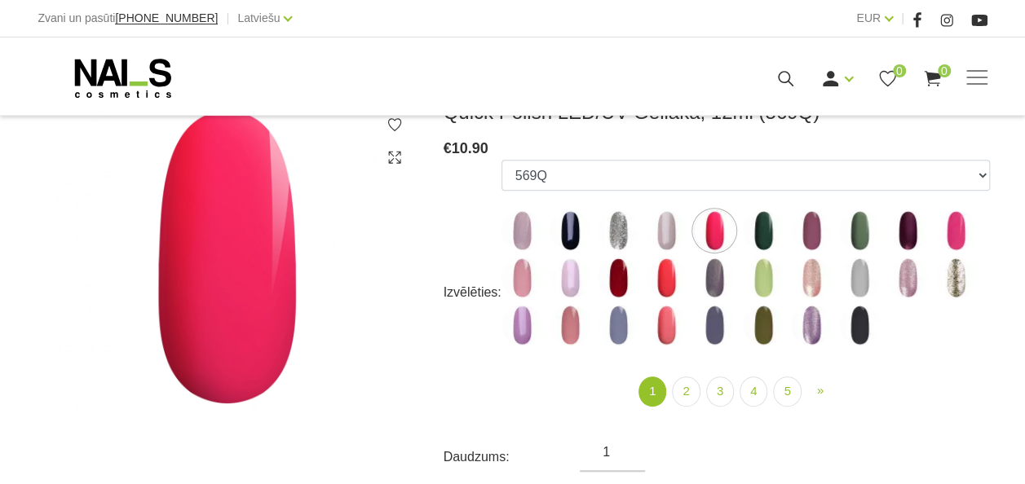
click at [956, 224] on img at bounding box center [955, 230] width 41 height 41
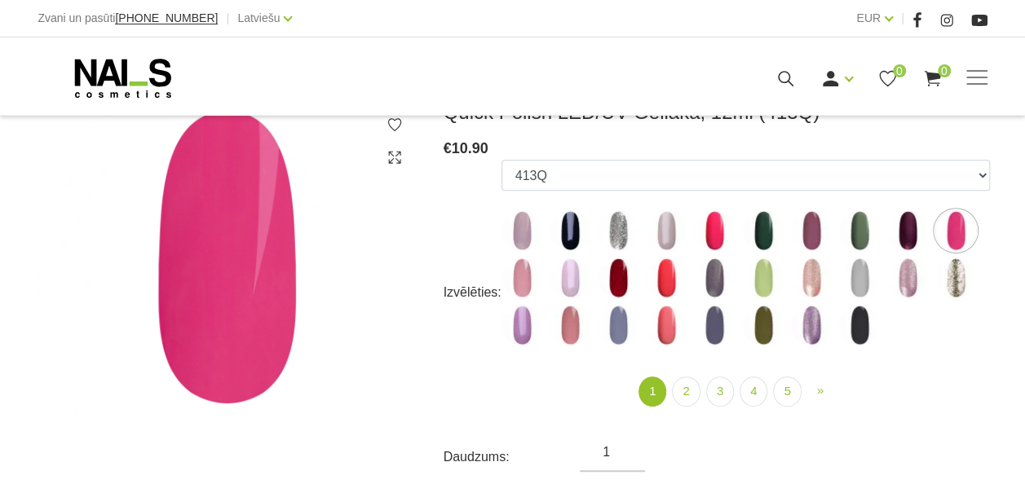
click at [907, 234] on img at bounding box center [907, 230] width 41 height 41
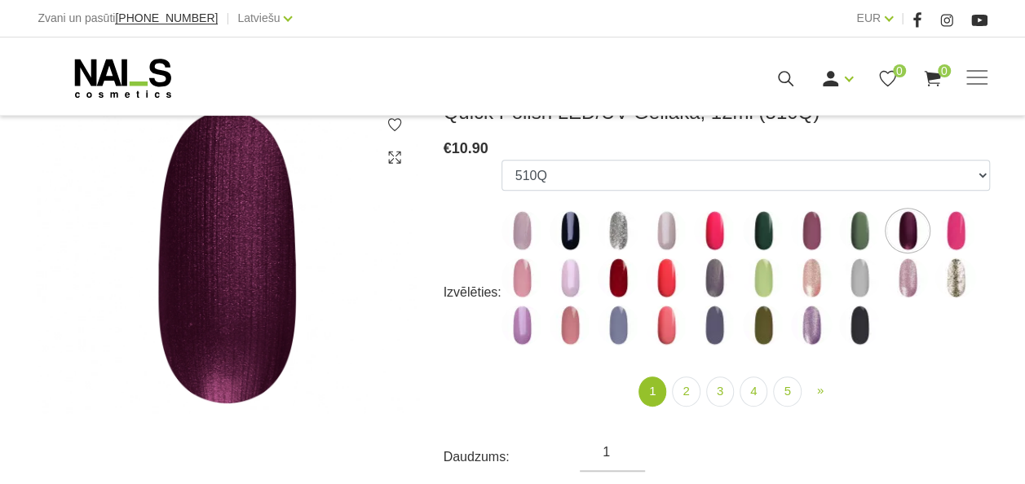
click at [812, 235] on img at bounding box center [811, 230] width 41 height 41
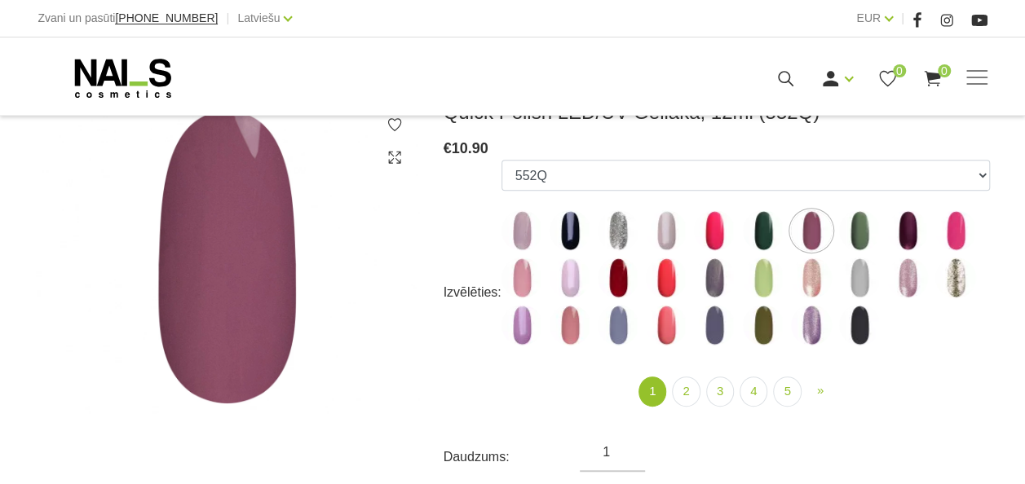
click at [863, 231] on img at bounding box center [859, 230] width 41 height 41
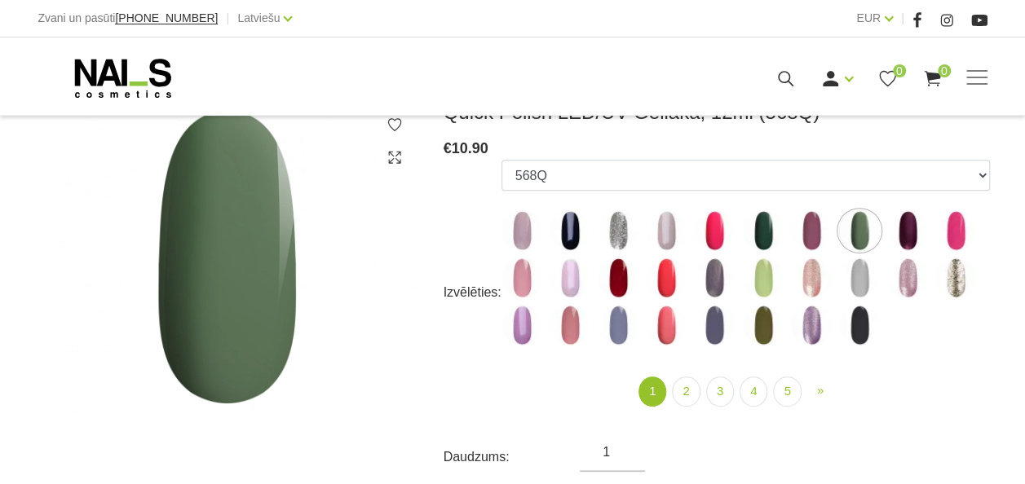
click at [619, 341] on img at bounding box center [618, 325] width 41 height 41
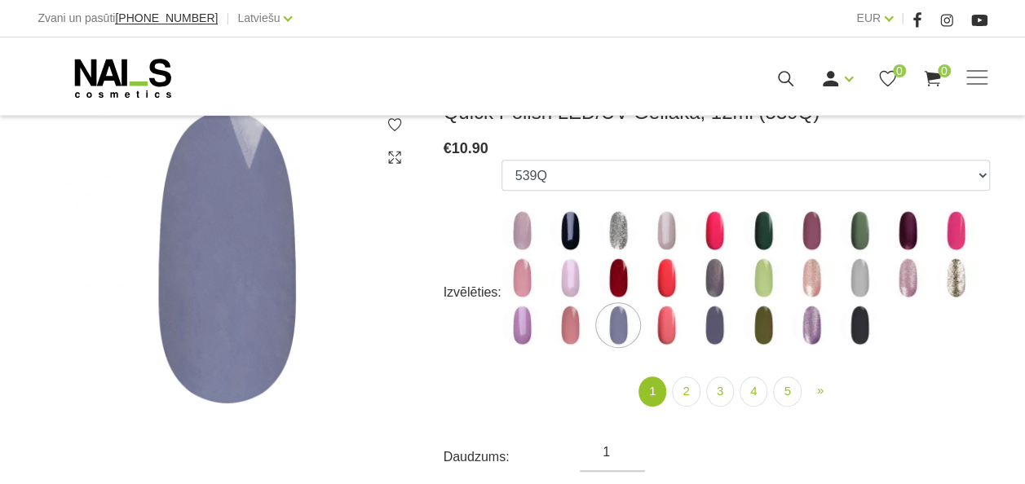
click at [583, 331] on img at bounding box center [569, 325] width 41 height 41
select select "4360"
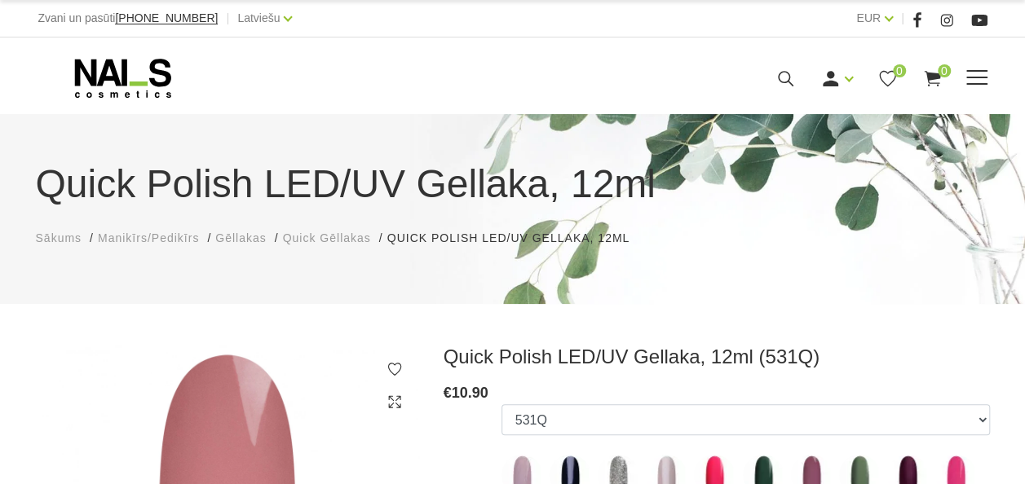
click at [784, 85] on icon at bounding box center [785, 78] width 20 height 20
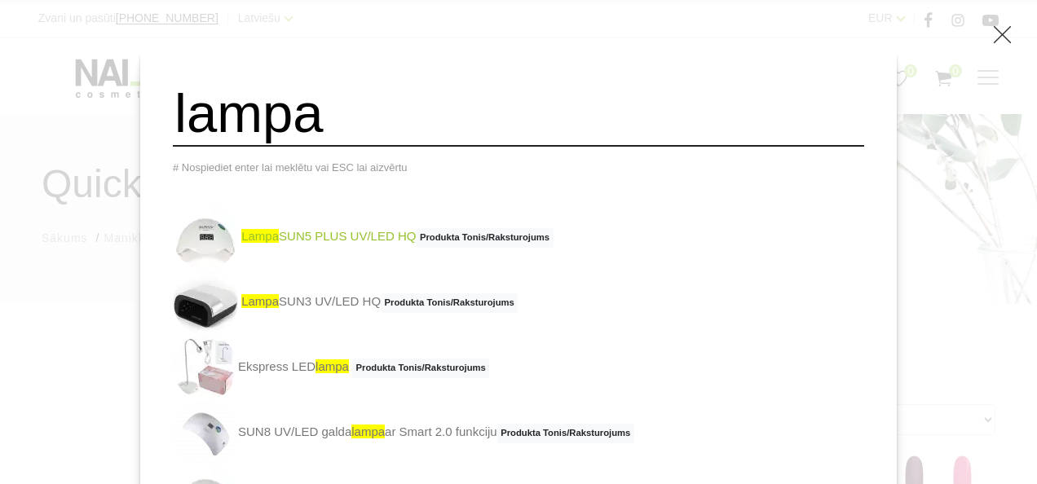
type input "lampa"
drag, startPoint x: 421, startPoint y: 252, endPoint x: 399, endPoint y: 249, distance: 21.3
click at [401, 251] on link "lampa SUN5 PLUS UV/LED HQ Produkta Tonis/Raksturojums" at bounding box center [363, 237] width 381 height 65
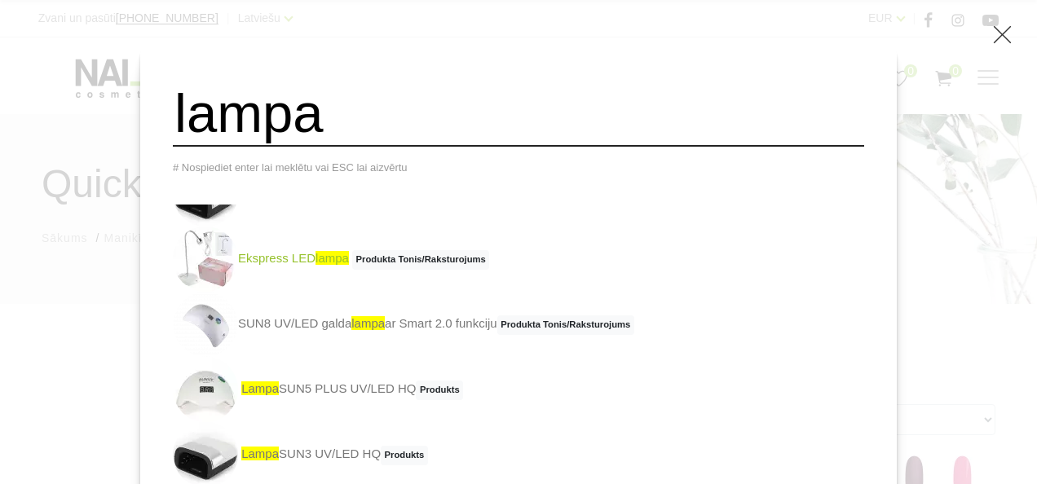
scroll to position [114, 0]
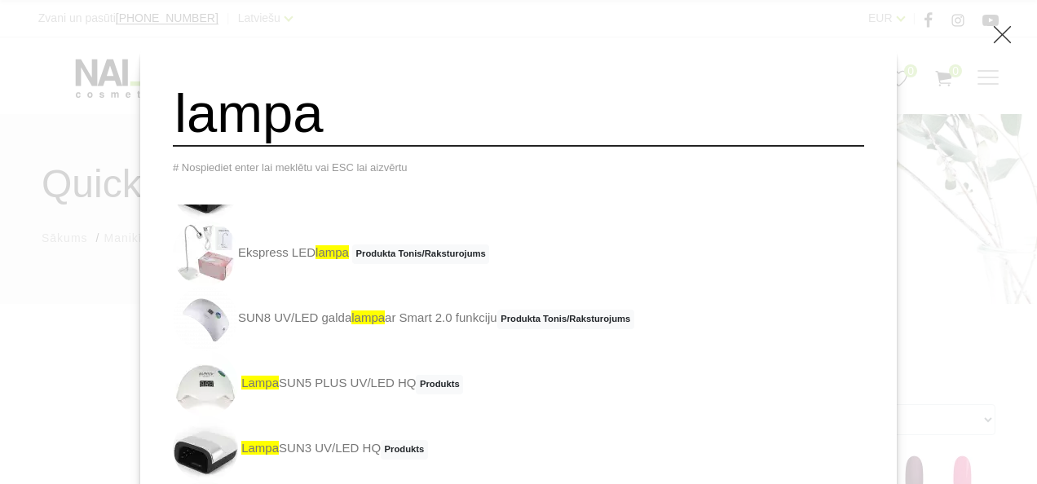
click at [341, 463] on link "lampa SUN3 UV/LED HQ Produkts" at bounding box center [300, 449] width 255 height 65
click at [385, 324] on span "lampa" at bounding box center [367, 318] width 33 height 14
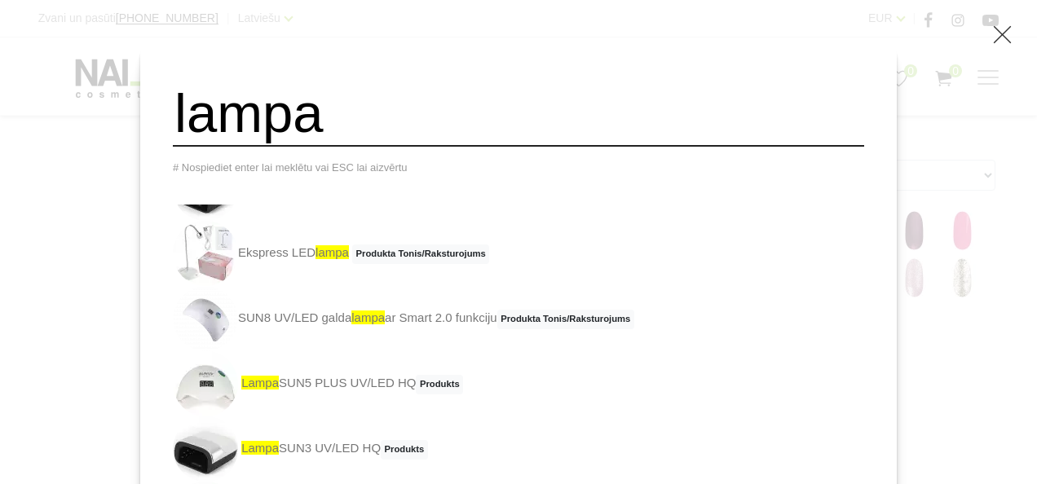
click at [349, 259] on span "lampa" at bounding box center [332, 252] width 33 height 14
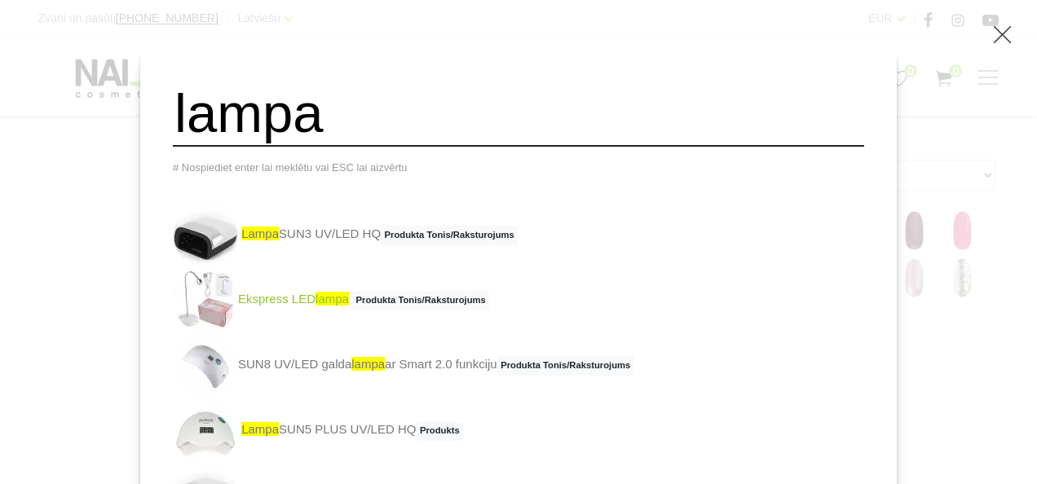
scroll to position [114, 0]
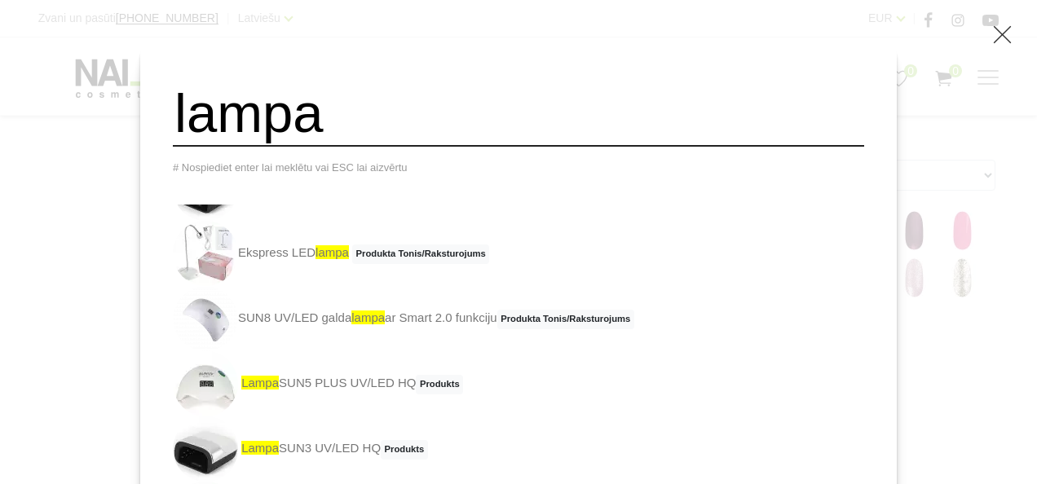
click at [300, 329] on link "SUN8 UV/LED galda lampa ar Smart 2.0 funkciju Produkta Tonis/Raksturojums" at bounding box center [403, 318] width 461 height 65
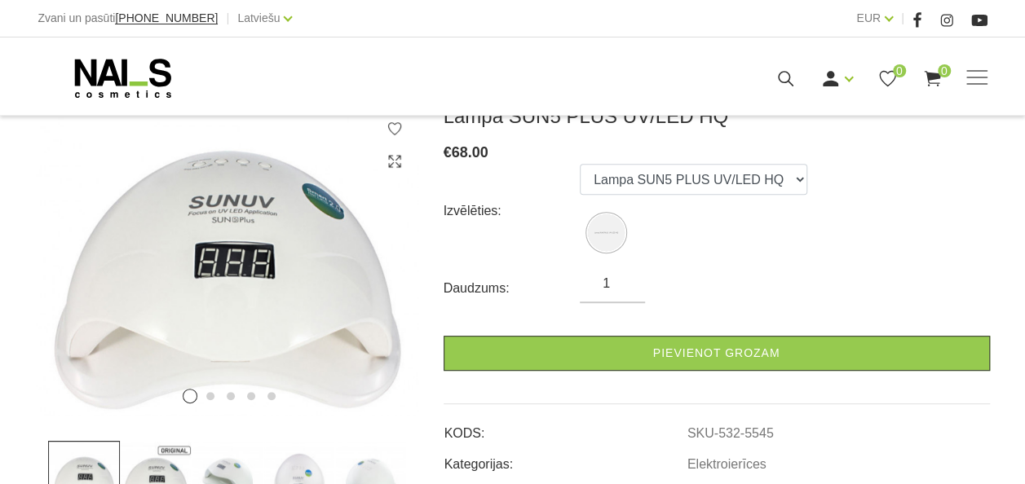
scroll to position [245, 0]
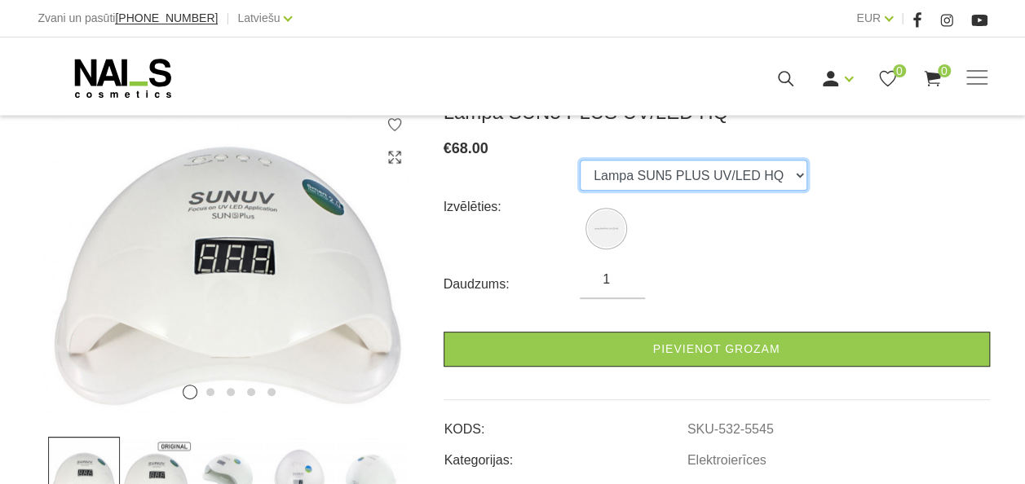
click at [787, 179] on select "Lampa SUN5 PLUS UV/LED HQ" at bounding box center [693, 175] width 227 height 31
click at [580, 160] on select "Lampa SUN5 PLUS UV/LED HQ" at bounding box center [693, 175] width 227 height 31
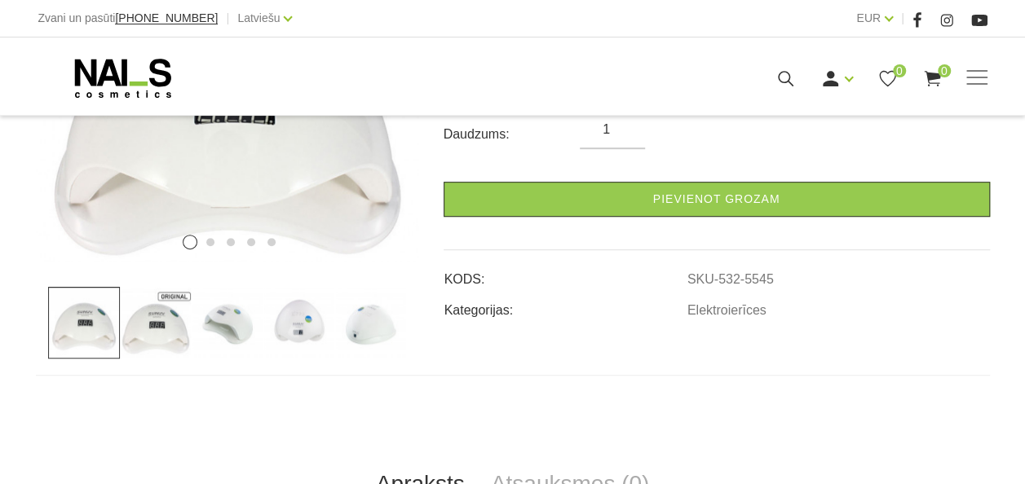
scroll to position [408, 0]
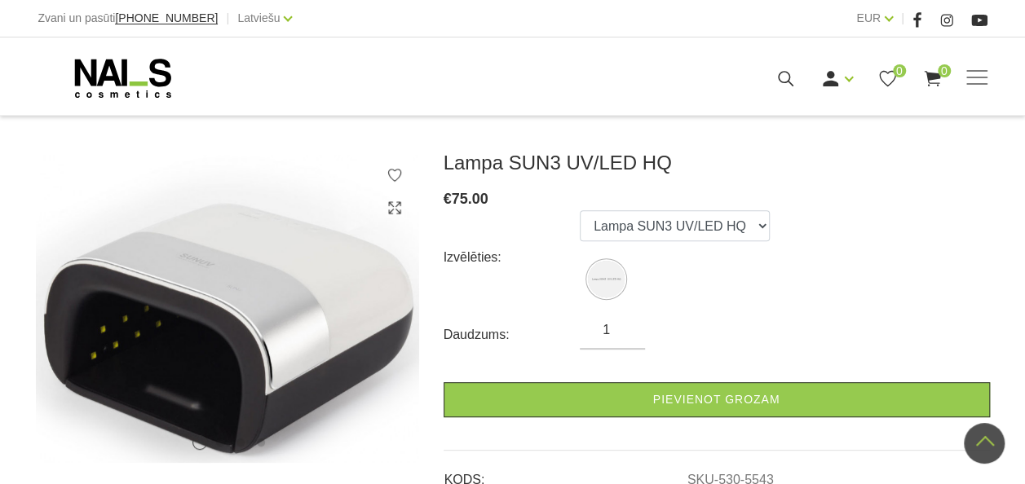
scroll to position [163, 0]
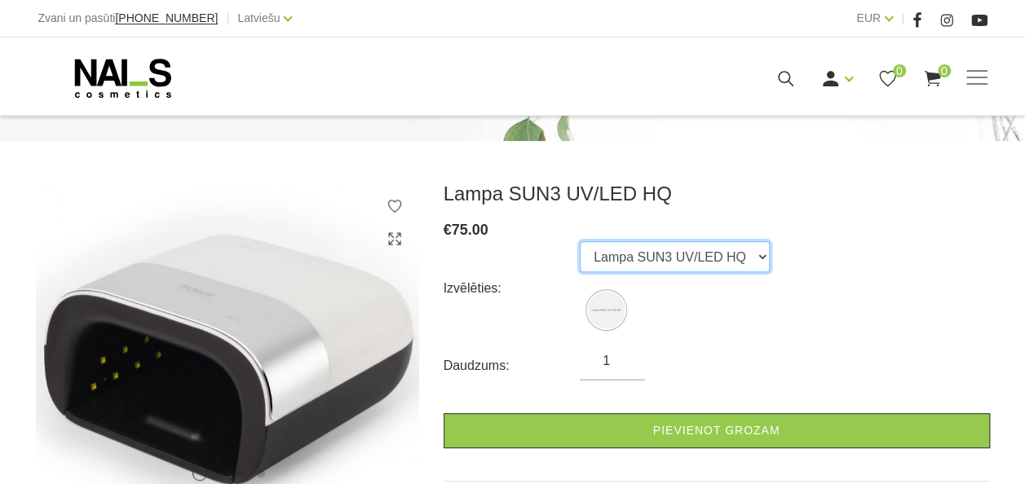
click at [757, 261] on select "Lampa SUN3 UV/LED HQ" at bounding box center [675, 256] width 190 height 31
click at [816, 213] on div "Lampa SUN3 UV/LED HQ € 75.00 Izvēlēties: Lampa SUN3 UV/LED HQ Daudzums: 1 Pievi…" at bounding box center [717, 367] width 546 height 370
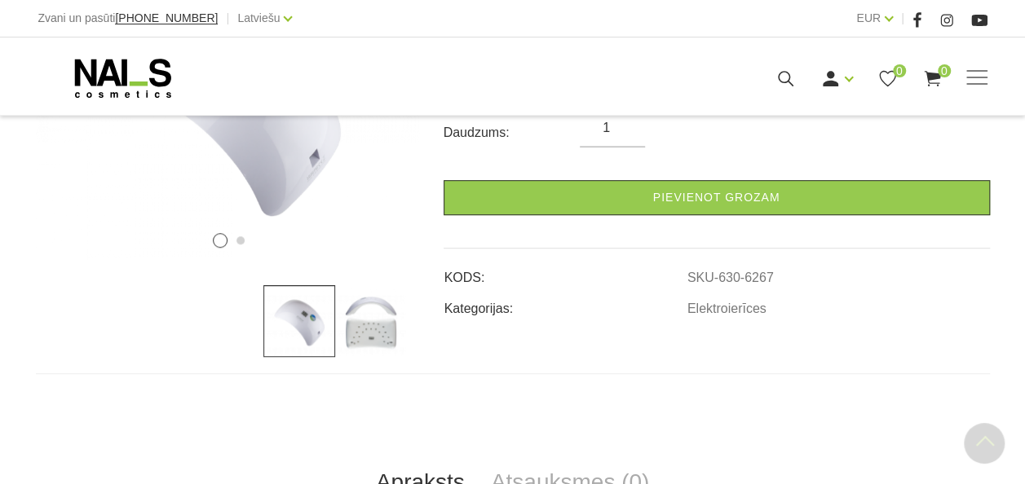
scroll to position [408, 0]
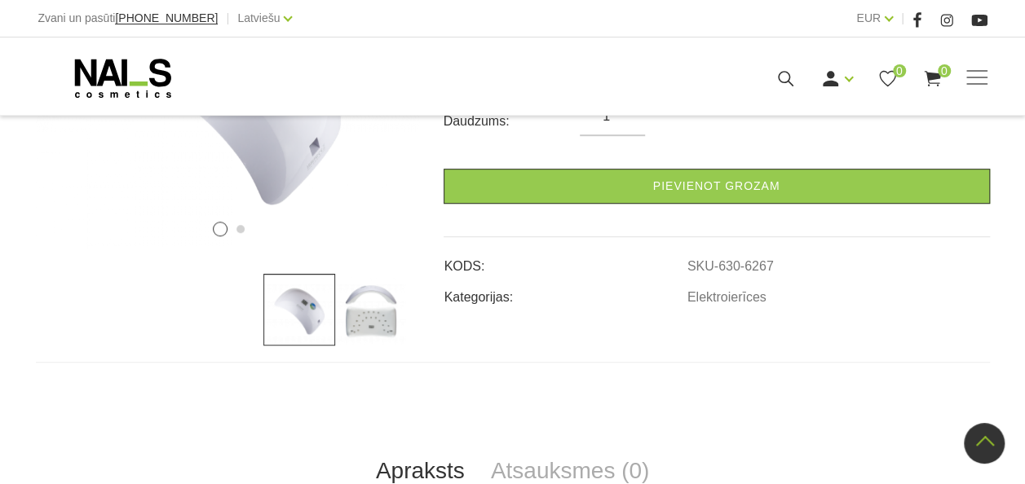
click at [351, 320] on img at bounding box center [371, 310] width 72 height 72
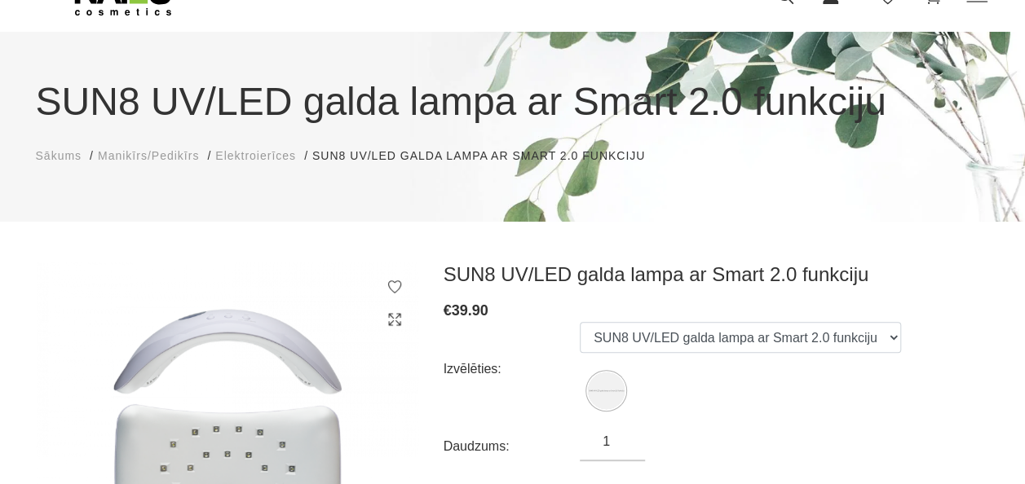
scroll to position [82, 0]
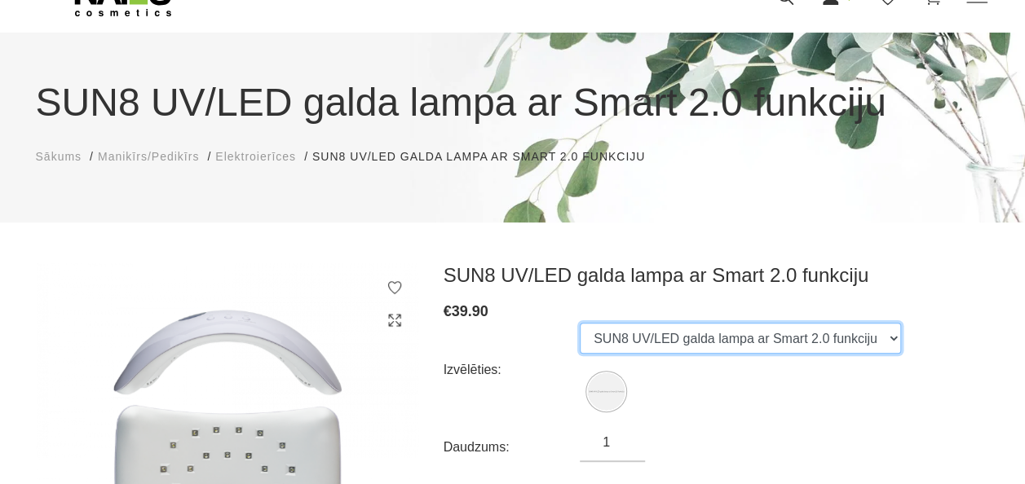
click at [880, 346] on select "SUN8 UV/LED galda lampa ar Smart 2.0 funkciju" at bounding box center [740, 338] width 321 height 31
click at [580, 323] on select "SUN8 UV/LED galda lampa ar Smart 2.0 funkciju" at bounding box center [740, 338] width 321 height 31
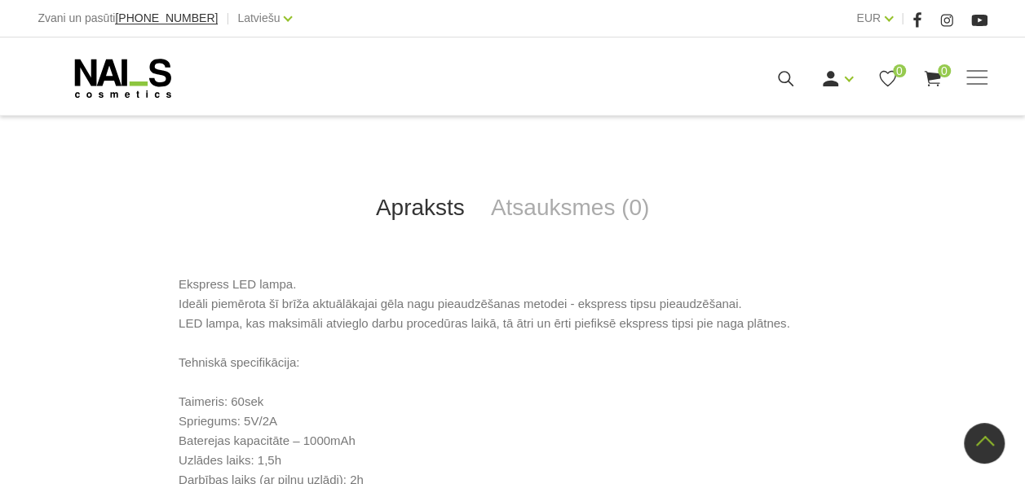
scroll to position [652, 0]
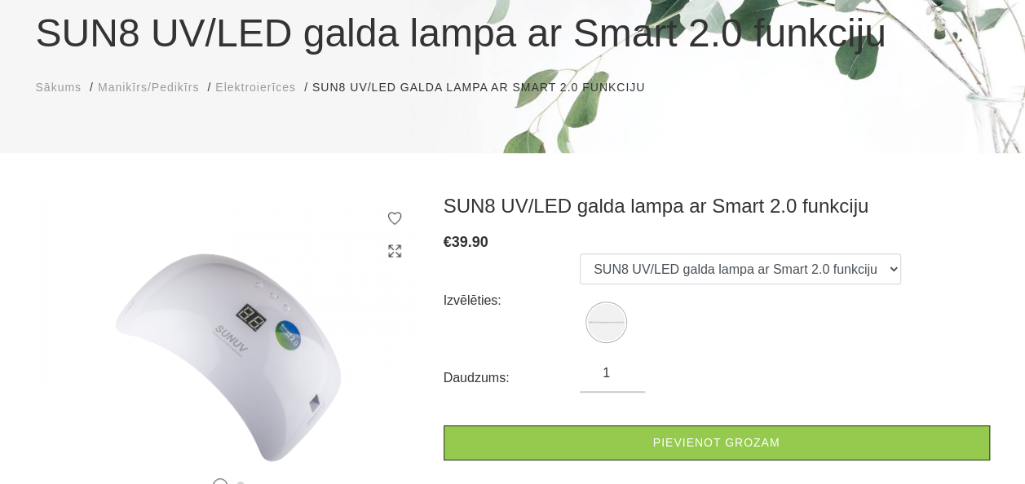
scroll to position [163, 0]
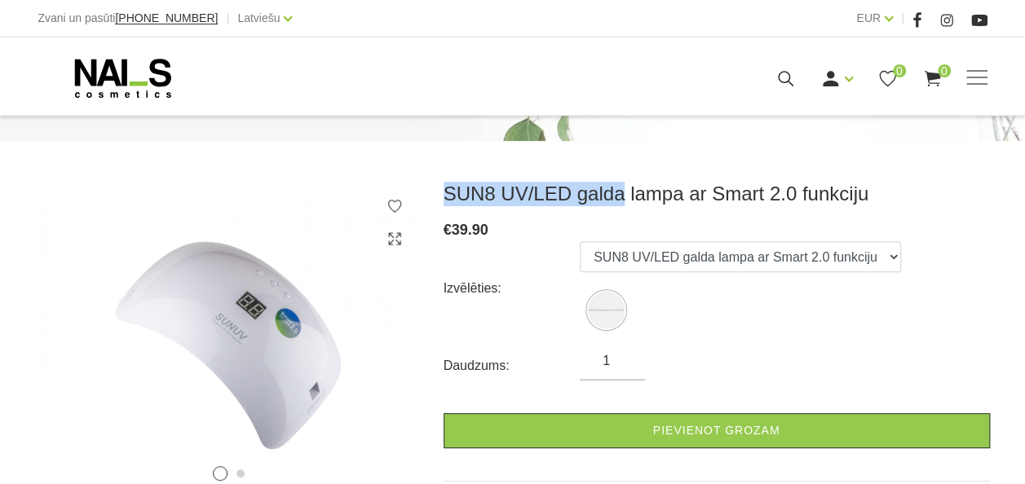
drag, startPoint x: 442, startPoint y: 192, endPoint x: 613, endPoint y: 196, distance: 171.3
click at [613, 196] on div "SUN8 UV/LED galda lampa ar Smart 2.0 funkciju € 39.90 Izvēlēties: SUN8 UV/LED g…" at bounding box center [716, 386] width 571 height 408
